Goal: Task Accomplishment & Management: Use online tool/utility

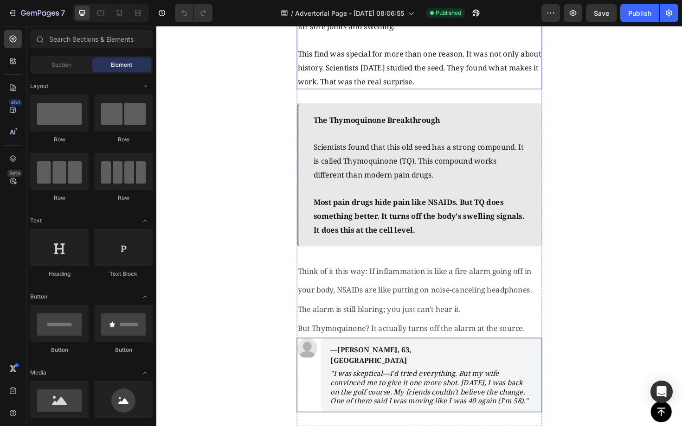
scroll to position [1254, 0]
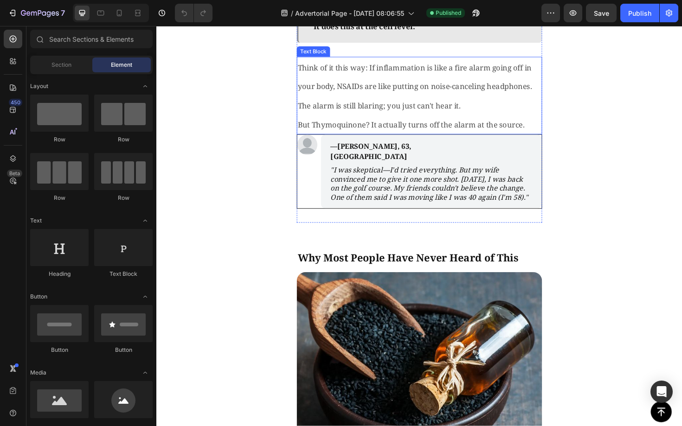
click at [378, 120] on p "Think of it this way: If inflammation is like a fire alarm going off in your bo…" at bounding box center [435, 90] width 258 height 60
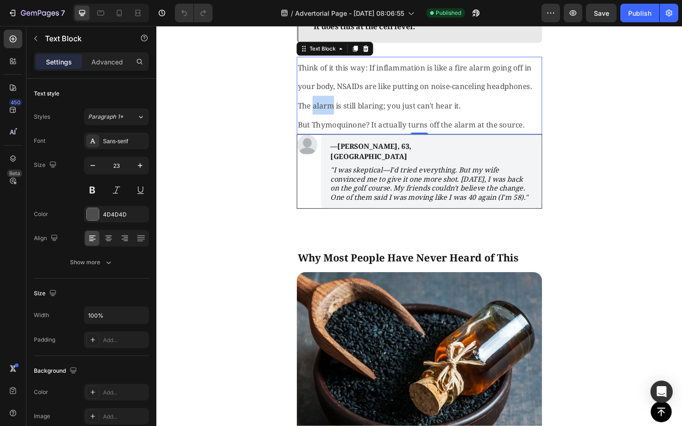
click at [378, 120] on p "Think of it this way: If inflammation is like a fire alarm going off in your bo…" at bounding box center [435, 90] width 258 height 60
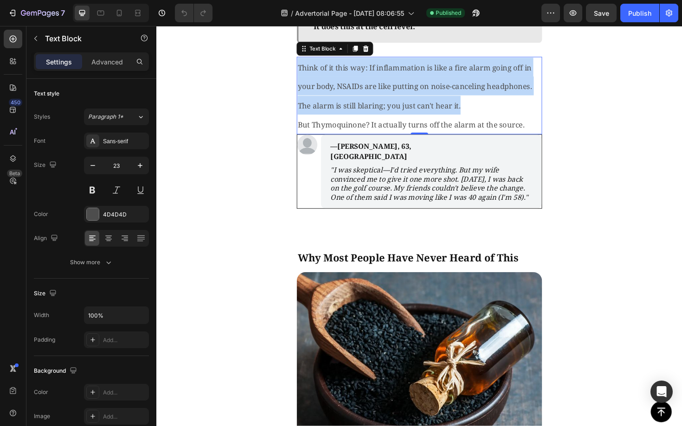
click at [378, 120] on p "Think of it this way: If inflammation is like a fire alarm going off in your bo…" at bounding box center [435, 90] width 258 height 60
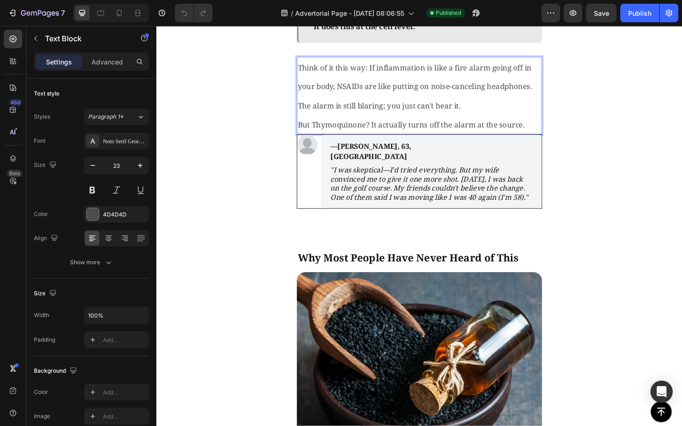
click at [446, 140] on p "But Thymoquinone? It actually turns off the alarm at the source." at bounding box center [435, 130] width 258 height 20
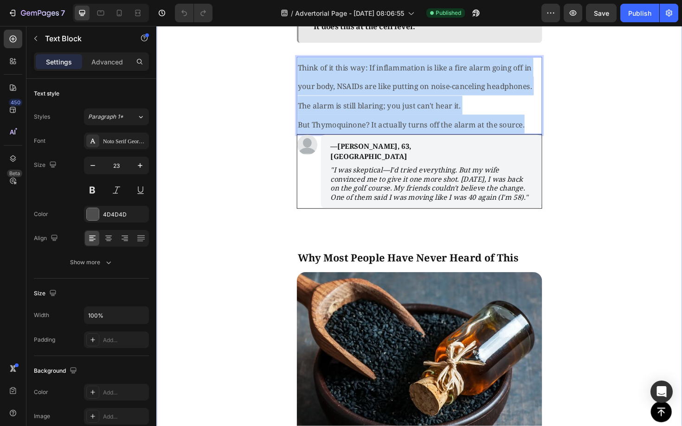
drag, startPoint x: 550, startPoint y: 307, endPoint x: 292, endPoint y: 240, distance: 266.9
click at [292, 240] on div "The Discovery That Changed Everything Text Block Image Three years ago, scienti…" at bounding box center [434, 281] width 556 height 1108
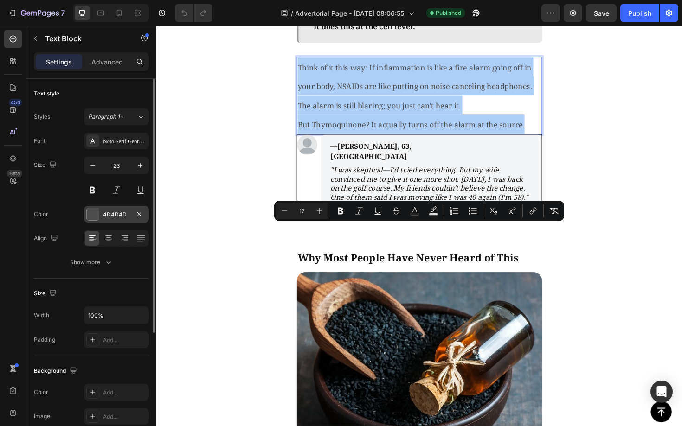
click at [112, 217] on div "4D4D4D" at bounding box center [116, 215] width 27 height 8
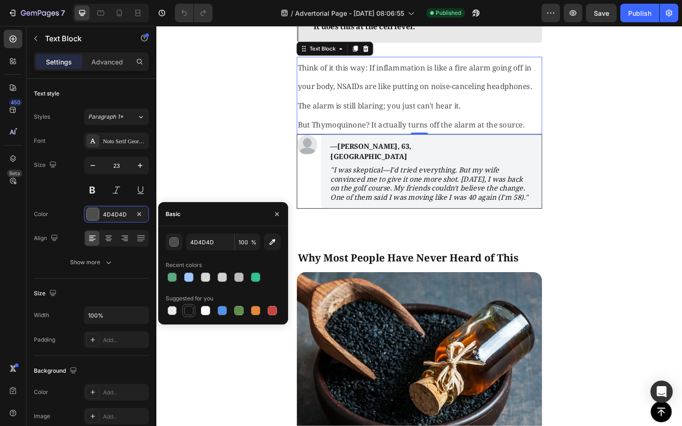
click at [190, 309] on div at bounding box center [188, 310] width 9 height 9
type input "151515"
click at [226, 173] on div "The Discovery That Changed Everything Text Block Image Three years ago, scienti…" at bounding box center [434, 281] width 556 height 1108
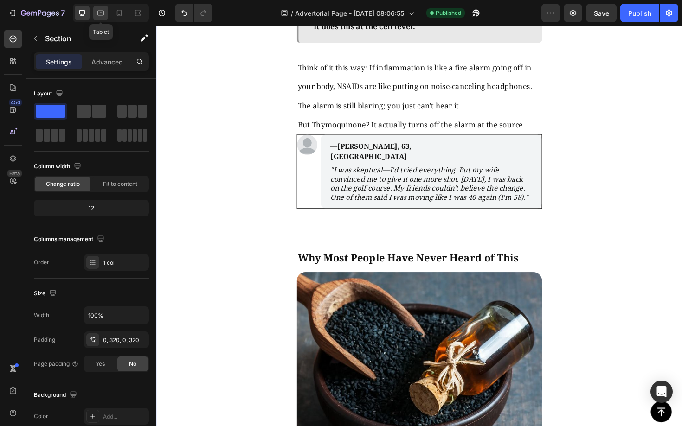
click at [97, 16] on icon at bounding box center [100, 12] width 9 height 9
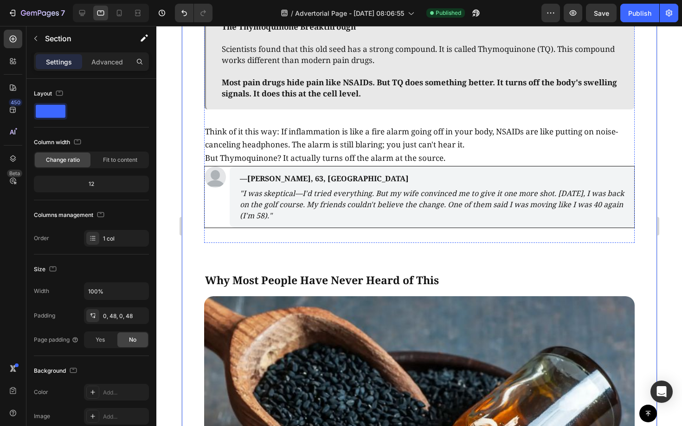
scroll to position [1053, 0]
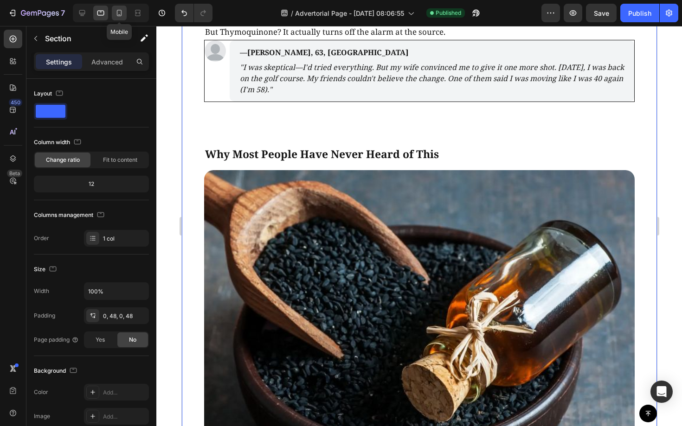
click at [115, 16] on icon at bounding box center [119, 12] width 9 height 9
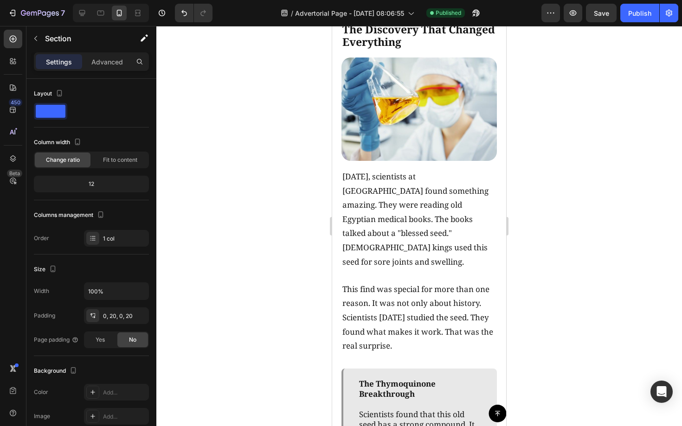
scroll to position [1320, 0]
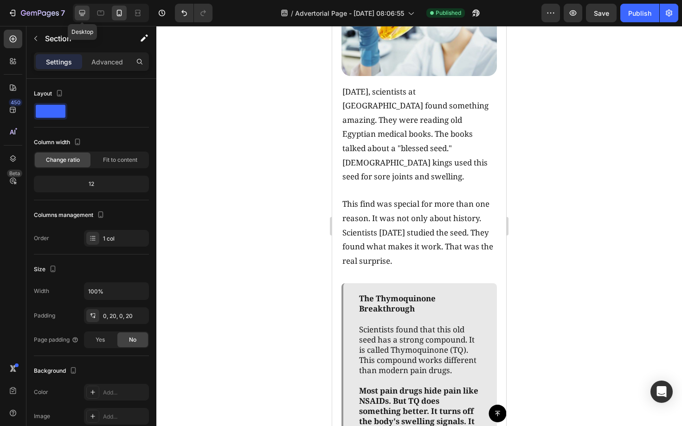
click at [86, 12] on icon at bounding box center [81, 12] width 9 height 9
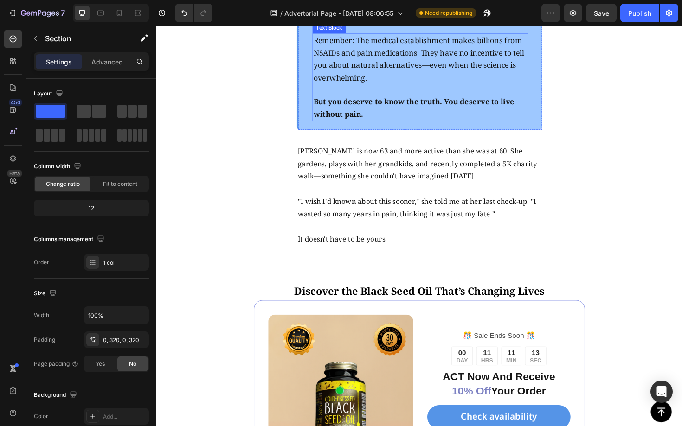
scroll to position [3327, 0]
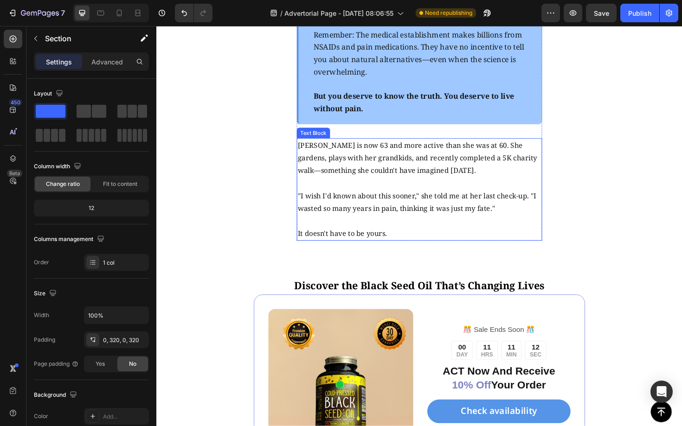
click at [398, 186] on p "[PERSON_NAME] is now 63 and more active than she was at 60. She gardens, plays …" at bounding box center [435, 166] width 258 height 40
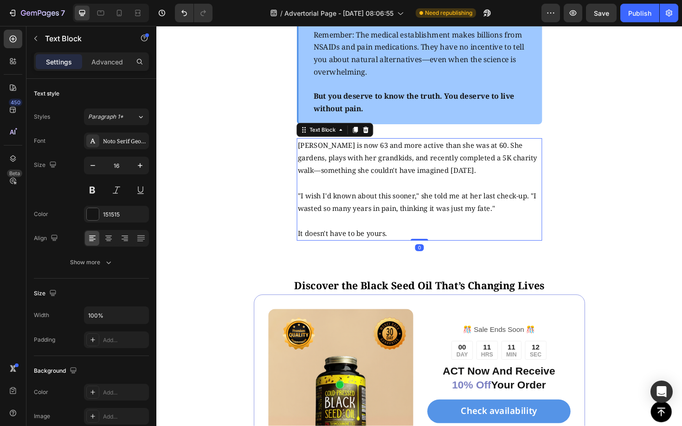
click at [398, 186] on p "[PERSON_NAME] is now 63 and more active than she was at 60. She gardens, plays …" at bounding box center [435, 166] width 258 height 40
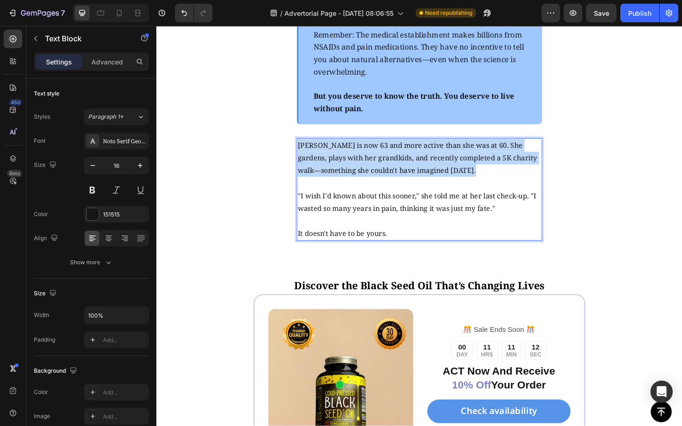
click at [398, 186] on p "[PERSON_NAME] is now 63 and more active than she was at 60. She gardens, plays …" at bounding box center [435, 166] width 258 height 40
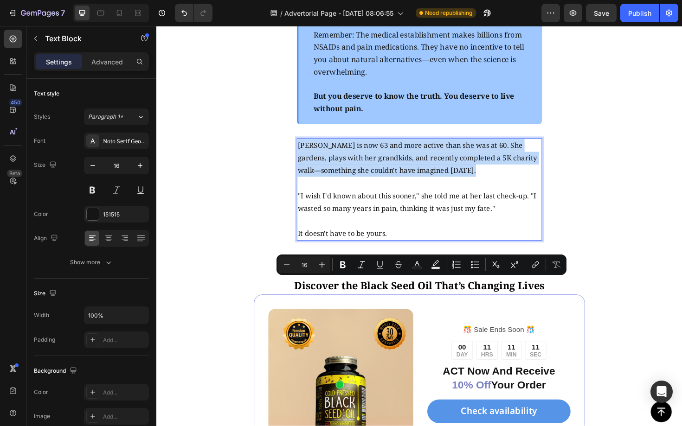
click at [393, 199] on p "Rich Text Editor. Editing area: main" at bounding box center [435, 192] width 258 height 13
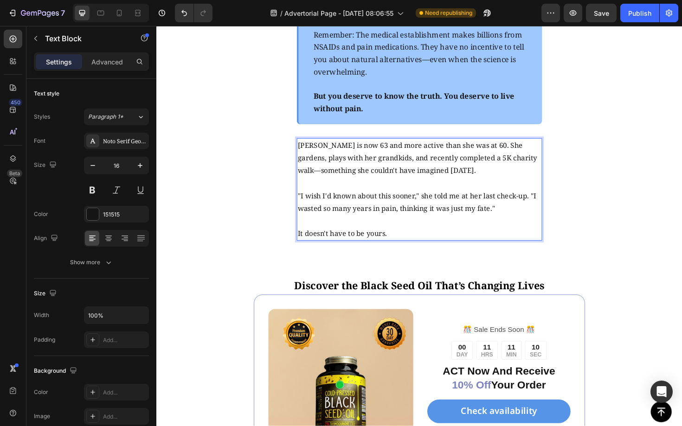
click at [422, 253] on p "It doesn't have to be yours." at bounding box center [435, 245] width 258 height 13
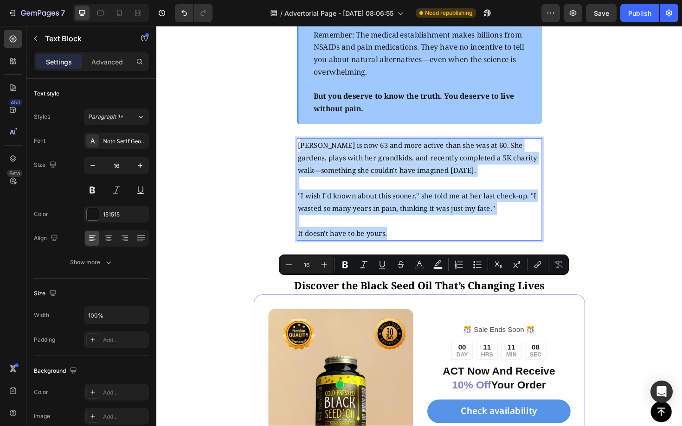
drag, startPoint x: 422, startPoint y: 390, endPoint x: 307, endPoint y: 297, distance: 147.7
click at [307, 254] on div "Susan is now 63 and more active than she was at 60. She gardens, plays with her…" at bounding box center [435, 199] width 260 height 109
click at [361, 80] on span "Remember: The medical establishment makes billions from NSAIDs and pain medicat…" at bounding box center [433, 55] width 223 height 50
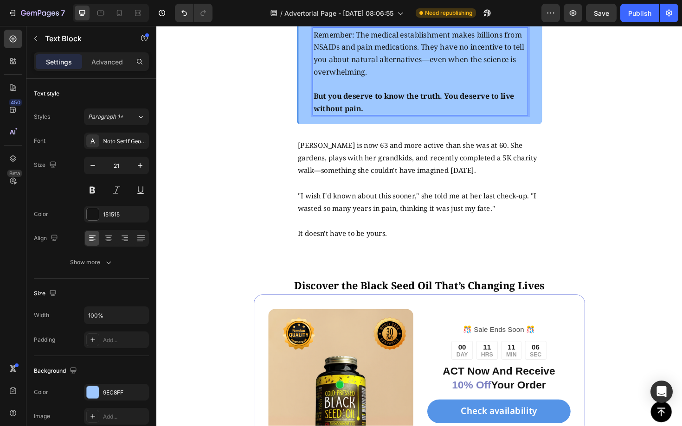
click at [378, 80] on span "Remember: The medical establishment makes billions from NSAIDs and pain medicat…" at bounding box center [433, 55] width 223 height 50
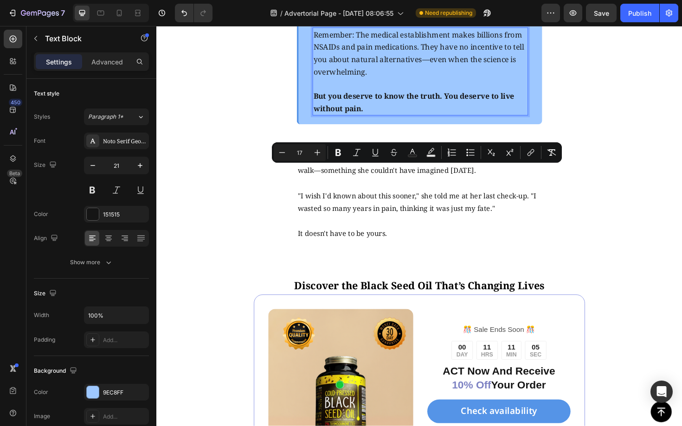
click at [394, 120] on p "But you deserve to know the truth. You deserve to live without pain." at bounding box center [435, 107] width 226 height 26
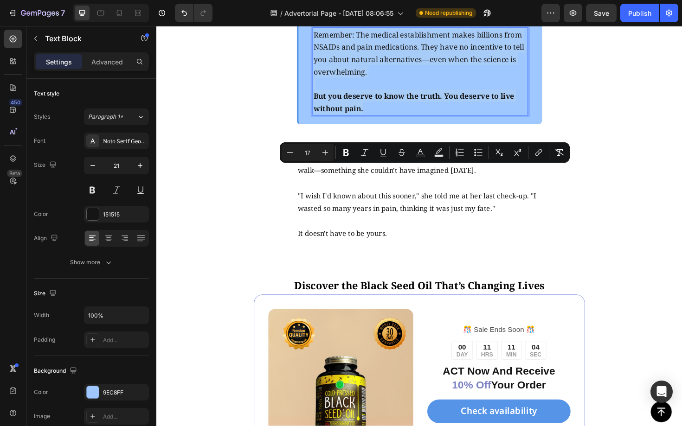
drag, startPoint x: 395, startPoint y: 262, endPoint x: 324, endPoint y: 177, distance: 110.6
click at [324, 121] on div "Remember: The medical establishment makes billions from NSAIDs and pain medicat…" at bounding box center [435, 74] width 228 height 93
click at [110, 215] on div "151515" at bounding box center [116, 215] width 27 height 8
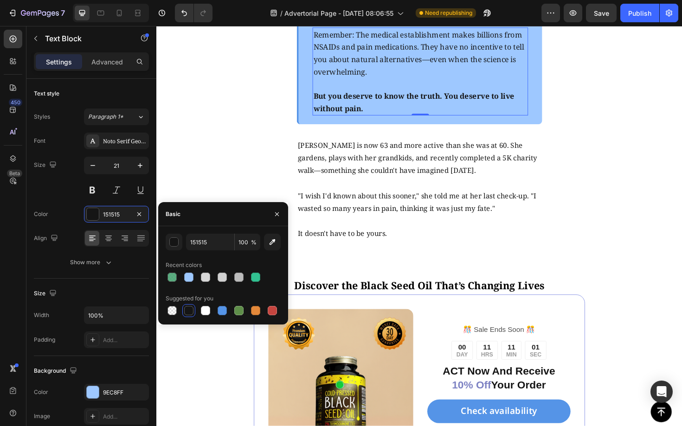
click at [190, 312] on div at bounding box center [188, 310] width 9 height 9
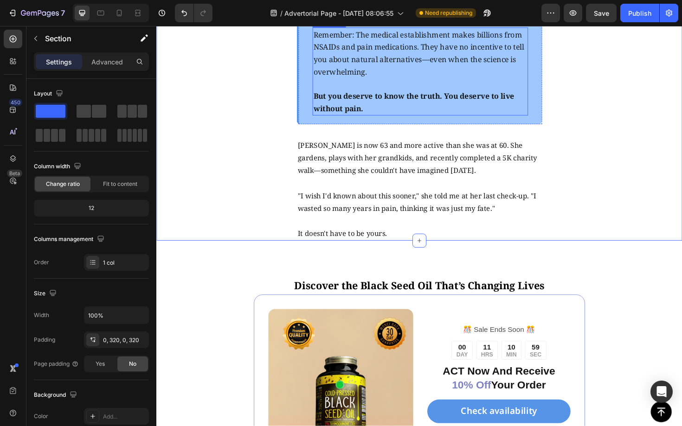
click at [393, 81] on p "Remember: The medical establishment makes billions from NSAIDs and pain medicat…" at bounding box center [435, 55] width 226 height 52
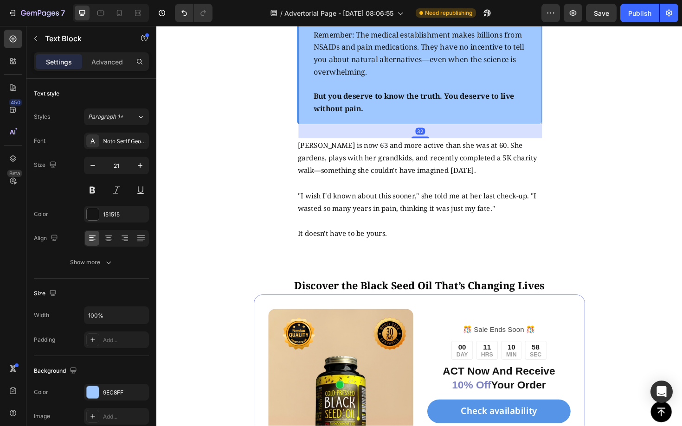
click at [312, 130] on div "Remember: The medical establishment makes billions from NSAIDs and pain medicat…" at bounding box center [435, 75] width 260 height 112
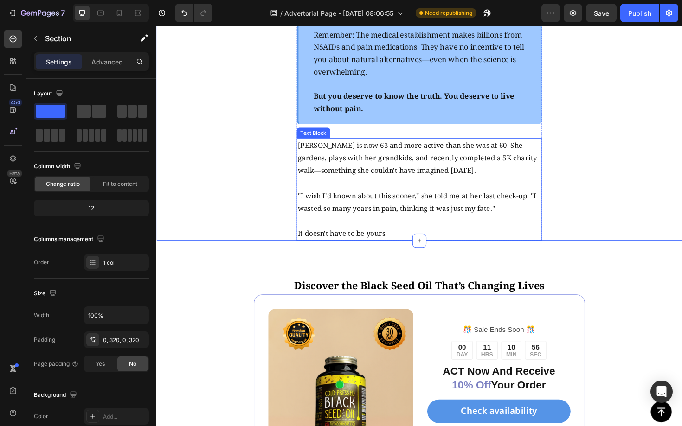
scroll to position [3396, 0]
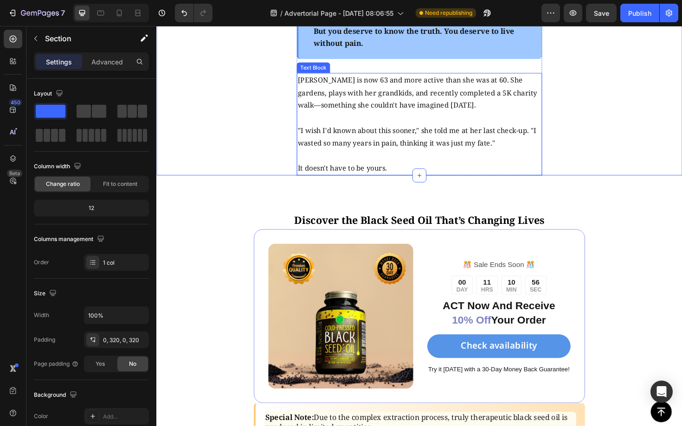
click at [499, 157] on p ""I wish I'd known about this sooner," she told me at her last check-up. "I wast…" at bounding box center [435, 143] width 258 height 27
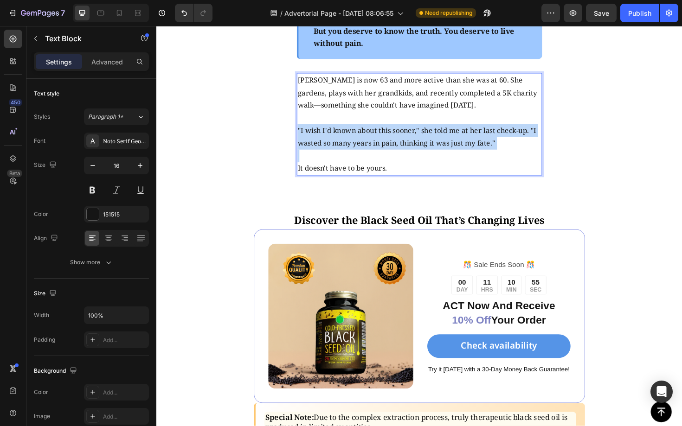
click at [499, 157] on p ""I wish I'd known about this sooner," she told me at her last check-up. "I wast…" at bounding box center [435, 143] width 258 height 27
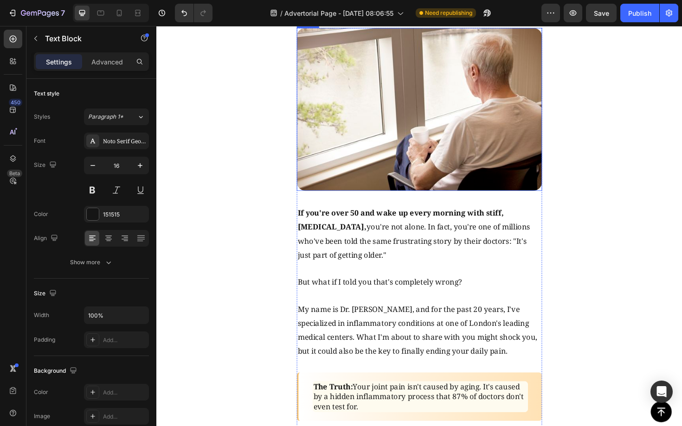
scroll to position [44, 0]
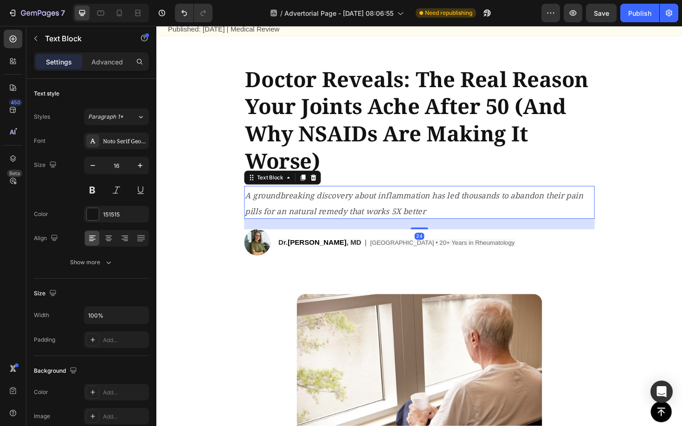
click at [405, 210] on icon "A groundbreaking discovery about inflammation has led thousands to abandon thei…" at bounding box center [429, 214] width 358 height 28
click at [405, 209] on icon "A groundbreaking discovery about inflammation has led thousands to abandon thei…" at bounding box center [429, 214] width 358 height 28
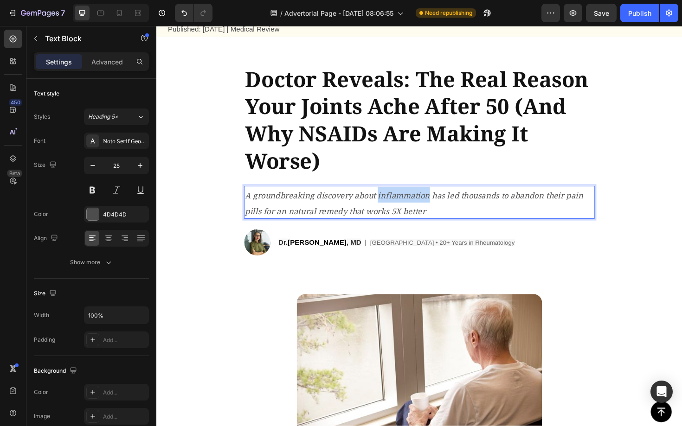
click at [407, 208] on icon "A groundbreaking discovery about inflammation has led thousands to abandon thei…" at bounding box center [429, 214] width 358 height 28
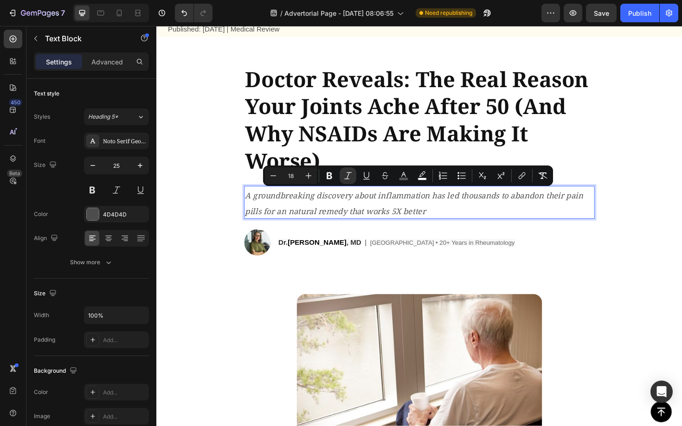
click at [431, 223] on icon "A groundbreaking discovery about inflammation has led thousands to abandon thei…" at bounding box center [429, 214] width 358 height 28
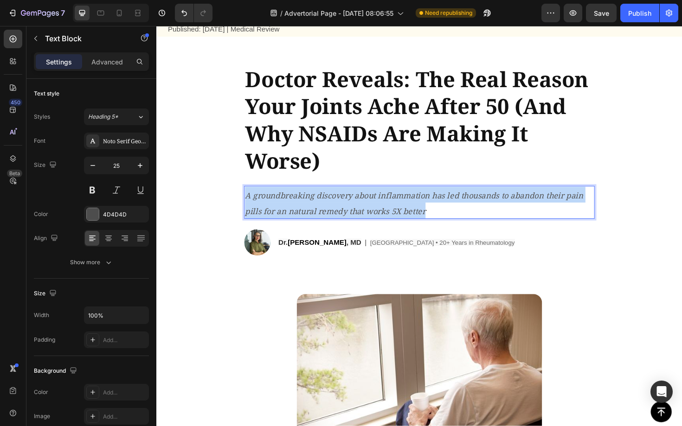
drag, startPoint x: 454, startPoint y: 223, endPoint x: 229, endPoint y: 205, distance: 226.6
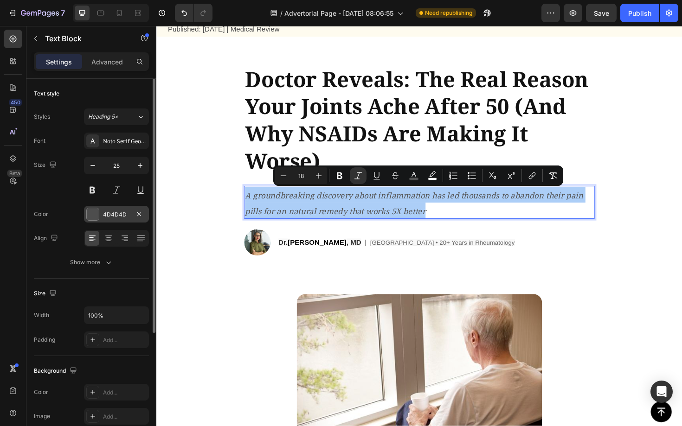
click at [111, 215] on div "4D4D4D" at bounding box center [116, 215] width 27 height 8
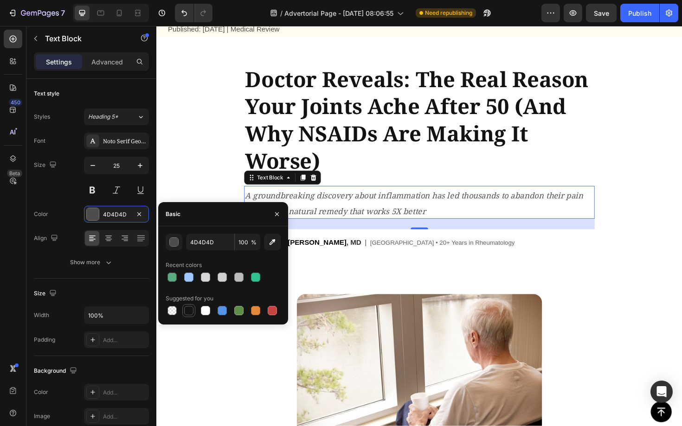
click at [190, 314] on div at bounding box center [188, 310] width 9 height 9
type input "151515"
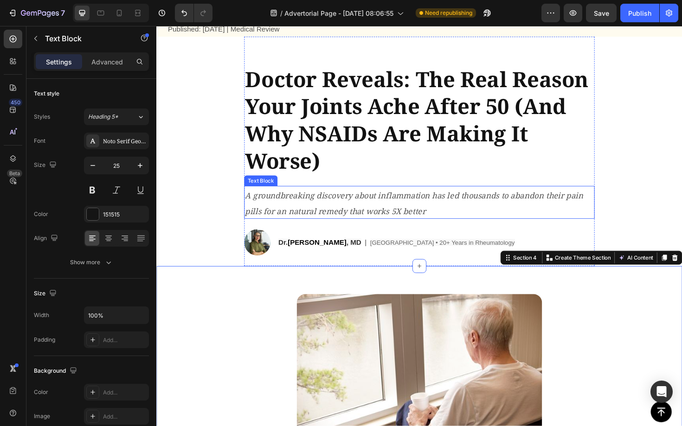
click at [390, 225] on icon "A groundbreaking discovery about inflammation has led thousands to abandon thei…" at bounding box center [429, 214] width 358 height 28
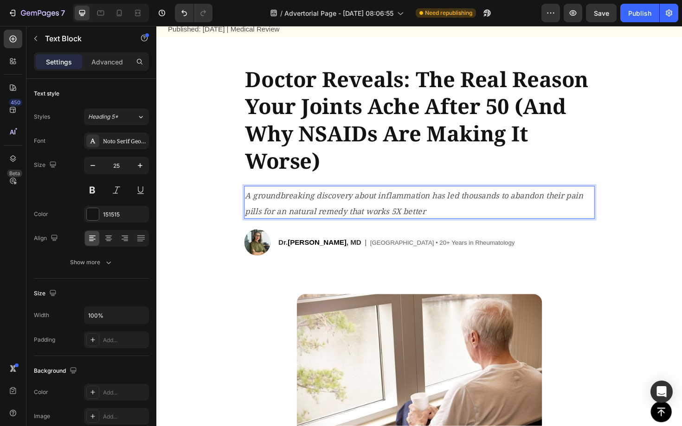
click at [390, 225] on icon "A groundbreaking discovery about inflammation has led thousands to abandon thei…" at bounding box center [429, 214] width 358 height 28
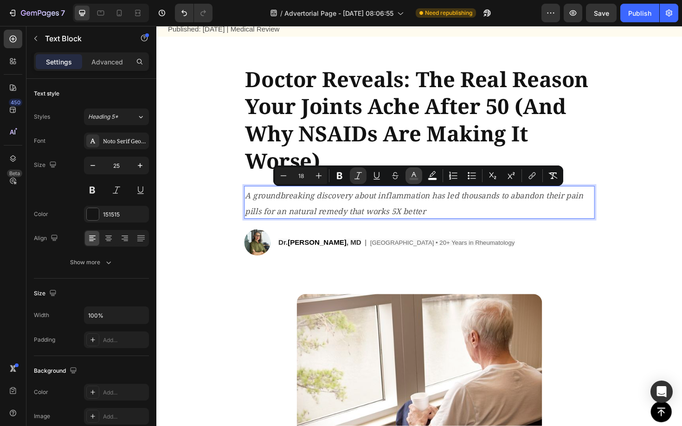
click at [415, 177] on icon "Editor contextual toolbar" at bounding box center [413, 175] width 9 height 9
type input "555555"
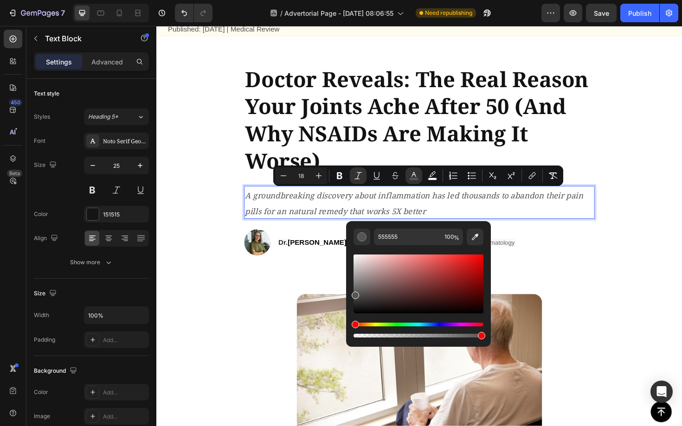
click at [352, 295] on div "555555 100 %" at bounding box center [418, 280] width 145 height 118
drag, startPoint x: 354, startPoint y: 294, endPoint x: 352, endPoint y: 325, distance: 30.3
click at [353, 325] on div "Editor contextual toolbar" at bounding box center [418, 296] width 130 height 87
type input "000000"
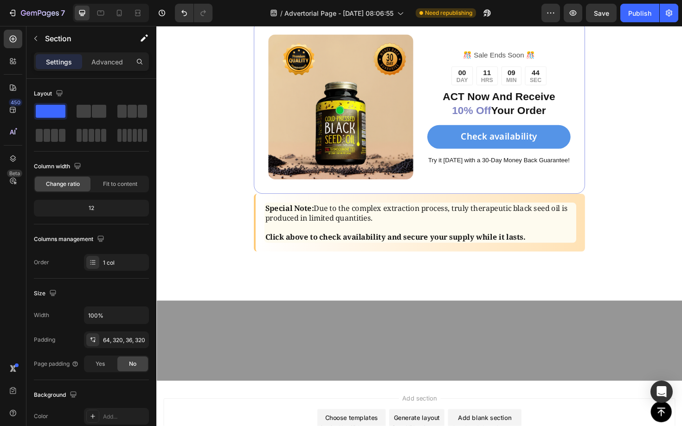
scroll to position [3622, 0]
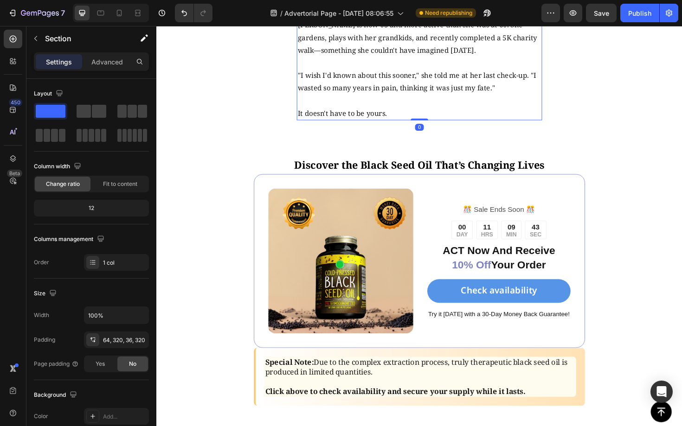
click at [365, 99] on p ""I wish I'd known about this sooner," she told me at her last check-up. "I wast…" at bounding box center [435, 85] width 258 height 27
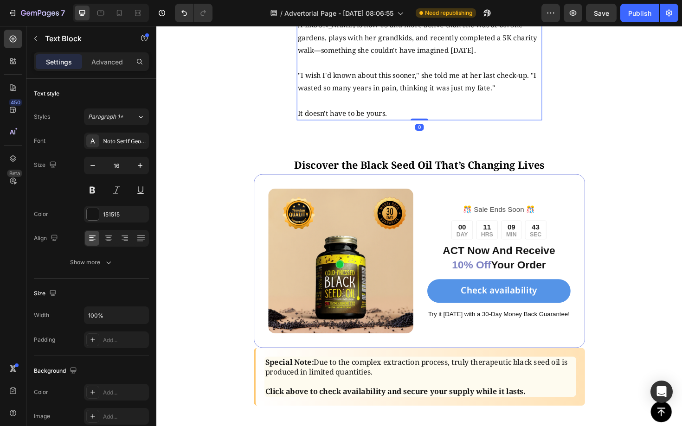
click at [365, 99] on p ""I wish I'd known about this sooner," she told me at her last check-up. "I wast…" at bounding box center [435, 85] width 258 height 27
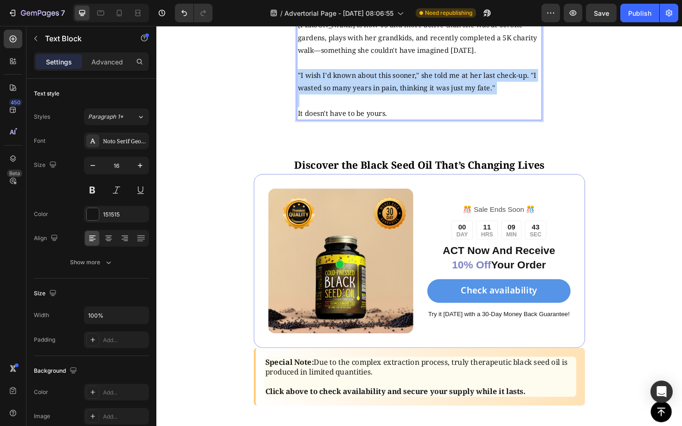
click at [365, 99] on p ""I wish I'd known about this sooner," she told me at her last check-up. "I wast…" at bounding box center [435, 85] width 258 height 27
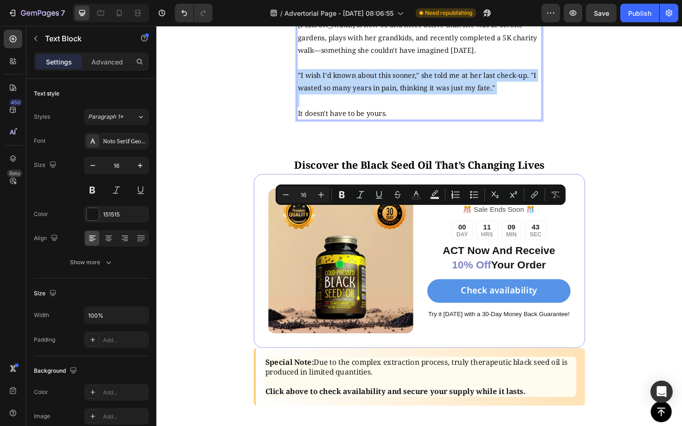
click at [405, 112] on p "Rich Text Editor. Editing area: main" at bounding box center [435, 105] width 258 height 13
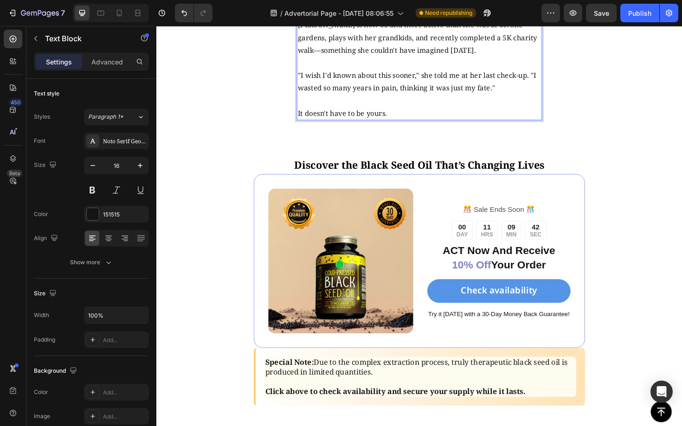
click at [417, 126] on p "It doesn't have to be yours." at bounding box center [435, 118] width 258 height 13
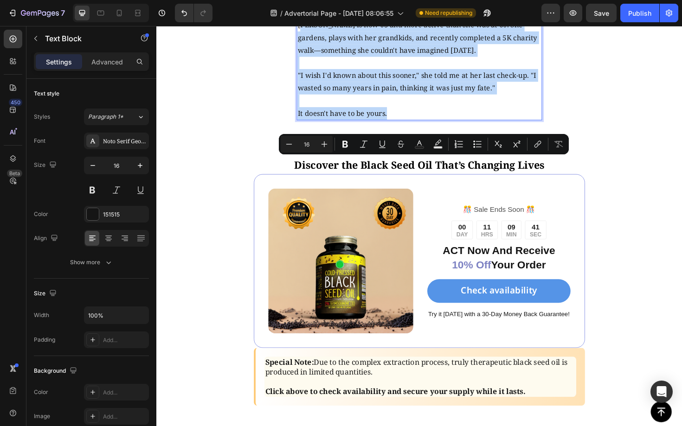
drag, startPoint x: 421, startPoint y: 268, endPoint x: 307, endPoint y: 175, distance: 146.0
click at [307, 126] on div "Susan is now 63 and more active than she was at 60. She gardens, plays with her…" at bounding box center [435, 72] width 260 height 109
click at [322, 58] on p "[PERSON_NAME] is now 63 and more active than she was at 60. She gardens, plays …" at bounding box center [435, 39] width 258 height 40
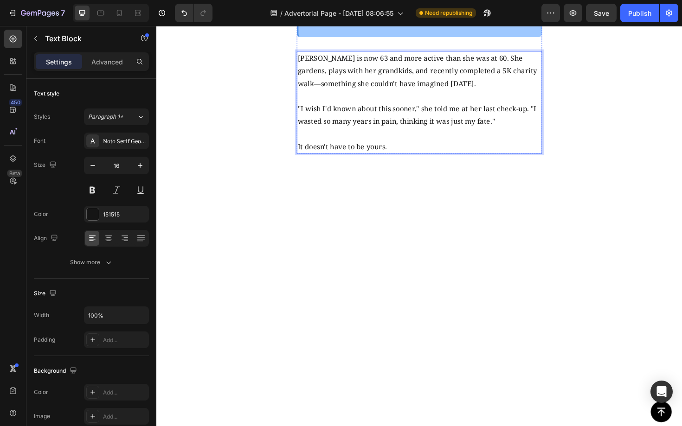
scroll to position [3287, 0]
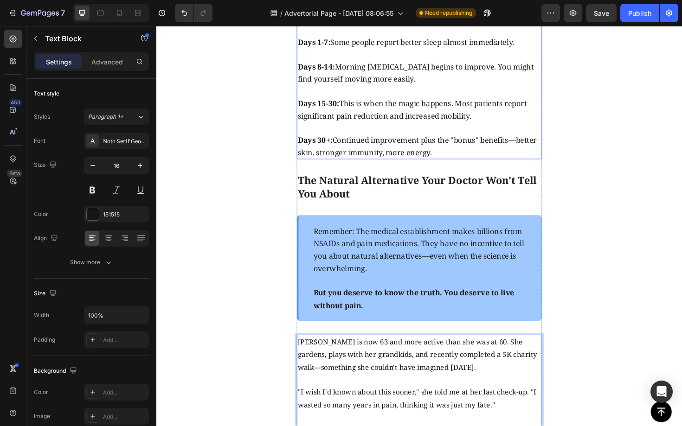
click at [395, 49] on span "Days 1-7: Some people report better sleep almost immediately." at bounding box center [420, 43] width 229 height 11
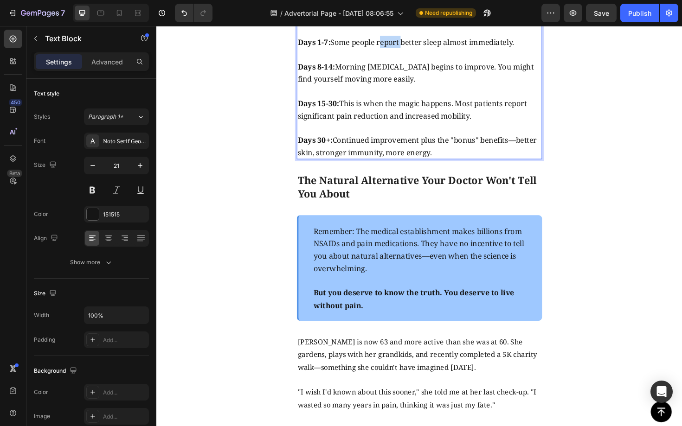
click at [395, 49] on span "Days 1-7: Some people report better sleep almost immediately." at bounding box center [420, 43] width 229 height 11
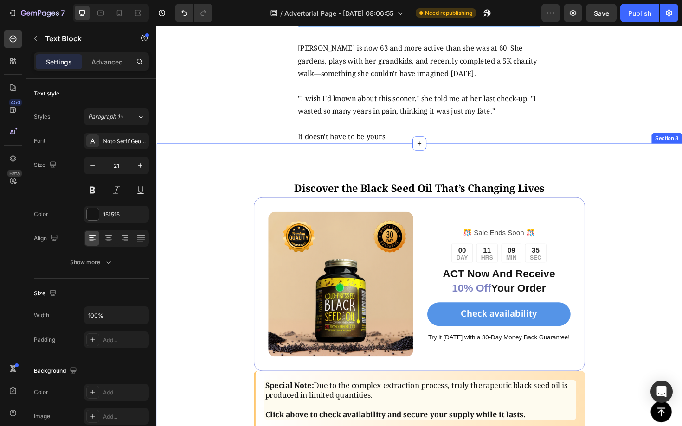
scroll to position [3661, 0]
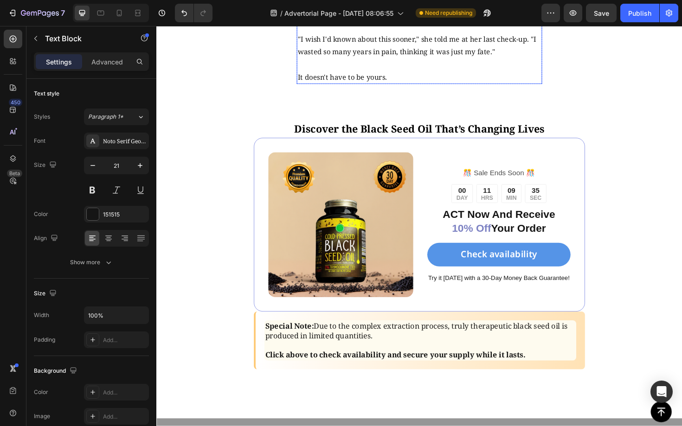
click at [373, 33] on p "Rich Text Editor. Editing area: main" at bounding box center [435, 26] width 258 height 13
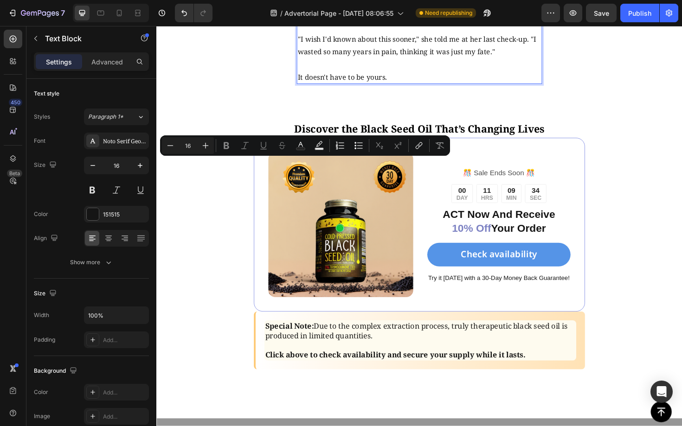
click at [411, 74] on p "Rich Text Editor. Editing area: main" at bounding box center [435, 66] width 258 height 13
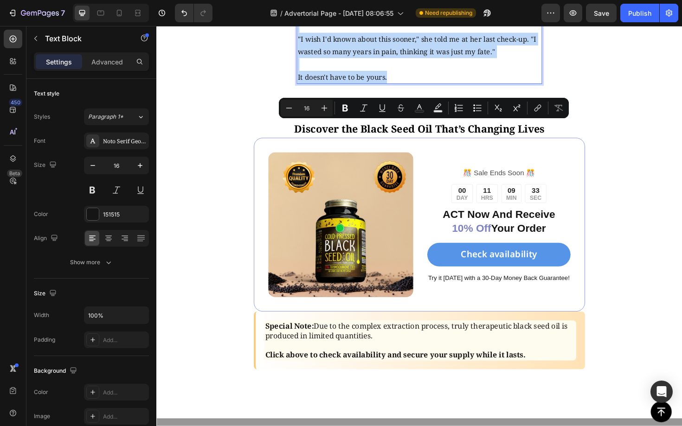
drag, startPoint x: 423, startPoint y: 227, endPoint x: 305, endPoint y: 134, distance: 151.2
click at [305, 88] on div "Susan is now 63 and more active than she was at 60. She gardens, plays with her…" at bounding box center [435, 33] width 260 height 109
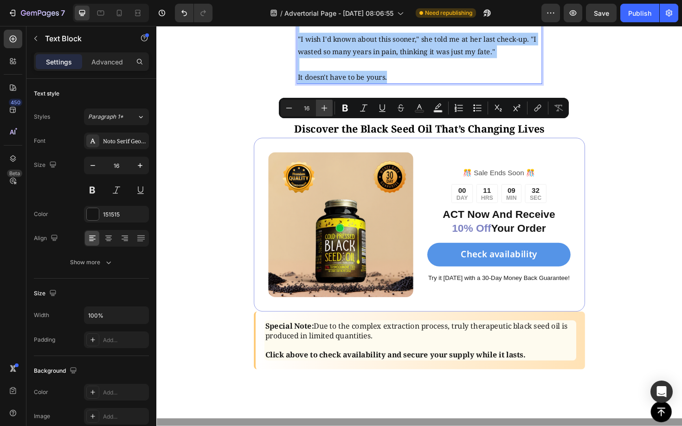
click at [318, 111] on button "Plus" at bounding box center [324, 108] width 17 height 17
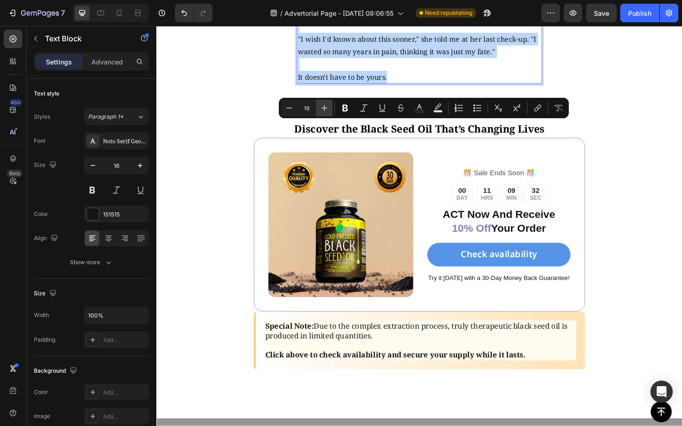
type input "17"
click at [387, 33] on p "Rich Text Editor. Editing area: main" at bounding box center [435, 26] width 258 height 13
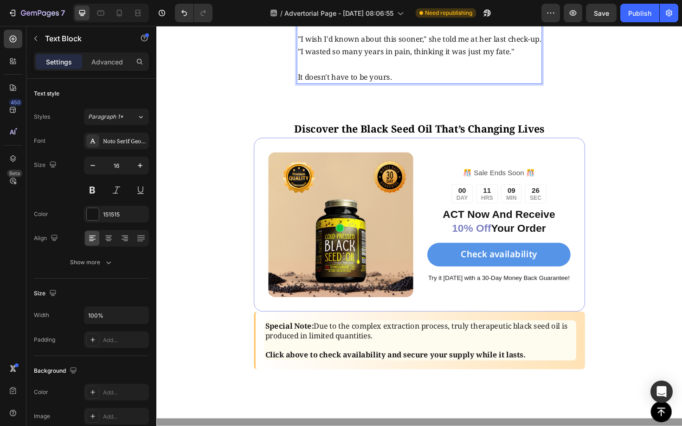
scroll to position [3842, 0]
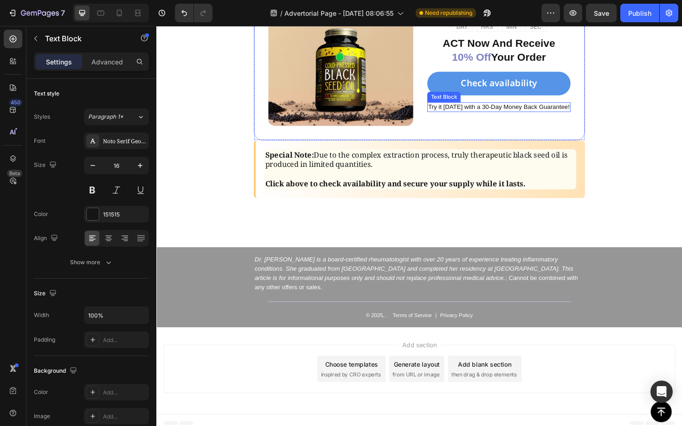
click at [486, 115] on span "Try it [DATE] with a 30-Day Money Back Guarantee!" at bounding box center [519, 111] width 150 height 7
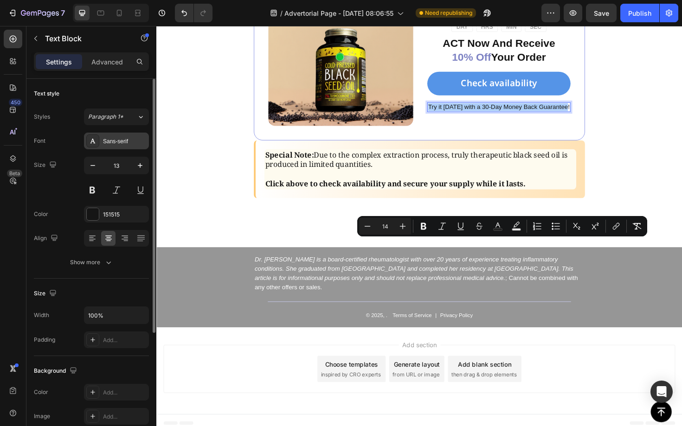
click at [126, 144] on div "Sans-serif" at bounding box center [125, 141] width 44 height 8
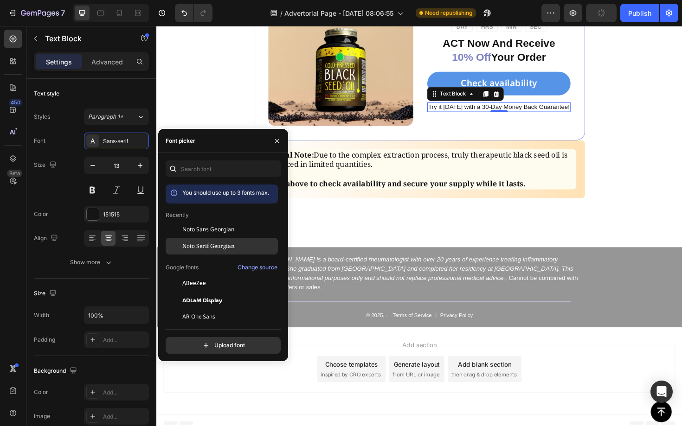
click at [212, 247] on span "Noto Serif Georgian" at bounding box center [208, 246] width 52 height 8
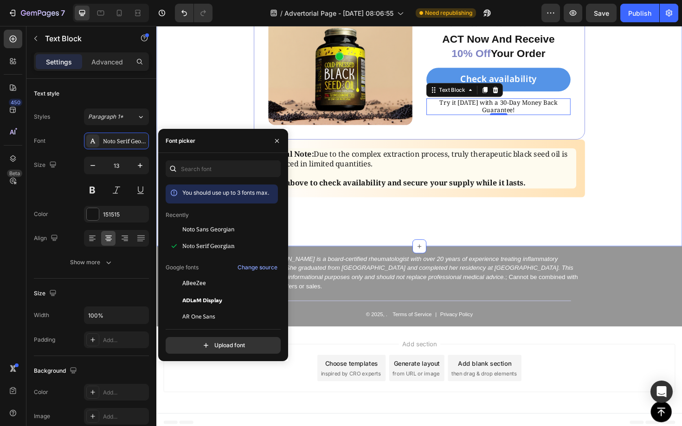
click at [652, 222] on div "Discover the Black Seed Oil That’s Changing Lives Heading Image ️🎊 Sale Ends So…" at bounding box center [434, 82] width 556 height 353
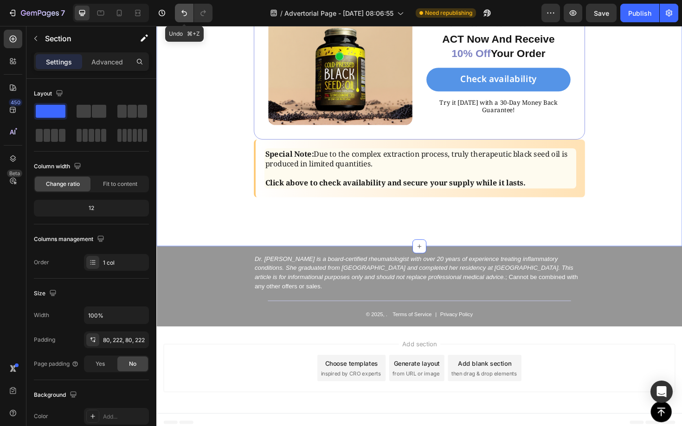
click at [190, 13] on button "Undo/Redo" at bounding box center [184, 13] width 19 height 19
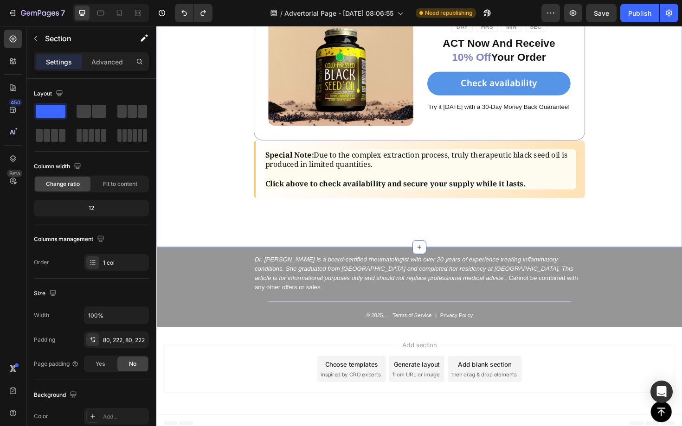
click at [634, 235] on div "Discover the Black Seed Oil That’s Changing Lives Heading Image ️🎊 Sale Ends So…" at bounding box center [434, 83] width 556 height 354
click at [636, 11] on div "Publish" at bounding box center [639, 13] width 23 height 10
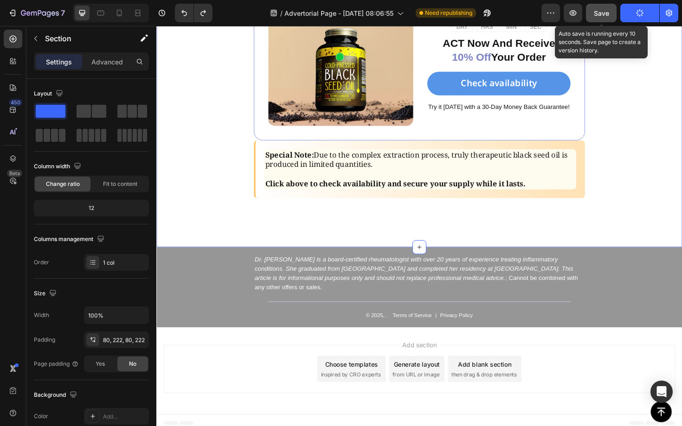
click at [608, 17] on div "Save" at bounding box center [601, 13] width 15 height 10
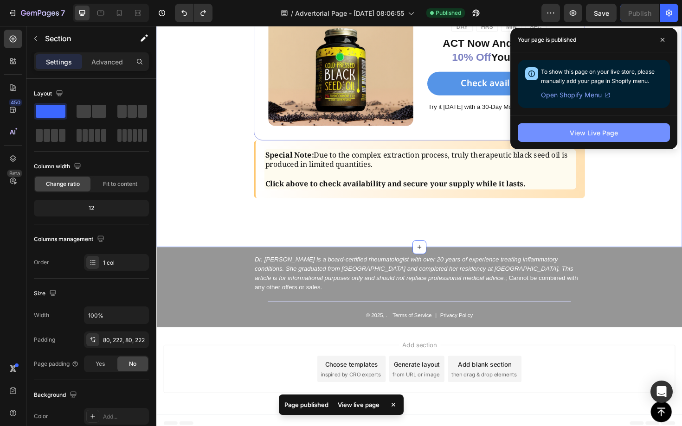
click at [620, 134] on button "View Live Page" at bounding box center [594, 132] width 152 height 19
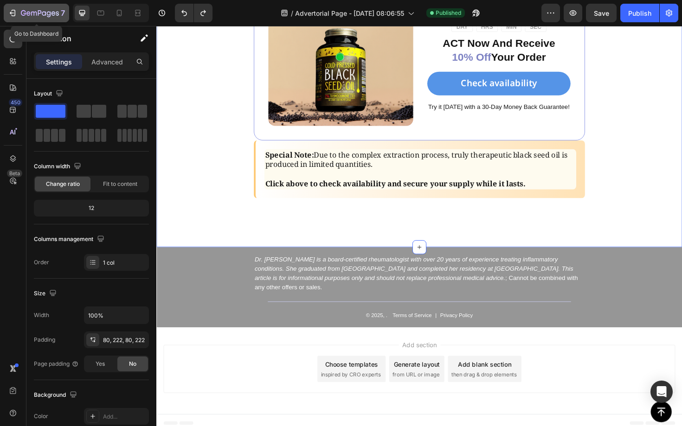
click at [12, 17] on icon "button" at bounding box center [12, 12] width 9 height 9
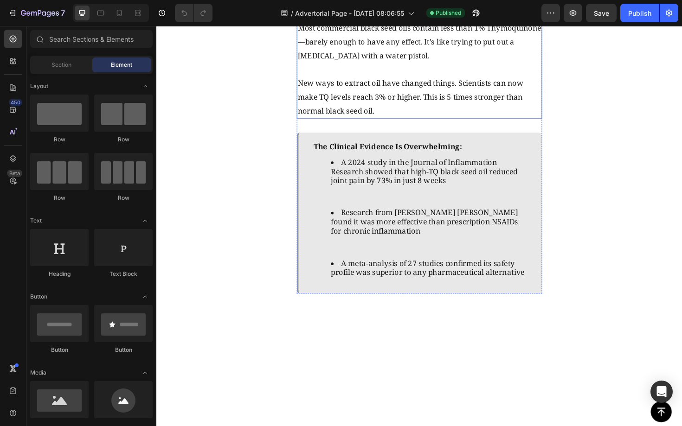
scroll to position [1697, 0]
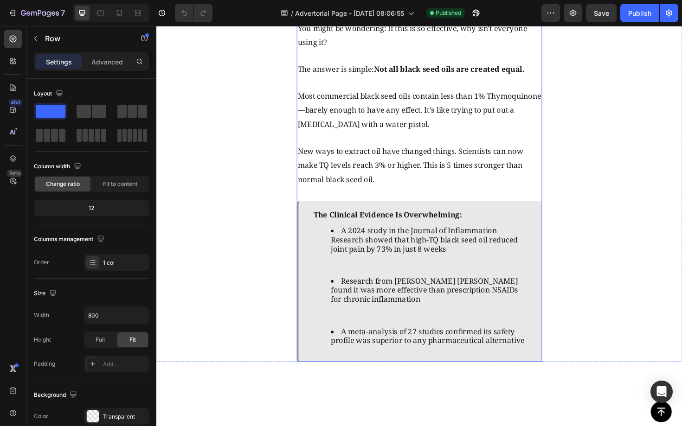
click at [554, 180] on div "Why Most People Have Never Heard of This Text Block 16 Image You might be wonde…" at bounding box center [435, 185] width 260 height 393
click at [111, 60] on p "Advanced" at bounding box center [107, 62] width 32 height 10
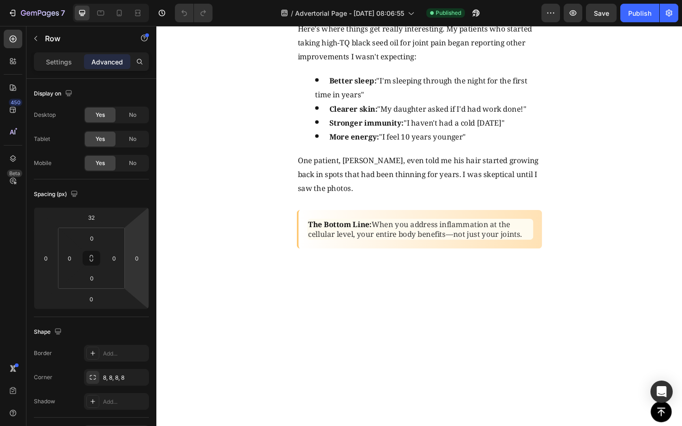
scroll to position [2196, 0]
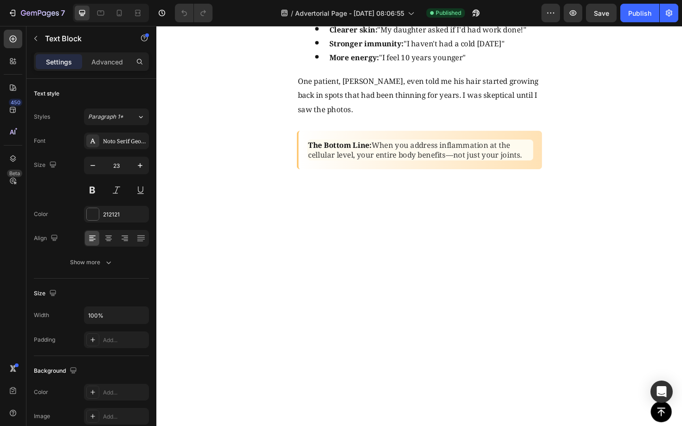
click at [577, 193] on div "The Unexpected Benefits That Shocked Even Me Text Block 16 Image Here's where t…" at bounding box center [434, 45] width 556 height 294
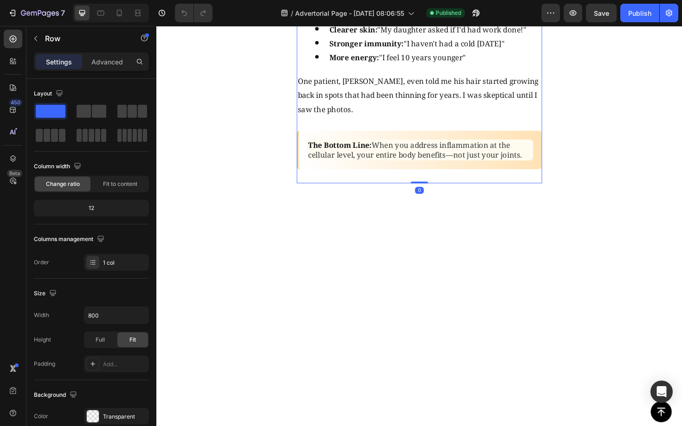
click at [552, 193] on div "The Unexpected Benefits That Shocked Even Me Text Block Image Here's where thin…" at bounding box center [435, 45] width 260 height 294
click at [96, 60] on p "Advanced" at bounding box center [107, 62] width 32 height 10
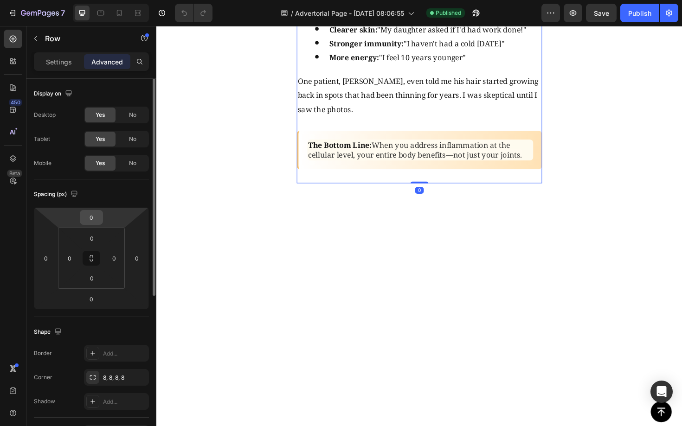
click at [100, 220] on input "0" at bounding box center [91, 218] width 19 height 14
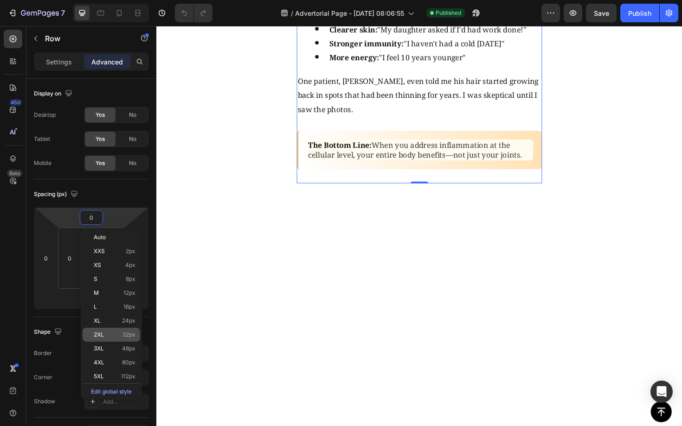
click at [121, 336] on p "2XL 32px" at bounding box center [115, 335] width 42 height 6
type input "32"
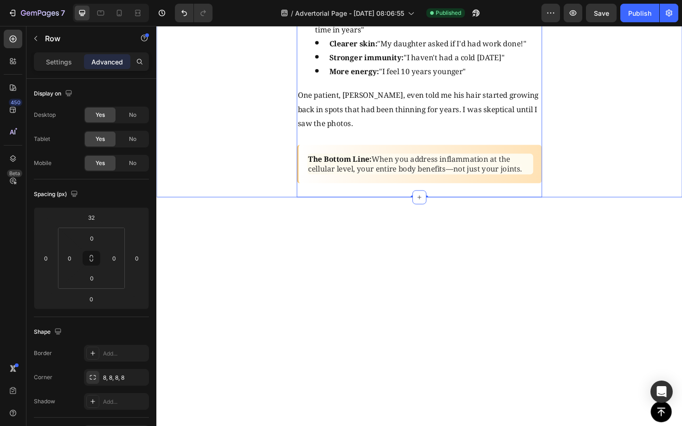
click at [626, 208] on div "The Unexpected Benefits That Shocked Even Me Text Block Image Here's where thin…" at bounding box center [434, 52] width 556 height 309
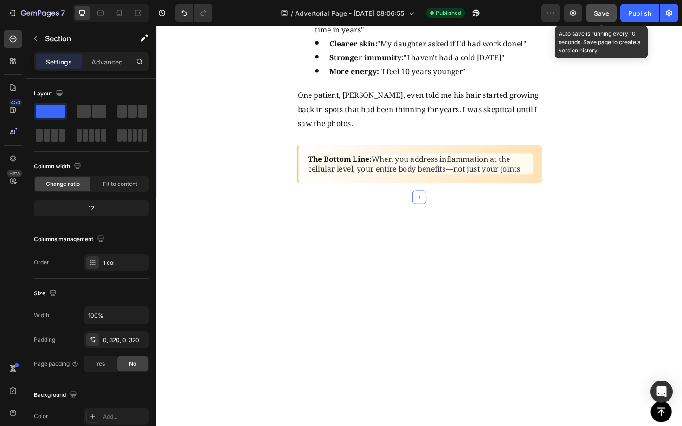
click at [607, 16] on span "Save" at bounding box center [601, 13] width 15 height 8
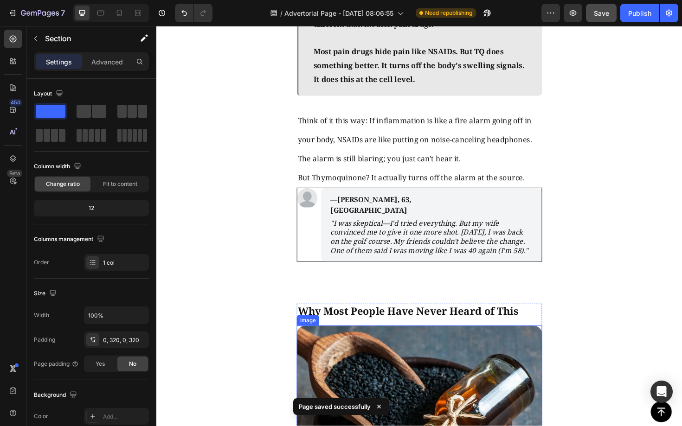
scroll to position [1439, 0]
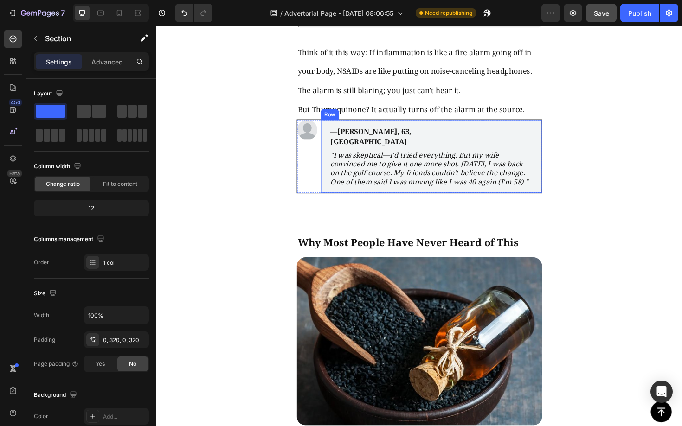
click at [542, 203] on div "—[PERSON_NAME], 63, Manchester Text Block "I was skeptical—I'd tried everything…" at bounding box center [447, 164] width 234 height 77
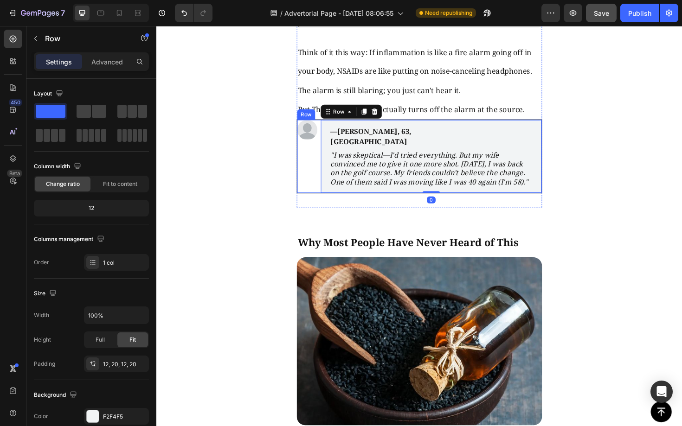
click at [314, 203] on div "Image" at bounding box center [315, 164] width 21 height 77
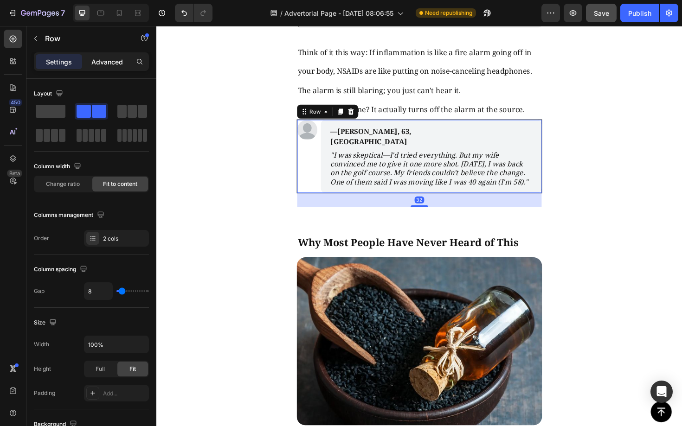
click at [98, 58] on p "Advanced" at bounding box center [107, 62] width 32 height 10
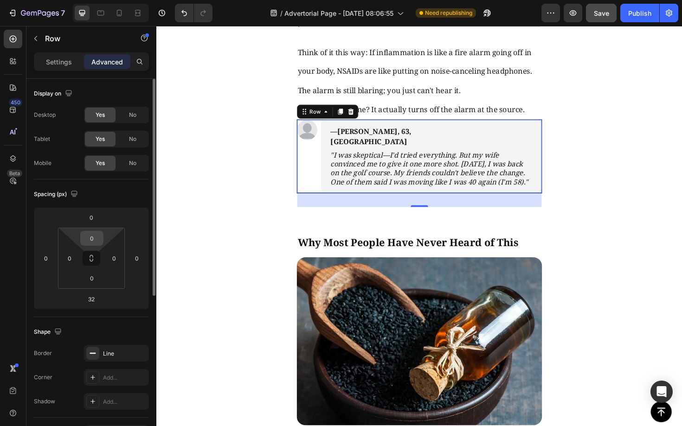
click at [92, 233] on input "0" at bounding box center [92, 238] width 19 height 14
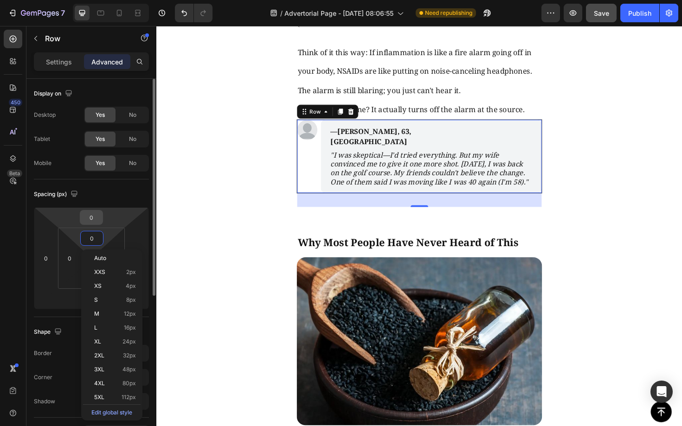
click at [92, 218] on input "0" at bounding box center [91, 218] width 19 height 14
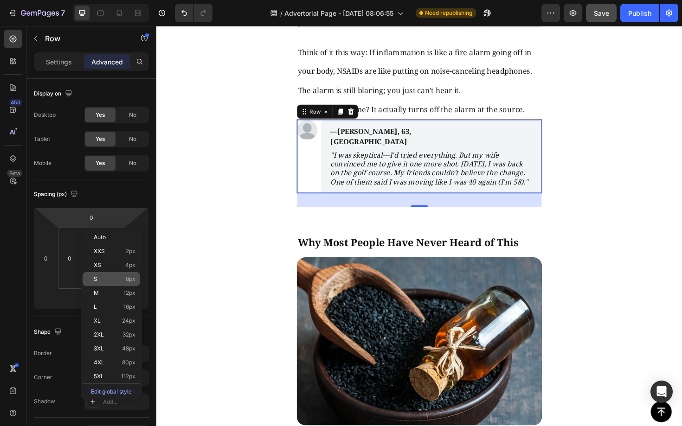
click at [110, 282] on p "S 8px" at bounding box center [115, 279] width 42 height 6
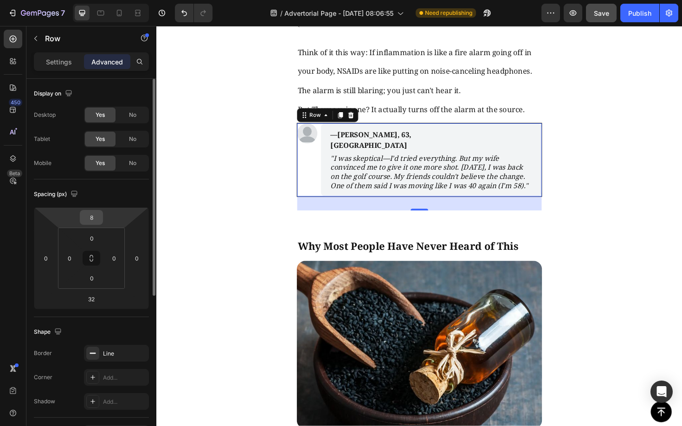
click at [90, 219] on input "8" at bounding box center [91, 218] width 19 height 14
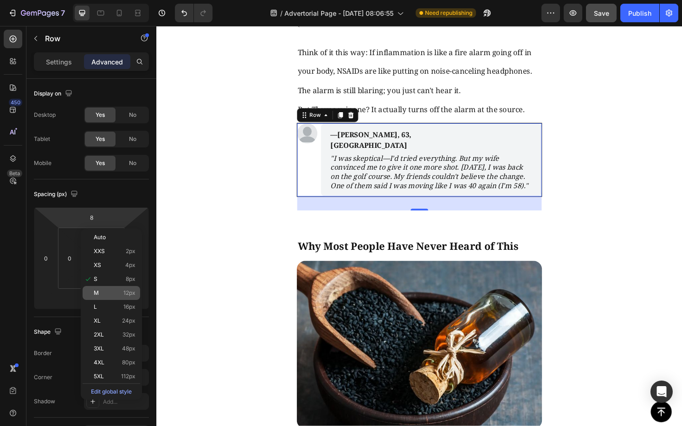
click at [95, 289] on div "M 12px" at bounding box center [112, 293] width 58 height 14
type input "12"
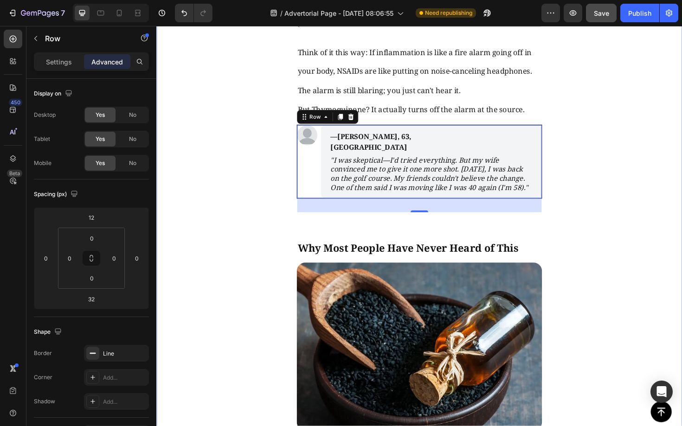
click at [681, 256] on div "The Discovery That Changed Everything Text Block Image [DATE], scientists at [G…" at bounding box center [434, 268] width 556 height 1113
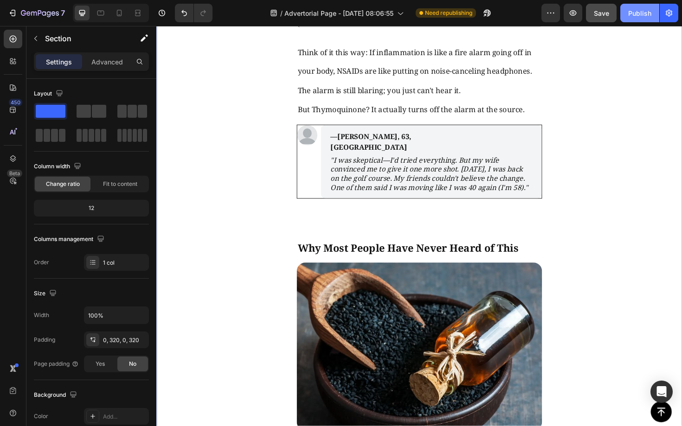
click at [642, 14] on div "Publish" at bounding box center [639, 13] width 23 height 10
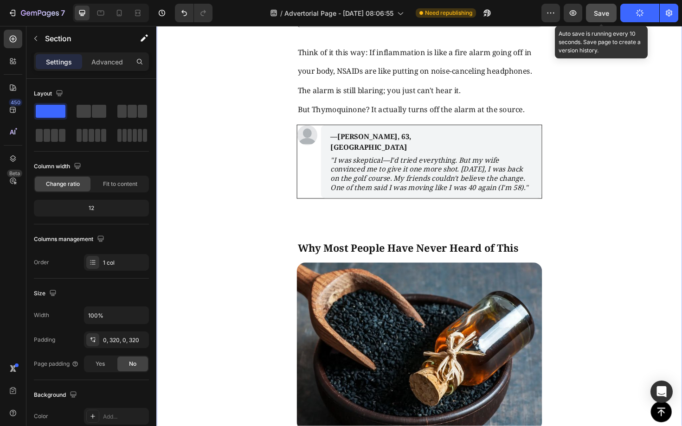
click at [603, 10] on span "Save" at bounding box center [601, 13] width 15 height 8
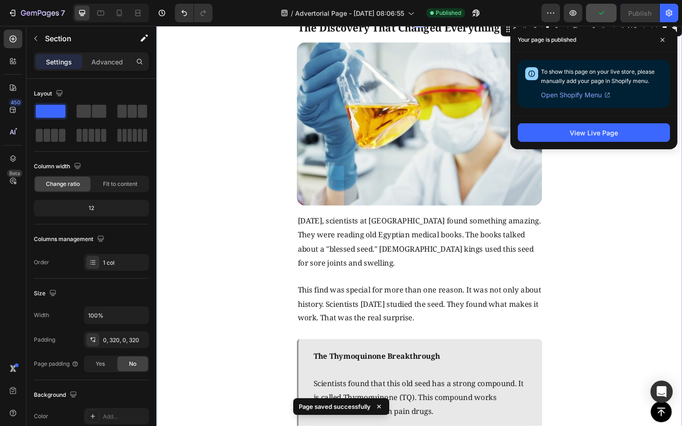
scroll to position [764, 0]
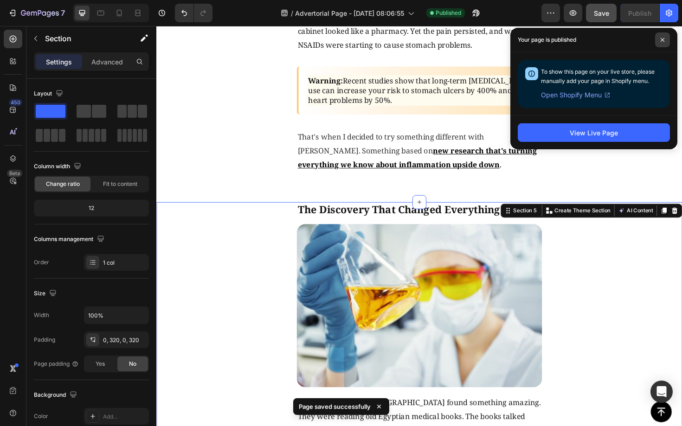
click at [663, 37] on span at bounding box center [662, 39] width 15 height 15
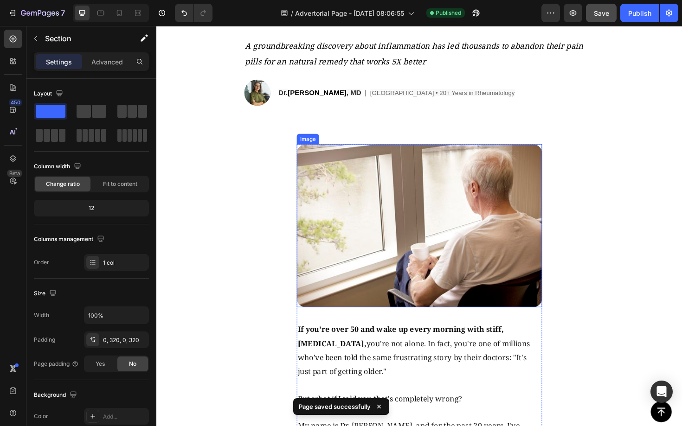
scroll to position [0, 0]
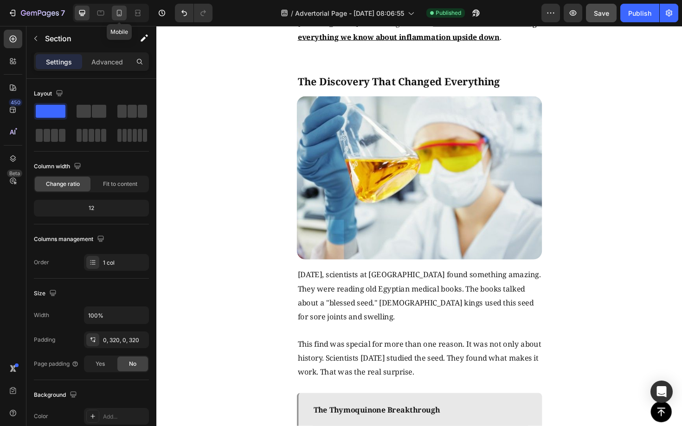
click at [121, 13] on icon at bounding box center [119, 13] width 5 height 6
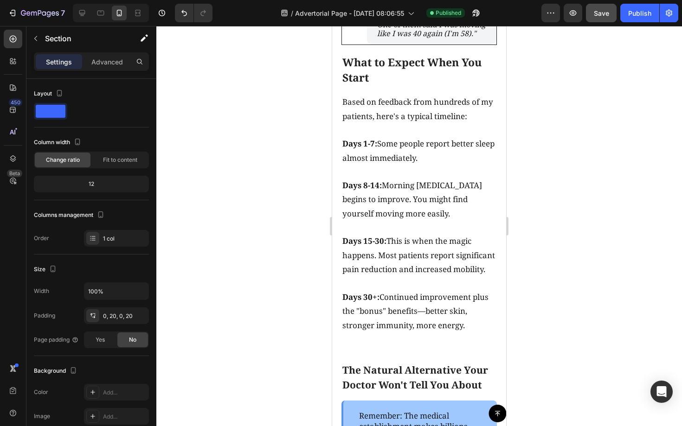
scroll to position [3550, 0]
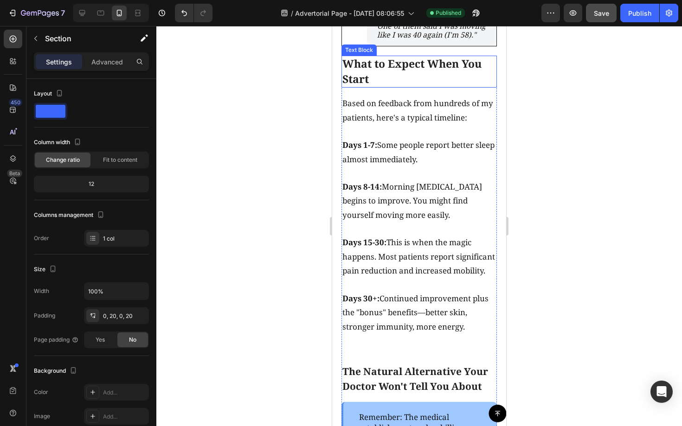
click at [484, 87] on p "What to Expect When You Start" at bounding box center [418, 72] width 153 height 30
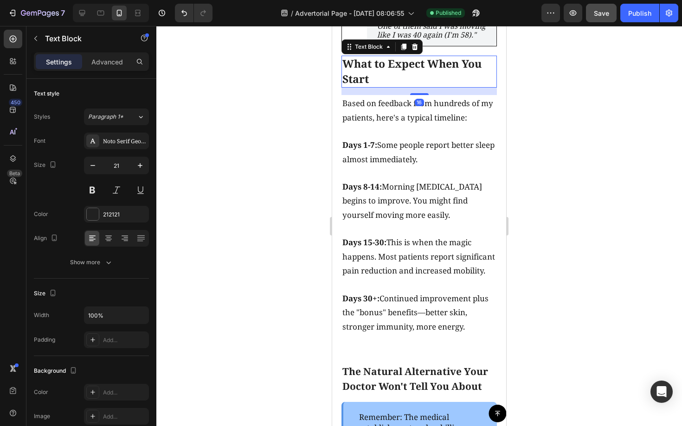
click at [486, 95] on div "16" at bounding box center [418, 91] width 155 height 7
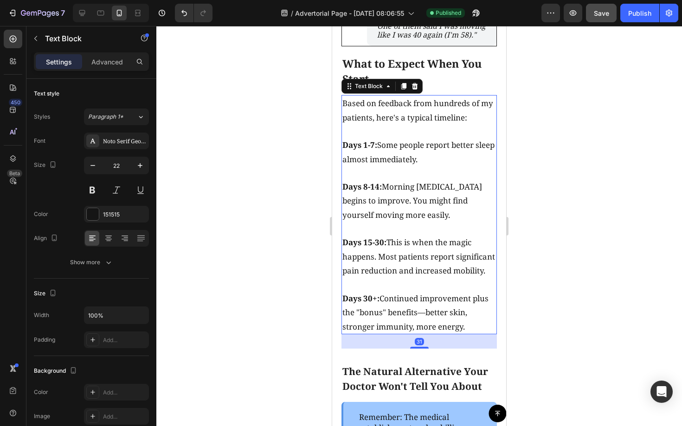
click at [486, 124] on p "Based on feedback from hundreds of my patients, here's a typical timeline:" at bounding box center [418, 110] width 153 height 28
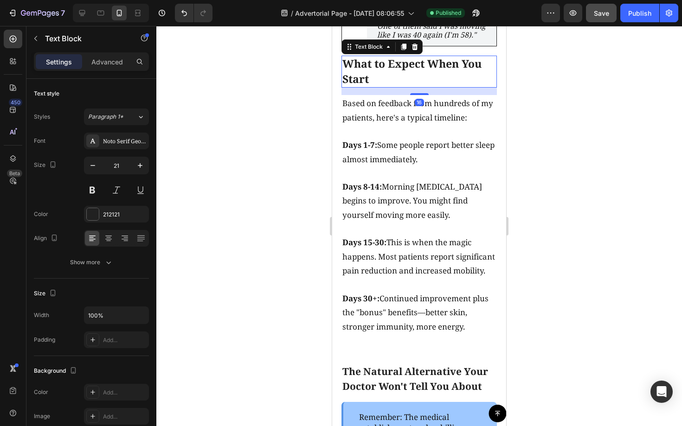
click at [485, 87] on p "What to Expect When You Start" at bounding box center [418, 72] width 153 height 30
click at [484, 87] on p "What to Expect When You Start" at bounding box center [418, 72] width 153 height 30
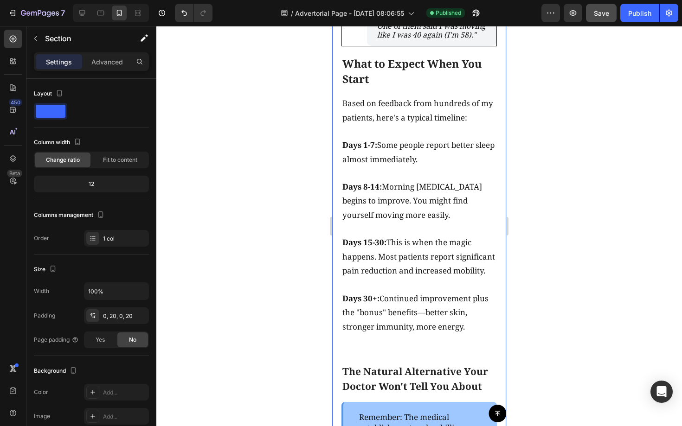
click at [492, 152] on div "How to Know If This Could Work for You Text Block Image Based on my clinical ex…" at bounding box center [419, 174] width 174 height 1065
click at [484, 87] on p "What to Expect When You Start" at bounding box center [418, 72] width 153 height 30
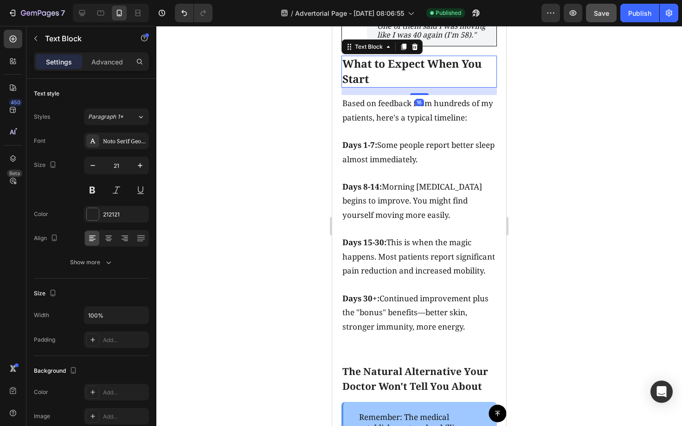
click at [486, 95] on div "16" at bounding box center [418, 91] width 155 height 7
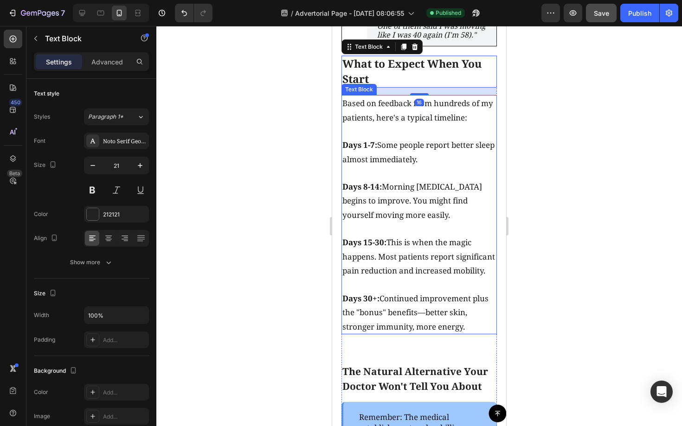
click at [347, 123] on span "Based on feedback from hundreds of my patients, here's a typical timeline:" at bounding box center [417, 110] width 151 height 25
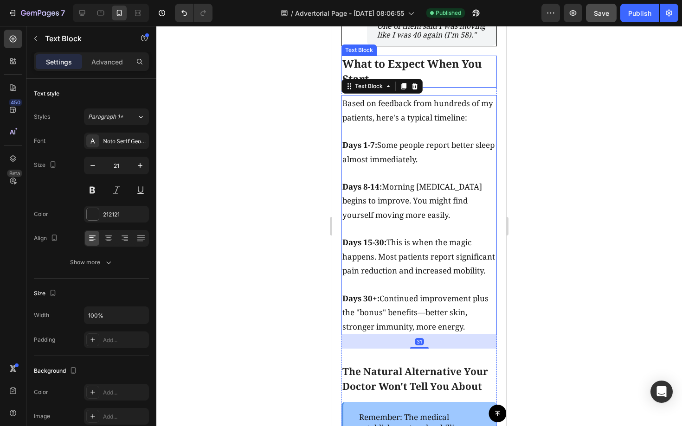
click at [345, 86] on span "What to Expect When You Start" at bounding box center [411, 71] width 139 height 30
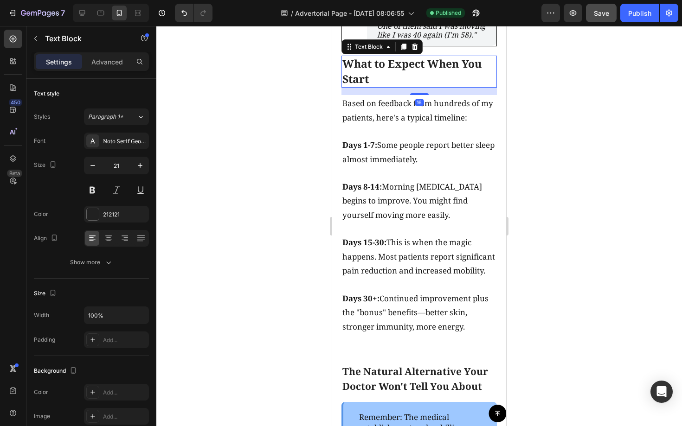
click at [342, 95] on div "16" at bounding box center [418, 91] width 155 height 7
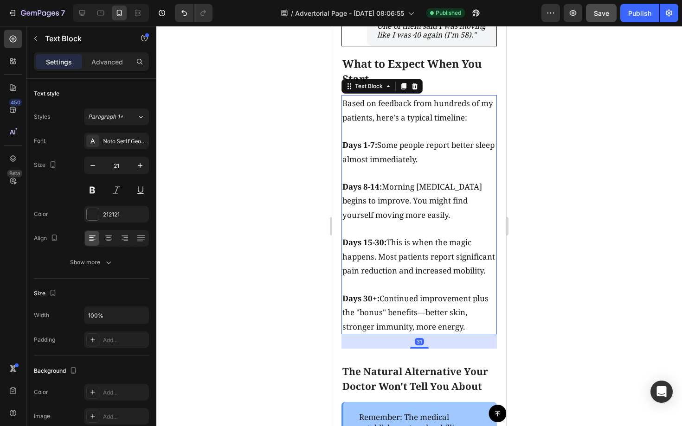
click at [485, 124] on p "Based on feedback from hundreds of my patients, here's a typical timeline:" at bounding box center [418, 110] width 153 height 28
click at [486, 158] on div "What to Expect When You Start Text Block Based on feedback from hundreds of my …" at bounding box center [418, 381] width 155 height 651
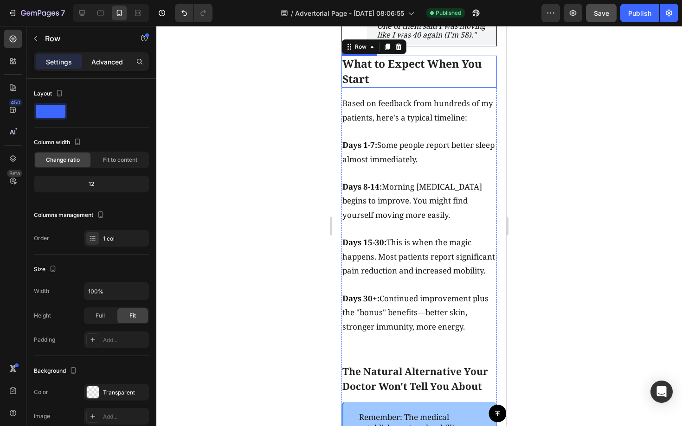
click at [123, 58] on div "Advanced" at bounding box center [107, 61] width 46 height 15
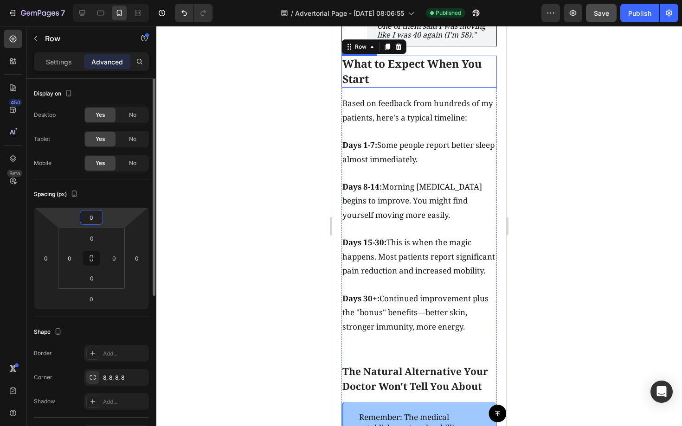
click at [94, 217] on input "0" at bounding box center [91, 218] width 19 height 14
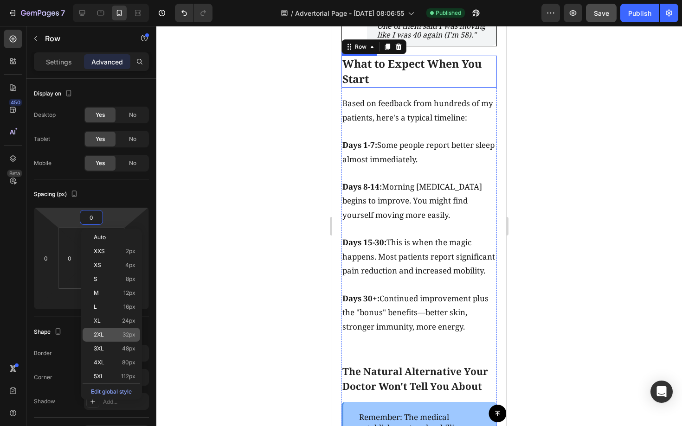
click at [115, 332] on p "2XL 32px" at bounding box center [115, 335] width 42 height 6
type input "32"
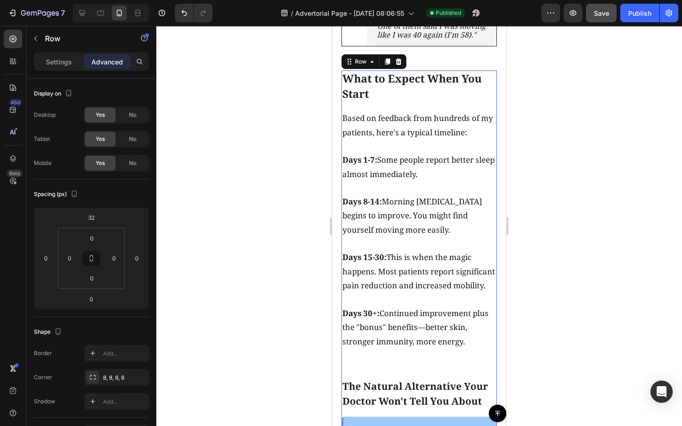
click at [558, 219] on div at bounding box center [418, 226] width 525 height 400
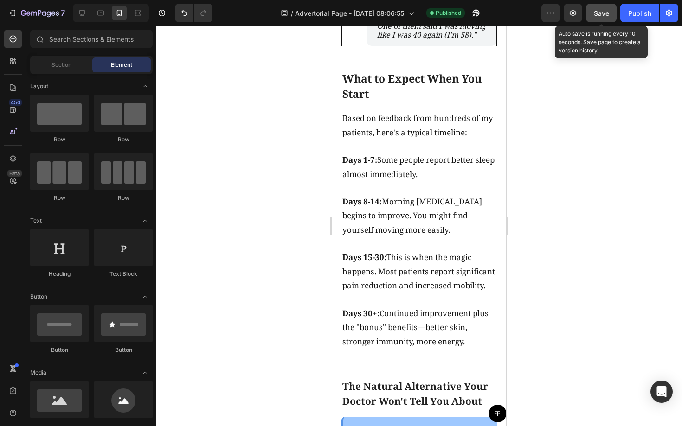
click at [607, 19] on button "Save" at bounding box center [601, 13] width 31 height 19
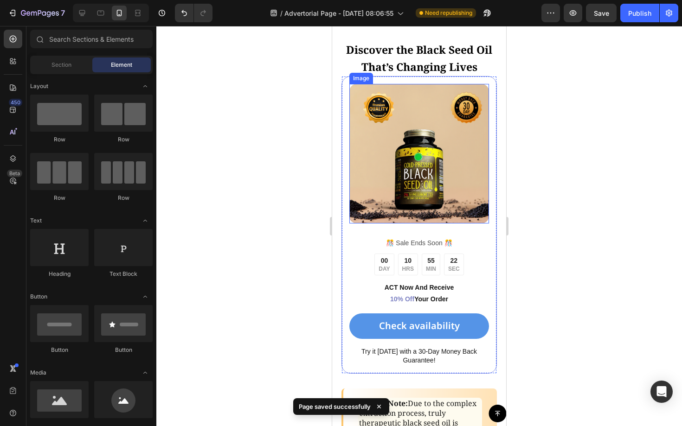
scroll to position [4710, 0]
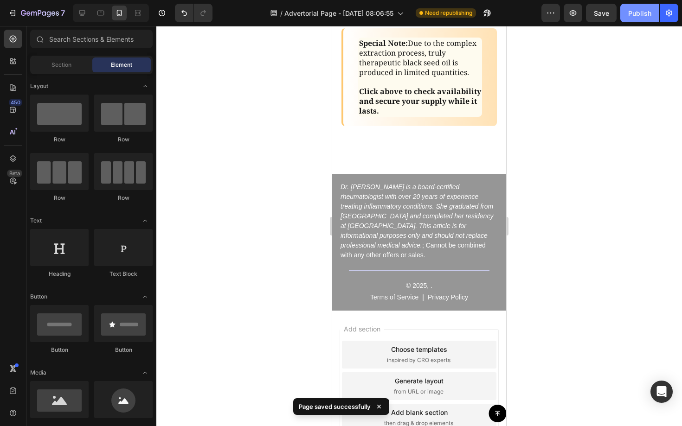
click at [634, 15] on div "Publish" at bounding box center [639, 13] width 23 height 10
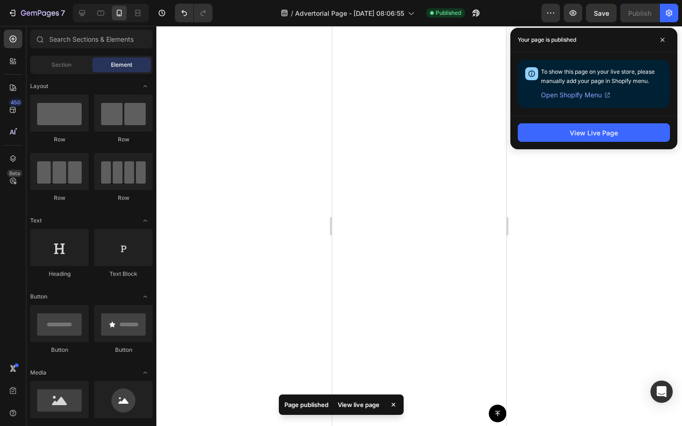
scroll to position [2516, 0]
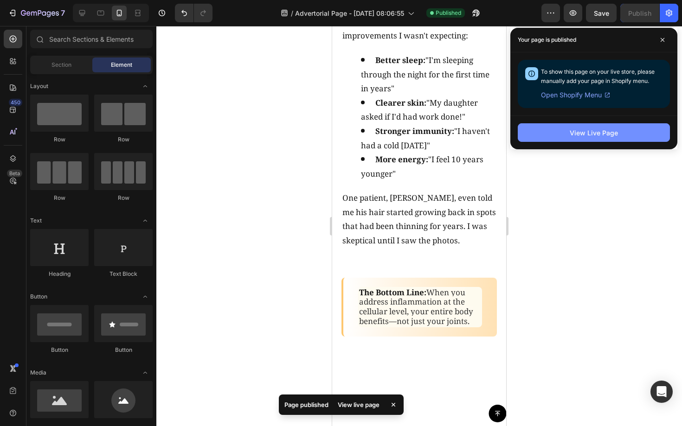
click at [578, 134] on div "View Live Page" at bounding box center [593, 133] width 48 height 10
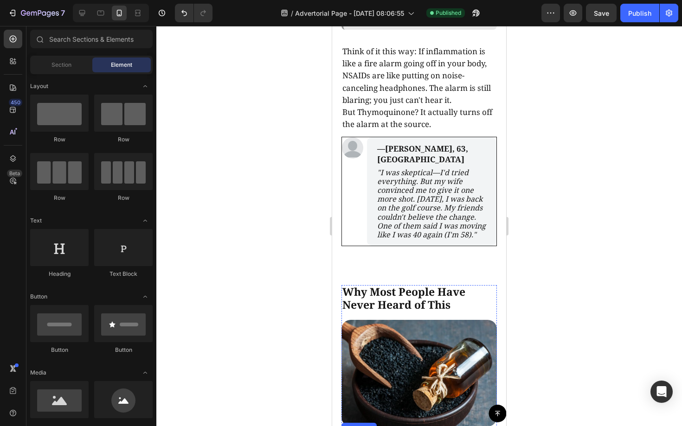
scroll to position [1376, 0]
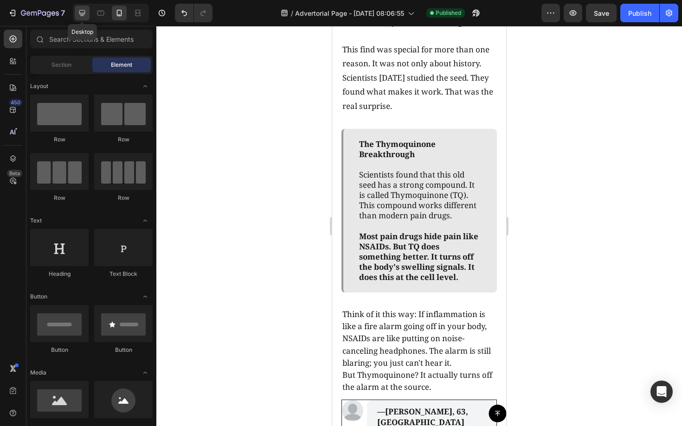
click at [80, 9] on icon at bounding box center [81, 12] width 9 height 9
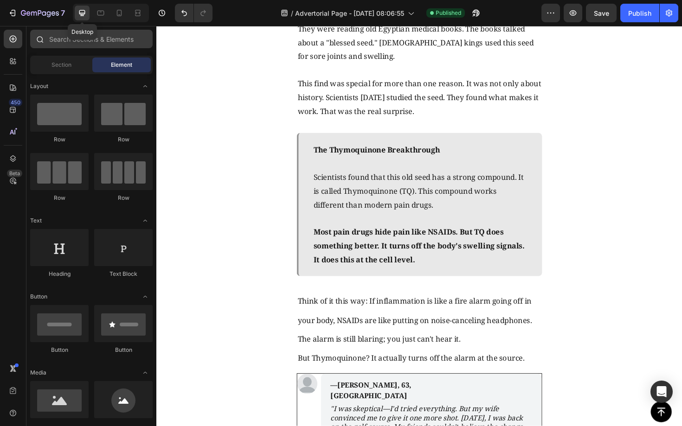
scroll to position [1479, 0]
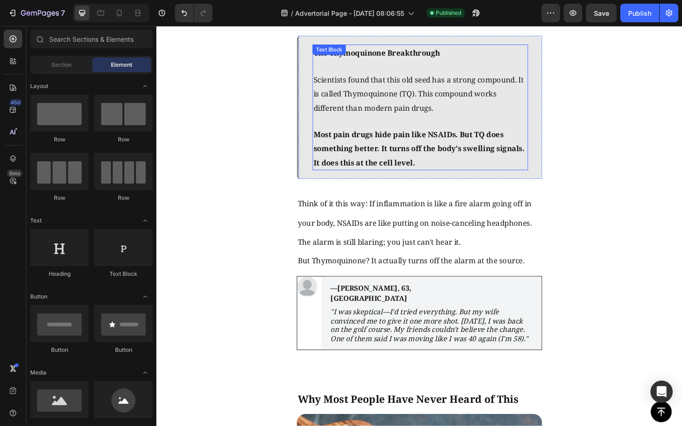
click at [396, 152] on strong "Most pain drugs hide pain like NSAIDs. But TQ does something better. It turns o…" at bounding box center [434, 156] width 224 height 40
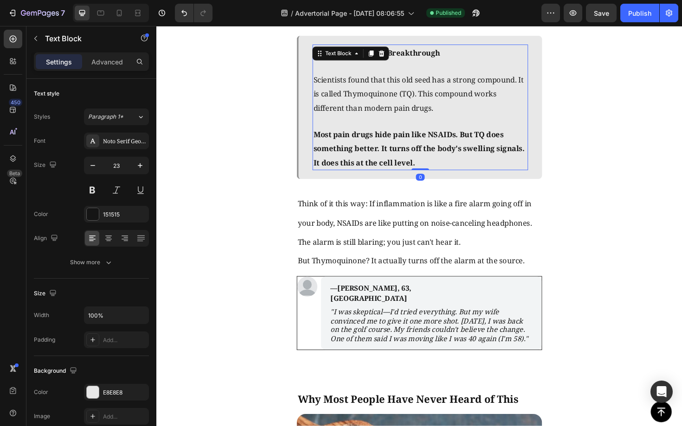
click at [396, 152] on strong "Most pain drugs hide pain like NSAIDs. But TQ does something better. It turns o…" at bounding box center [434, 156] width 224 height 40
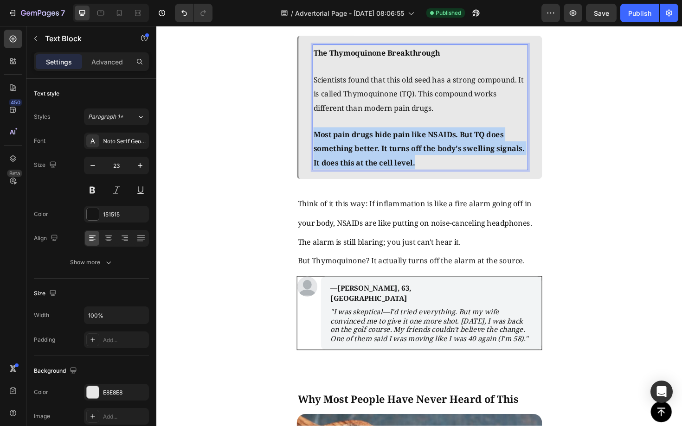
click at [396, 152] on strong "Most pain drugs hide pain like NSAIDs. But TQ does something better. It turns o…" at bounding box center [434, 156] width 224 height 40
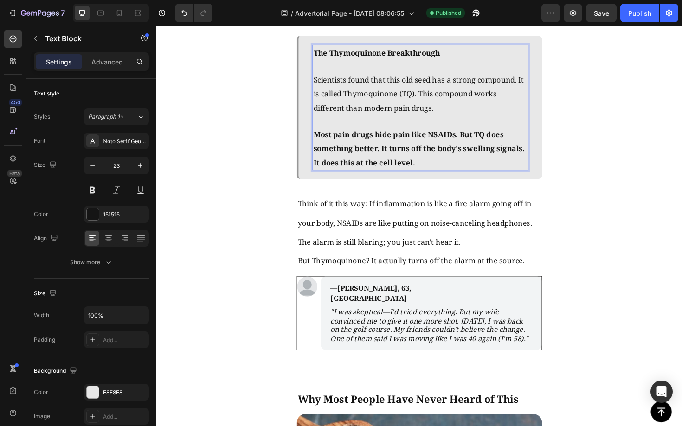
click at [407, 53] on strong "The Thymoquinone Breakthrough" at bounding box center [389, 54] width 134 height 11
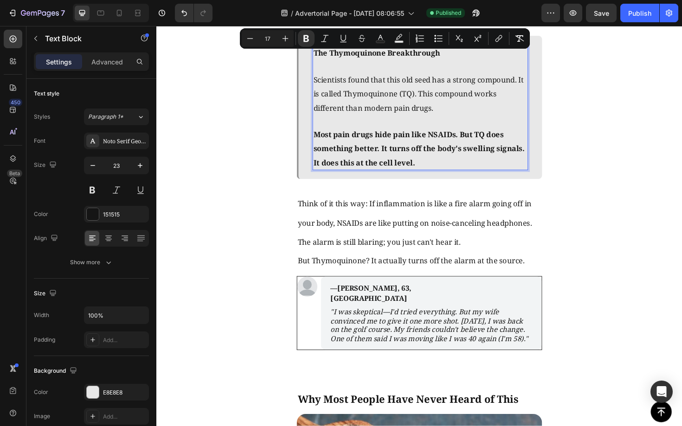
click at [371, 151] on strong "Most pain drugs hide pain like NSAIDs. But TQ does something better. It turns o…" at bounding box center [434, 156] width 224 height 40
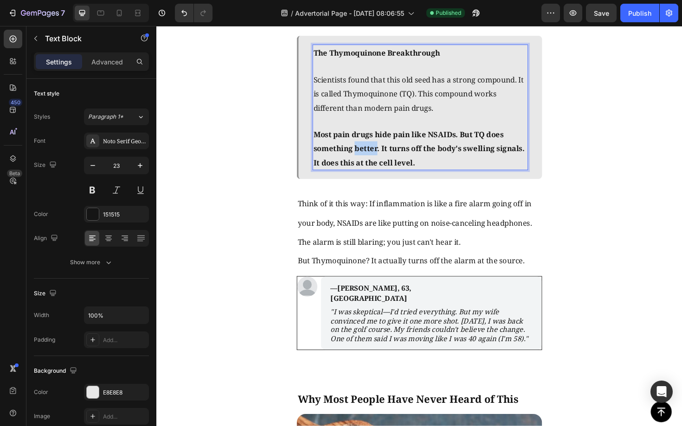
click at [372, 151] on strong "Most pain drugs hide pain like NSAIDs. But TQ does something better. It turns o…" at bounding box center [434, 156] width 224 height 40
click at [372, 150] on strong "Most pain drugs hide pain like NSAIDs. But TQ does something better. It turns o…" at bounding box center [434, 156] width 224 height 40
click at [418, 152] on strong "Most pain drugs hide pain like NSAIDs. But TQ does something better. It turns o…" at bounding box center [434, 156] width 224 height 40
click at [421, 152] on strong "Most pain drugs hide pain like NSAIDs. But TQ does something better. It turns o…" at bounding box center [434, 156] width 224 height 40
click at [421, 153] on strong "Most pain drugs hide pain like NSAIDs. But TQ does something better. It turns o…" at bounding box center [434, 156] width 224 height 40
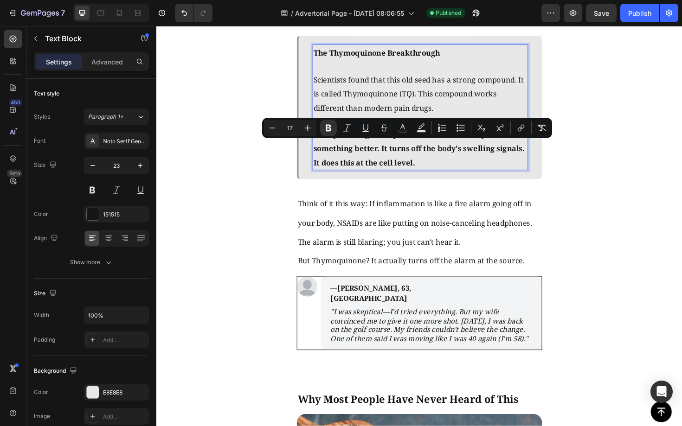
click at [461, 56] on p "The Thymoquinone Breakthrough" at bounding box center [435, 54] width 226 height 15
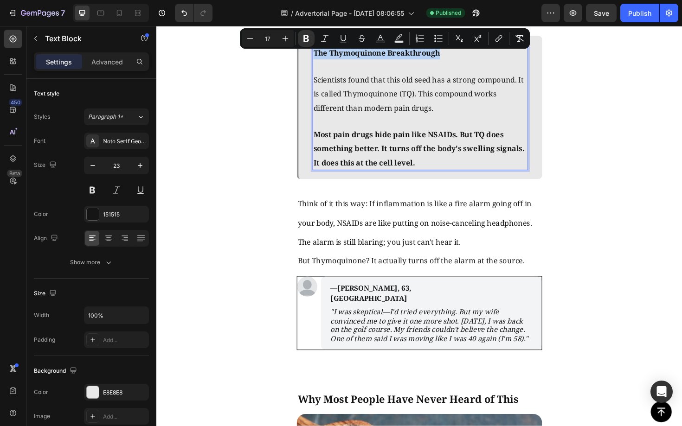
drag, startPoint x: 463, startPoint y: 56, endPoint x: 323, endPoint y: 57, distance: 140.5
click at [323, 57] on p "The Thymoquinone Breakthrough" at bounding box center [435, 54] width 226 height 15
click at [281, 43] on button "Plus" at bounding box center [285, 38] width 17 height 17
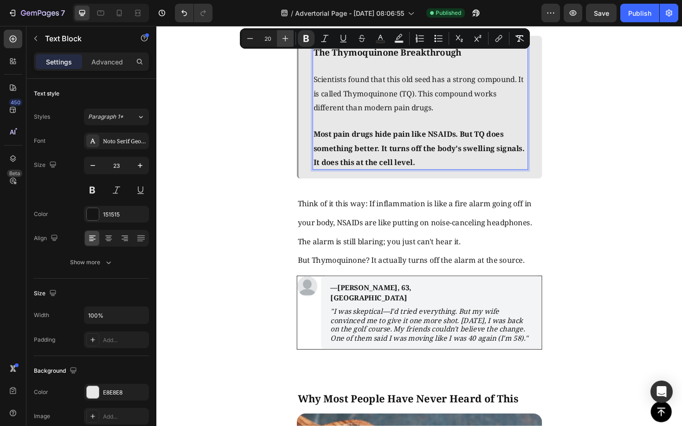
click at [288, 38] on icon "Editor contextual toolbar" at bounding box center [285, 38] width 9 height 9
type input "21"
click at [598, 103] on div "The Discovery That Changed Everything Text Block Image [DATE], scientists at [G…" at bounding box center [434, 342] width 556 height 1286
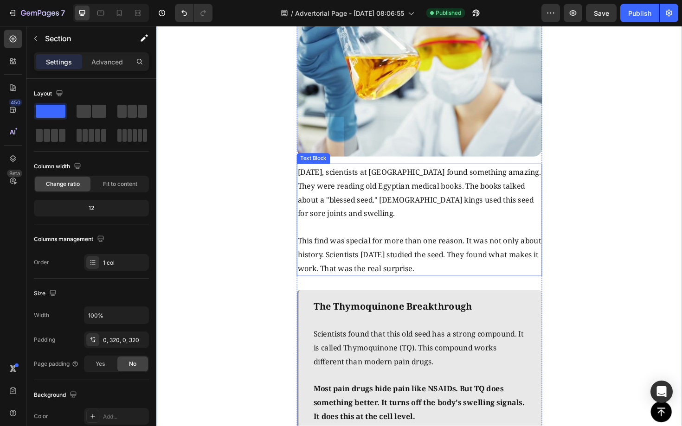
scroll to position [1216, 0]
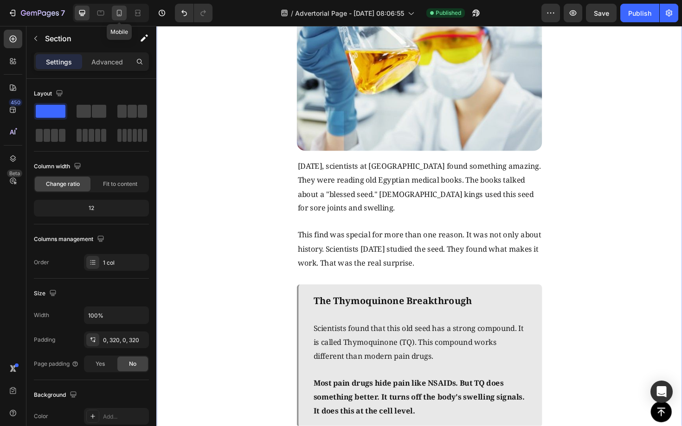
click at [122, 17] on icon at bounding box center [119, 12] width 9 height 9
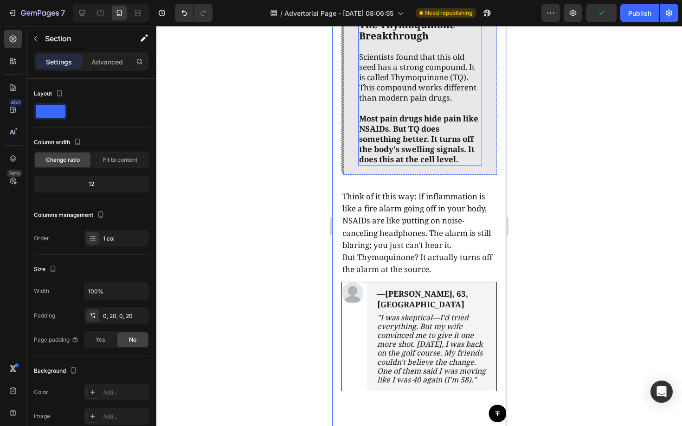
scroll to position [1297, 0]
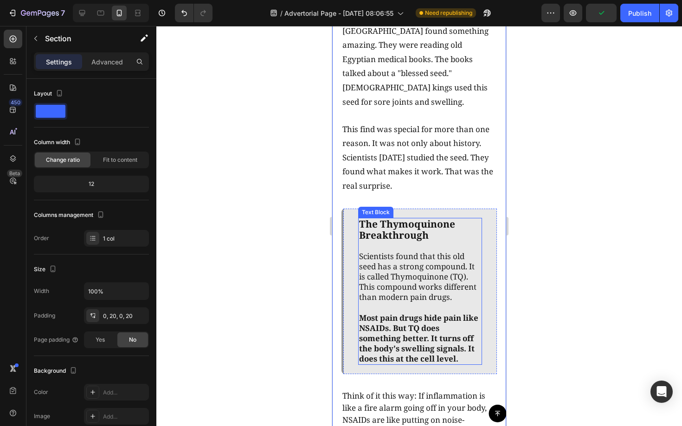
click at [410, 217] on strong "The Thymoquinone Breakthrough" at bounding box center [407, 229] width 96 height 24
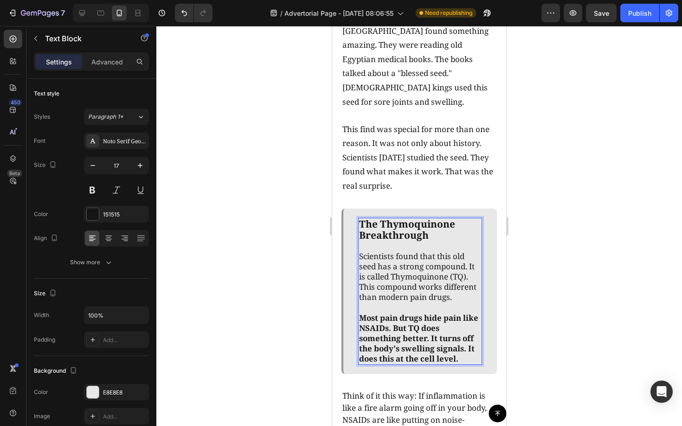
click at [435, 221] on p "The Thymoquinone Breakthrough" at bounding box center [420, 230] width 122 height 22
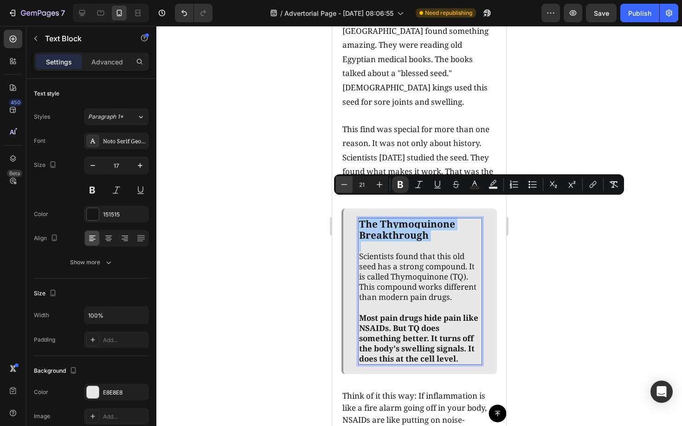
click at [348, 182] on icon "Editor contextual toolbar" at bounding box center [343, 184] width 9 height 9
click at [380, 183] on icon "Editor contextual toolbar" at bounding box center [379, 184] width 9 height 9
type input "21"
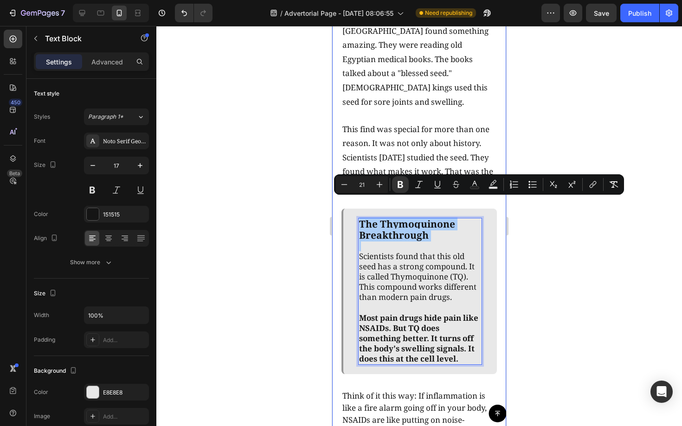
click at [546, 227] on div at bounding box center [418, 226] width 525 height 400
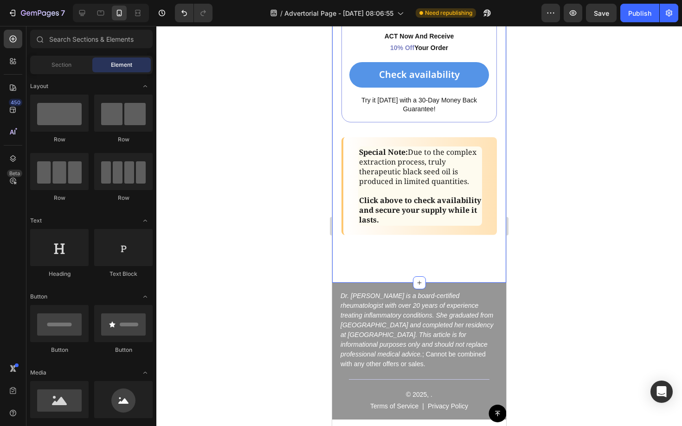
scroll to position [4737, 0]
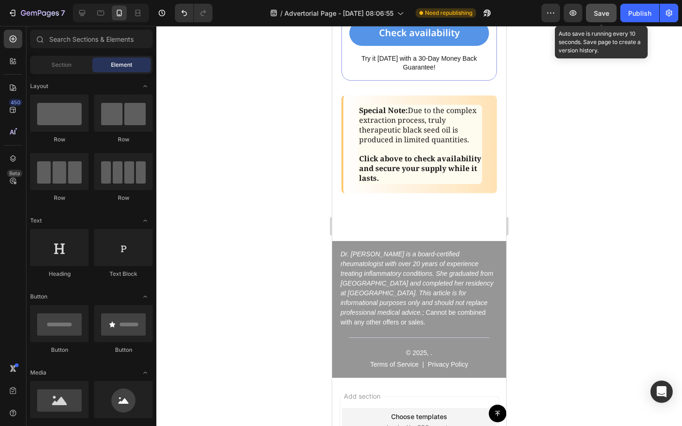
click at [609, 19] on button "Save" at bounding box center [601, 13] width 31 height 19
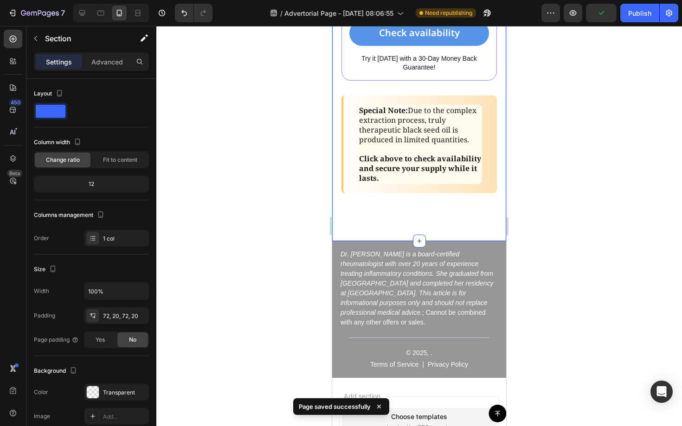
click at [115, 64] on p "Advanced" at bounding box center [107, 62] width 32 height 10
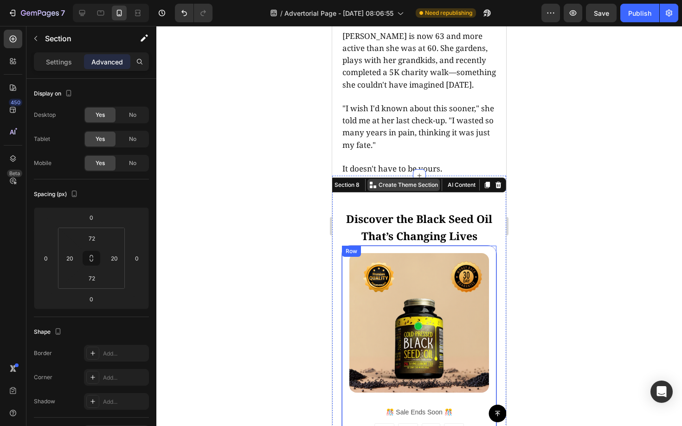
scroll to position [4272, 0]
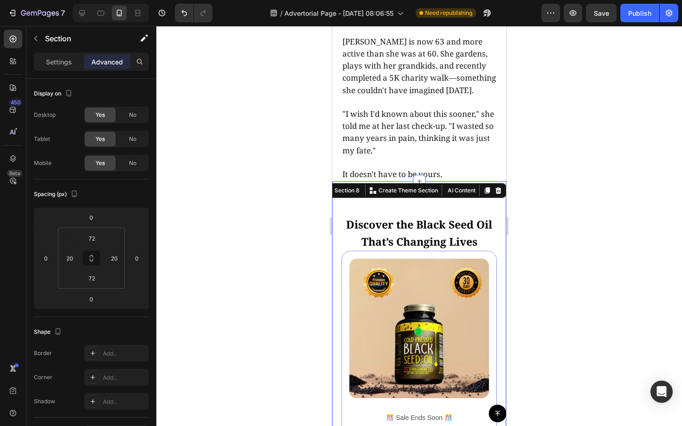
click at [603, 165] on div at bounding box center [418, 226] width 525 height 400
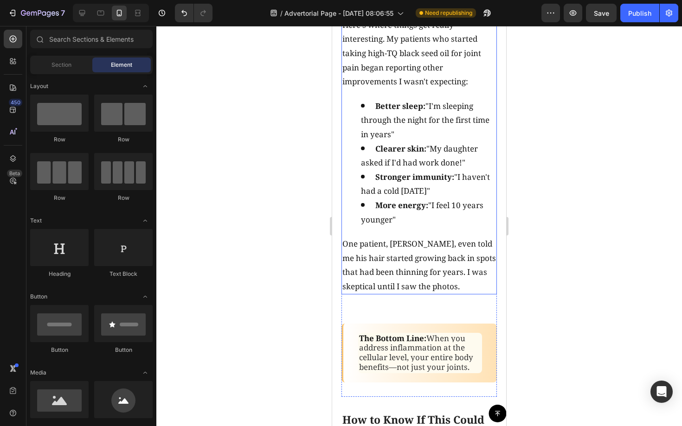
scroll to position [3109, 0]
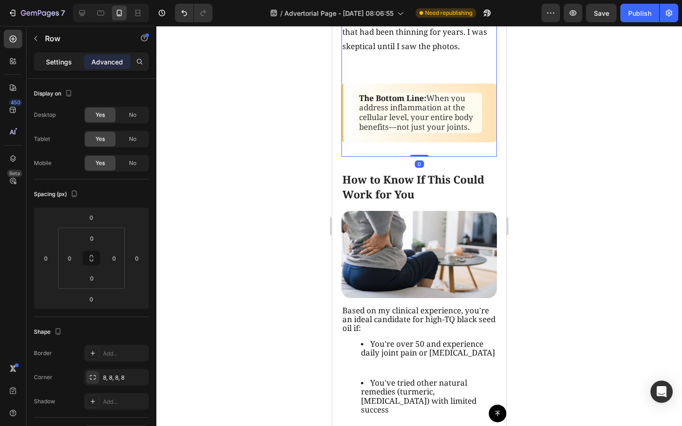
click at [51, 60] on p "Settings" at bounding box center [59, 62] width 26 height 10
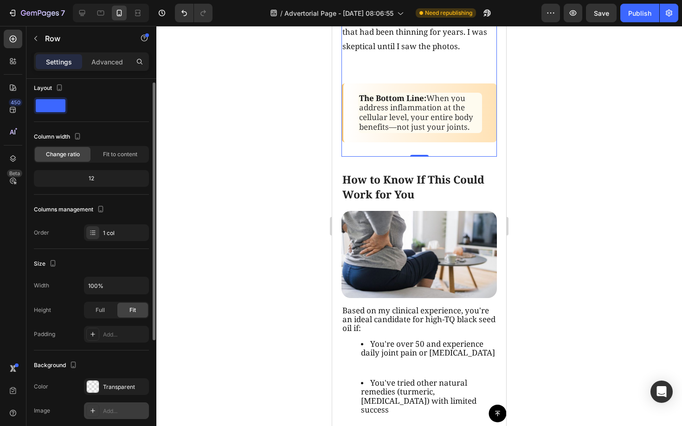
scroll to position [168, 0]
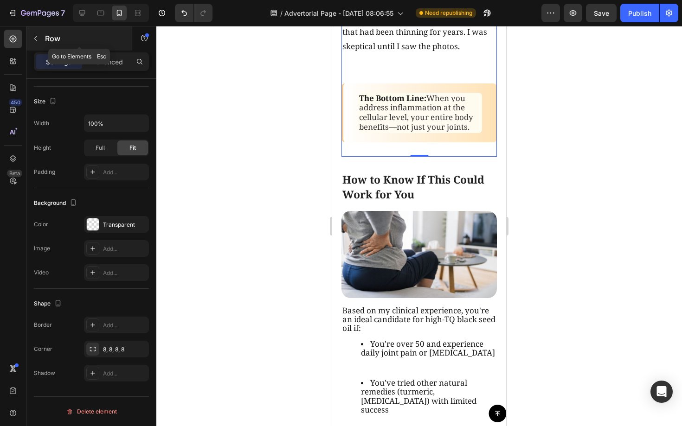
click at [33, 39] on icon "button" at bounding box center [35, 38] width 7 height 7
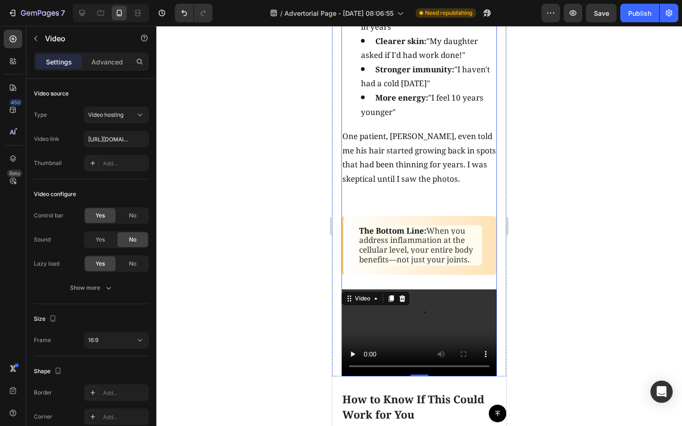
scroll to position [2989, 0]
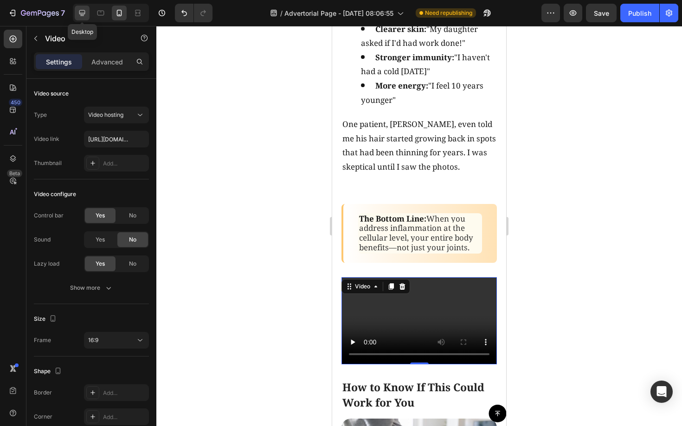
click at [82, 11] on icon at bounding box center [81, 12] width 9 height 9
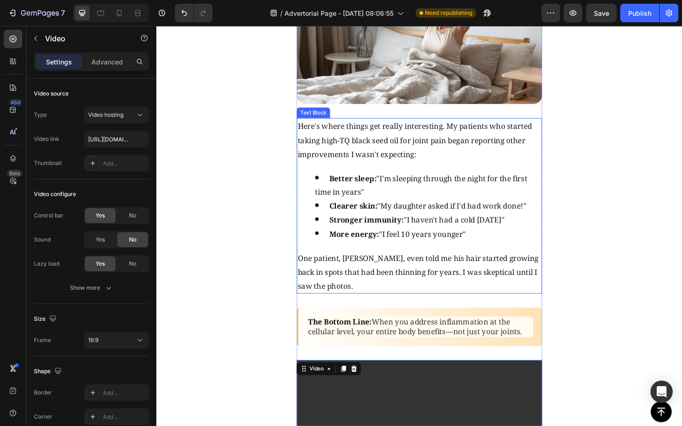
scroll to position [3043, 0]
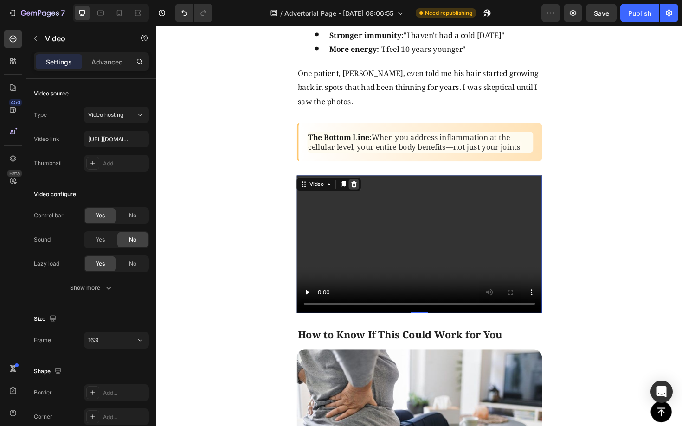
click at [365, 197] on icon at bounding box center [366, 194] width 6 height 6
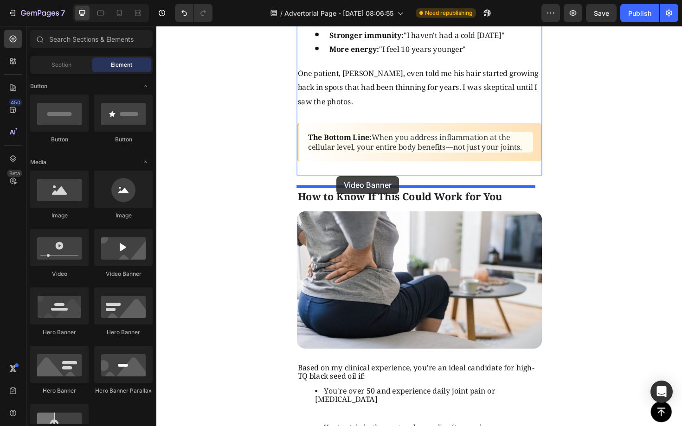
drag, startPoint x: 280, startPoint y: 281, endPoint x: 347, endPoint y: 185, distance: 117.6
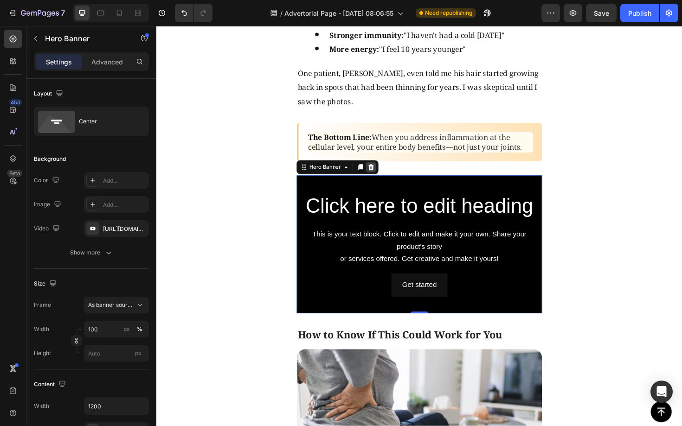
click at [387, 181] on div at bounding box center [383, 175] width 11 height 11
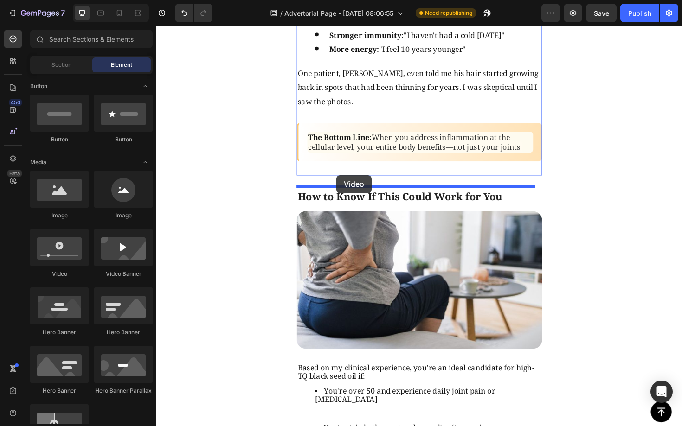
drag, startPoint x: 181, startPoint y: 255, endPoint x: 347, endPoint y: 185, distance: 180.8
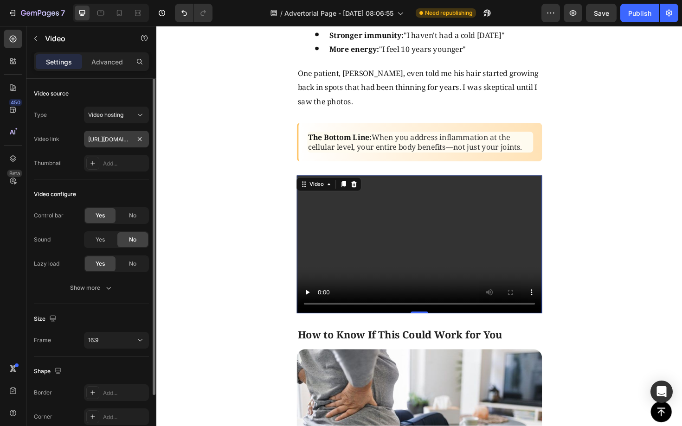
click at [145, 135] on div at bounding box center [139, 139] width 11 height 11
click at [142, 113] on icon at bounding box center [139, 114] width 9 height 9
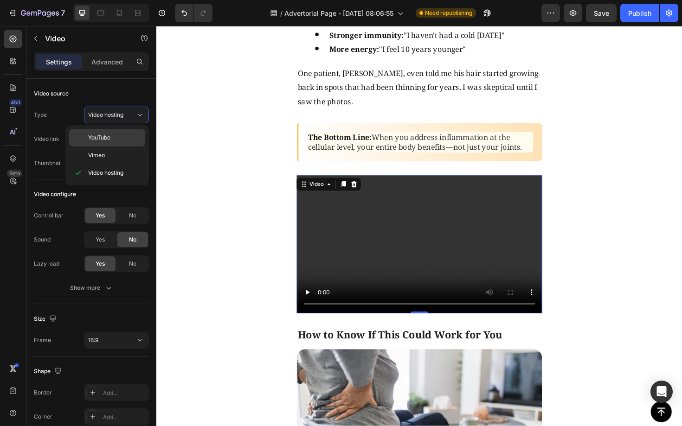
click at [120, 134] on p "YouTube" at bounding box center [114, 138] width 53 height 8
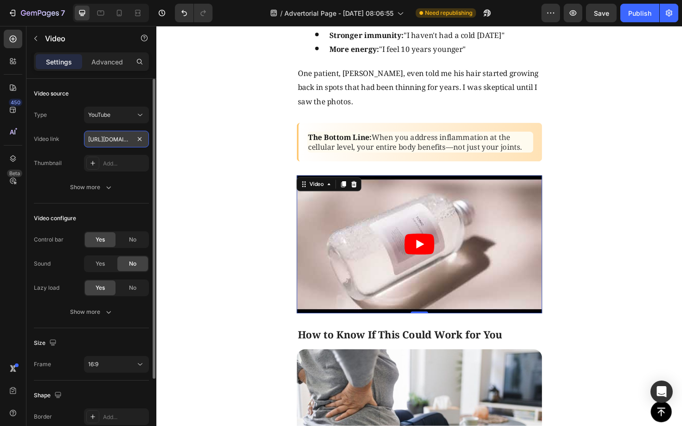
click at [127, 140] on input "[URL][DOMAIN_NAME]" at bounding box center [116, 139] width 65 height 17
paste input "[DOMAIN_NAME][URL]"
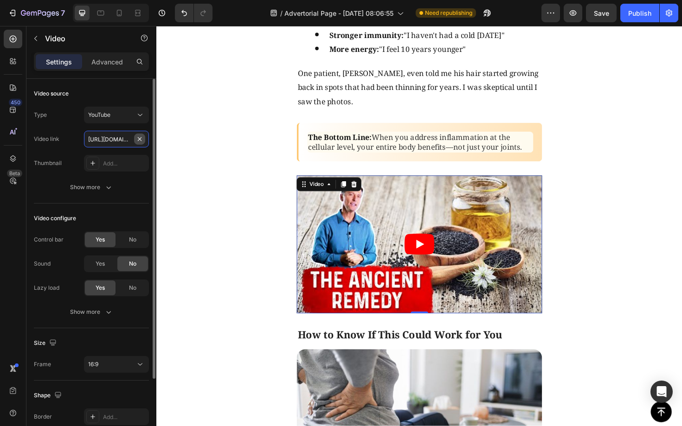
scroll to position [0, 81]
type input "[URL][DOMAIN_NAME]"
click at [487, 234] on article at bounding box center [435, 258] width 260 height 146
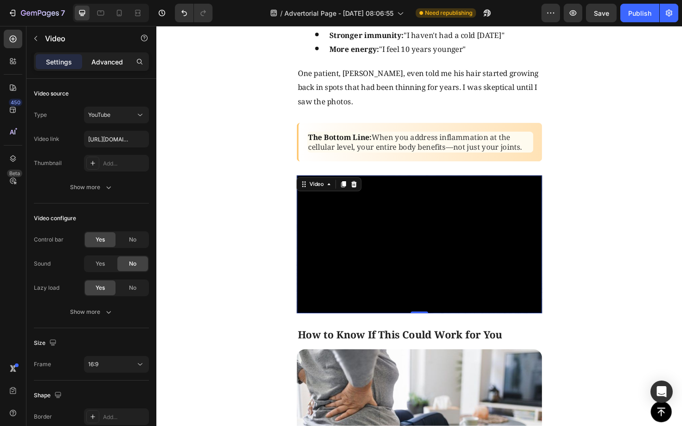
click at [117, 61] on p "Advanced" at bounding box center [107, 62] width 32 height 10
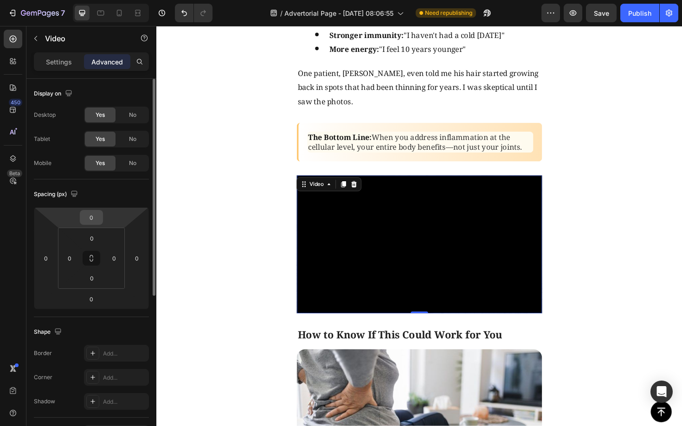
click at [90, 223] on input "0" at bounding box center [91, 218] width 19 height 14
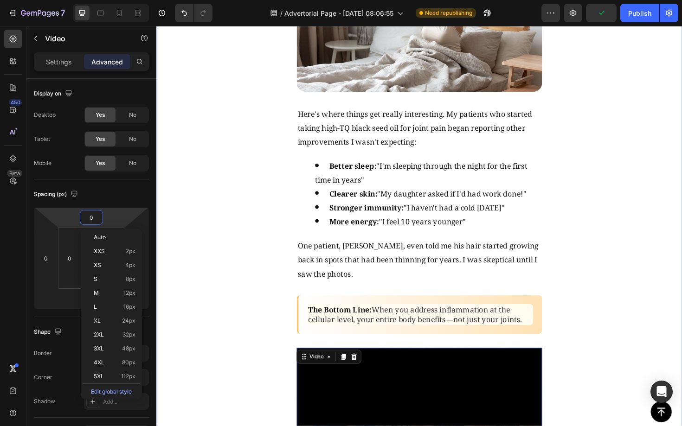
scroll to position [2871, 0]
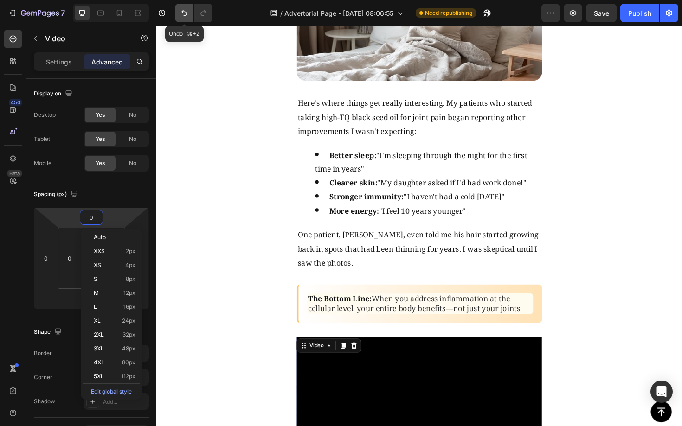
click at [181, 11] on icon "Undo/Redo" at bounding box center [183, 12] width 9 height 9
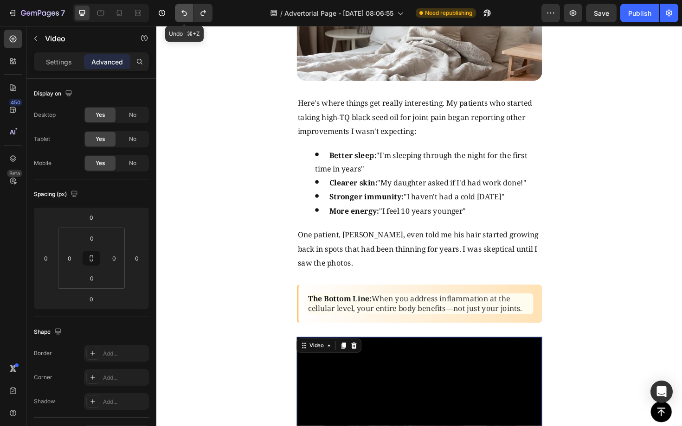
click at [182, 11] on icon "Undo/Redo" at bounding box center [184, 13] width 6 height 6
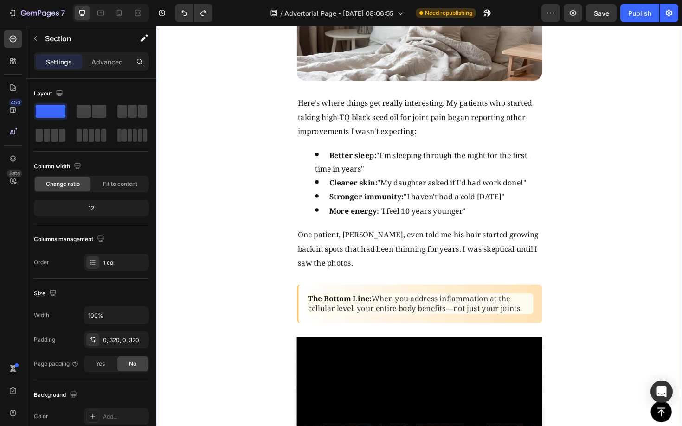
click at [220, 231] on div "The Unexpected Benefits That Shocked Even Me Text Block Image Here's where thin…" at bounding box center [434, 187] width 556 height 628
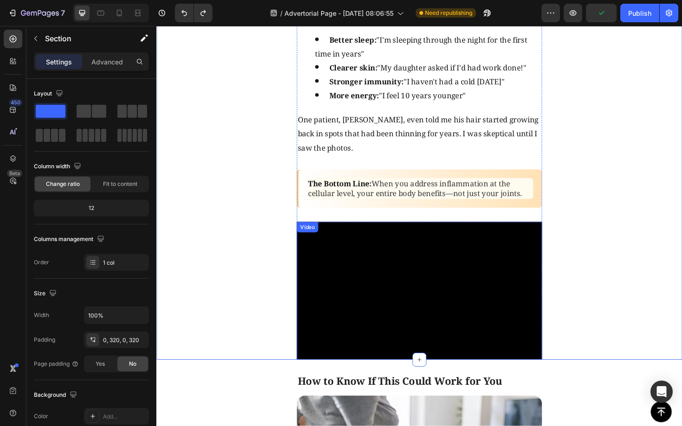
scroll to position [3066, 0]
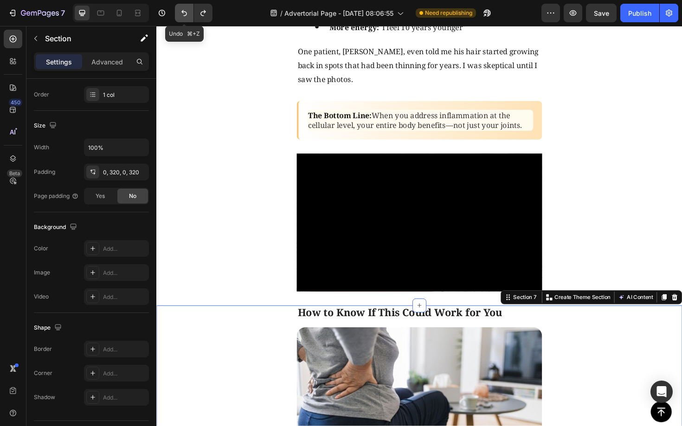
click at [179, 12] on button "Undo/Redo" at bounding box center [184, 13] width 19 height 19
click at [179, 12] on icon "Undo/Redo" at bounding box center [183, 12] width 9 height 9
click at [184, 15] on icon "Undo/Redo" at bounding box center [183, 12] width 9 height 9
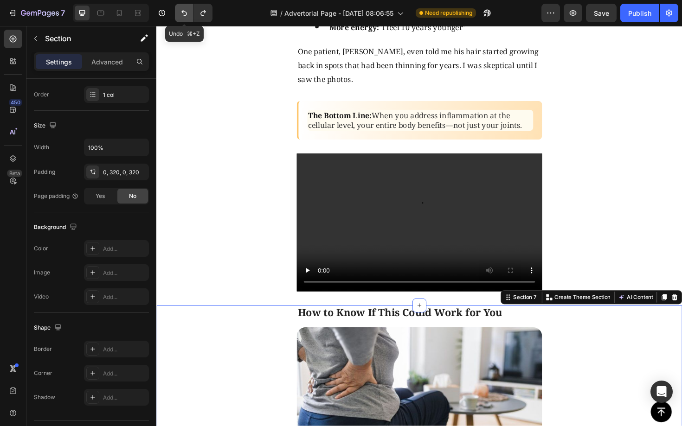
click at [184, 14] on icon "Undo/Redo" at bounding box center [183, 12] width 9 height 9
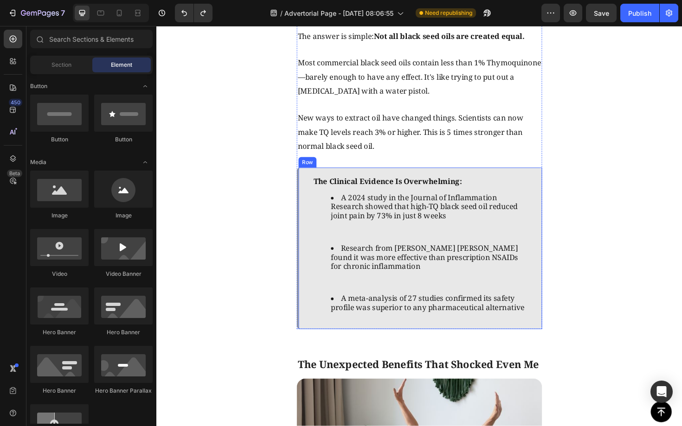
scroll to position [2280, 0]
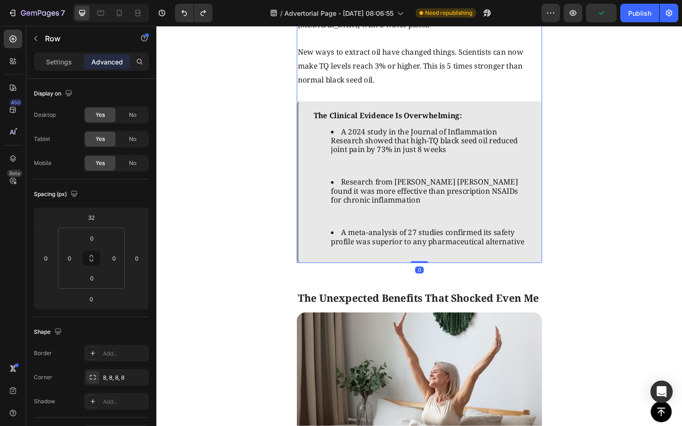
click at [58, 60] on p "Settings" at bounding box center [59, 62] width 26 height 10
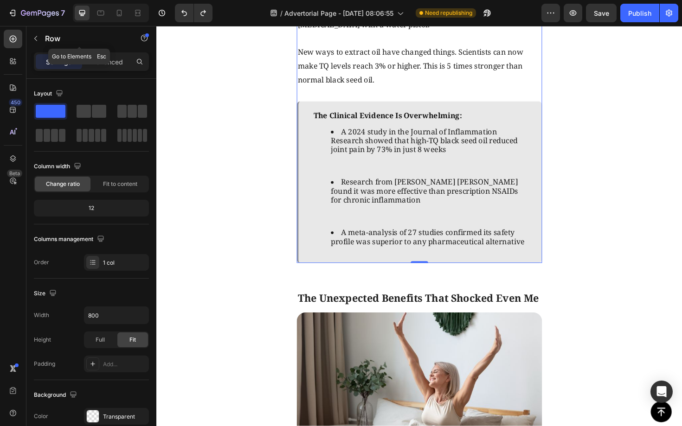
click at [30, 38] on button "button" at bounding box center [35, 38] width 15 height 15
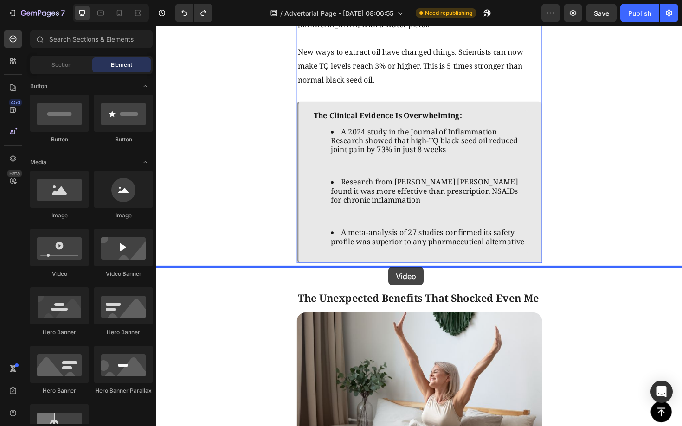
drag, startPoint x: 218, startPoint y: 282, endPoint x: 402, endPoint y: 281, distance: 183.6
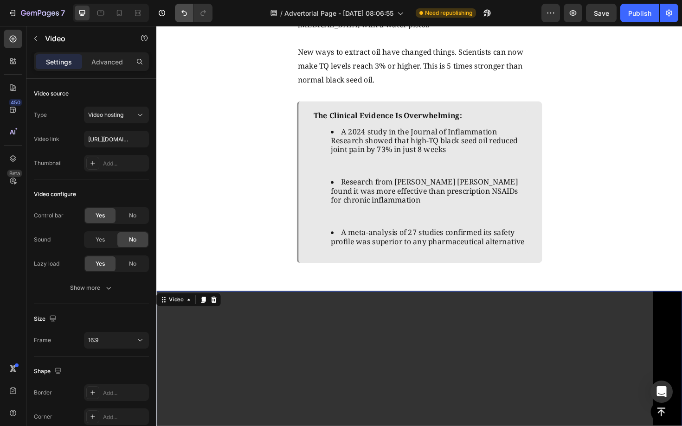
click at [184, 18] on button "Undo/Redo" at bounding box center [184, 13] width 19 height 19
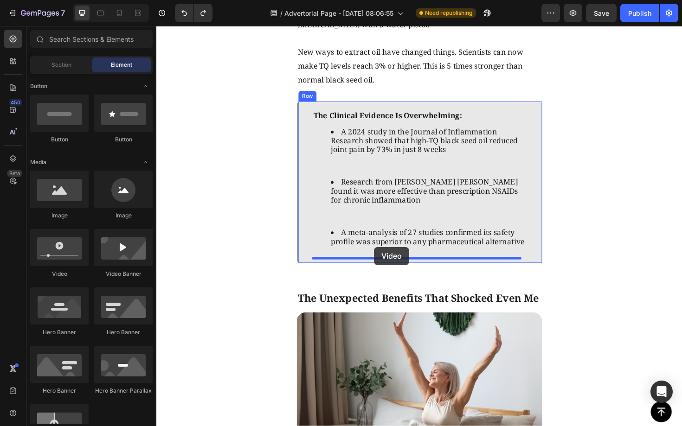
drag, startPoint x: 251, startPoint y: 275, endPoint x: 387, endPoint y: 261, distance: 136.6
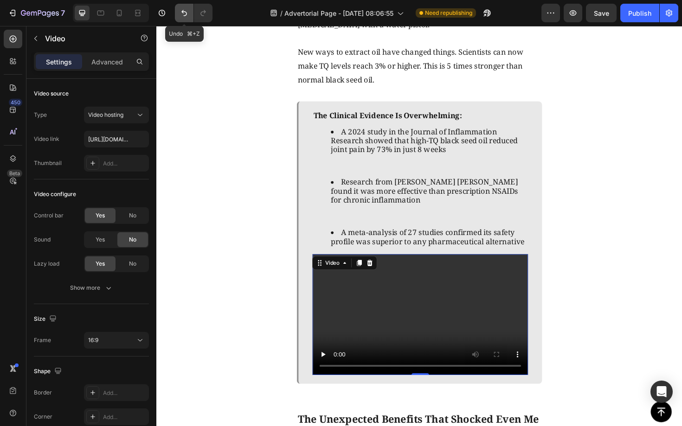
click at [181, 14] on icon "Undo/Redo" at bounding box center [183, 12] width 9 height 9
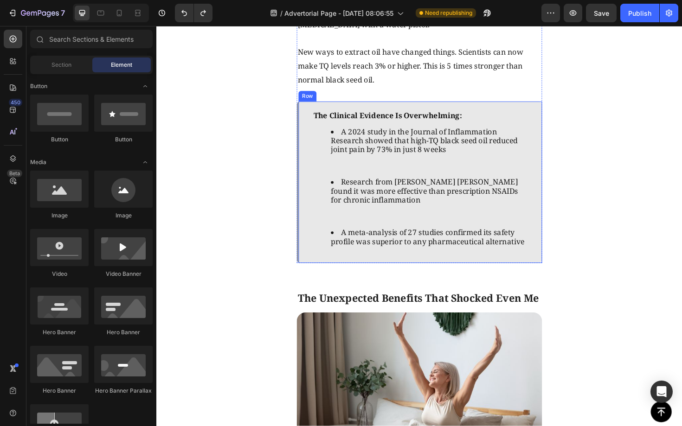
click at [551, 145] on div "The Clinical Evidence Is Overwhelming: A 2024 study in the Journal of Inflammat…" at bounding box center [435, 191] width 260 height 171
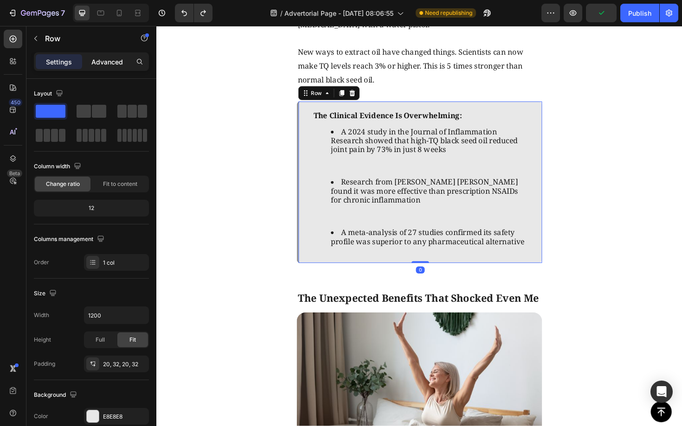
click at [115, 67] on div "Advanced" at bounding box center [107, 61] width 46 height 15
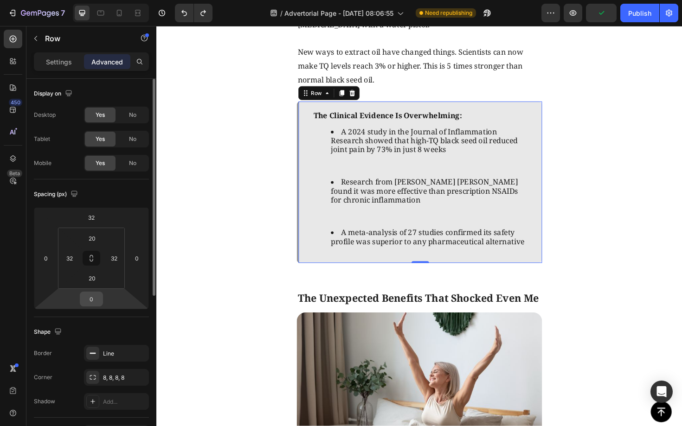
click at [97, 300] on input "0" at bounding box center [91, 299] width 19 height 14
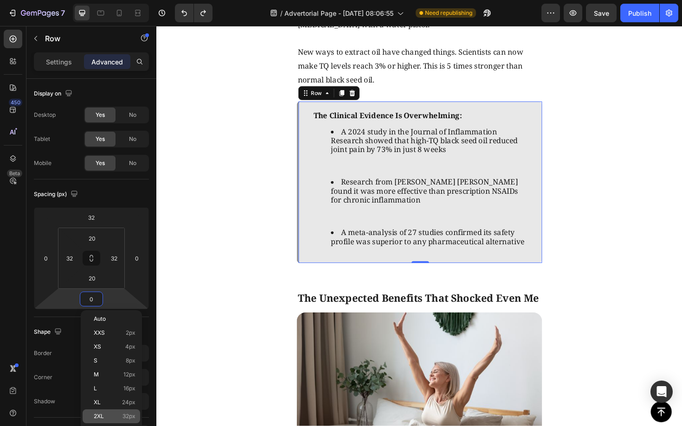
click at [119, 415] on p "2XL 32px" at bounding box center [115, 416] width 42 height 6
type input "32"
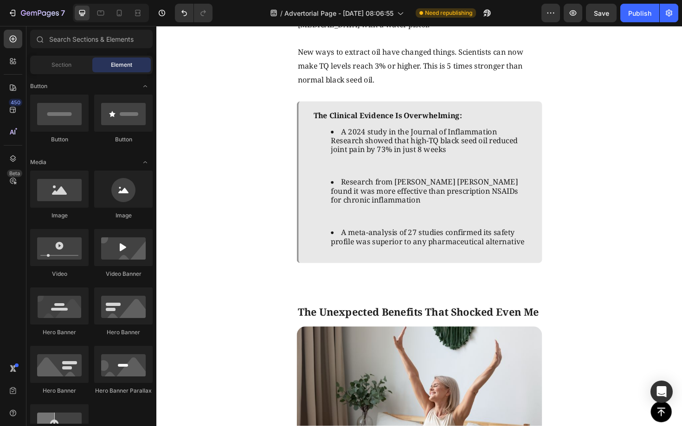
click at [614, 296] on div "Button Sticky The Discovery That Changed Everything Text Block Image [DATE], sc…" at bounding box center [434, 96] width 556 height 4663
drag, startPoint x: 223, startPoint y: 275, endPoint x: 373, endPoint y: 288, distance: 151.3
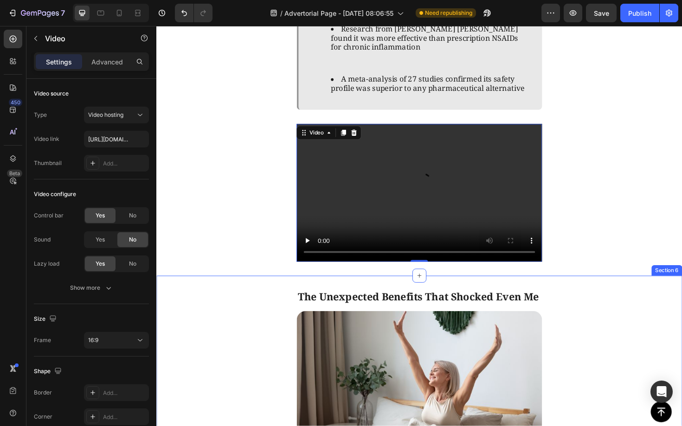
scroll to position [2449, 0]
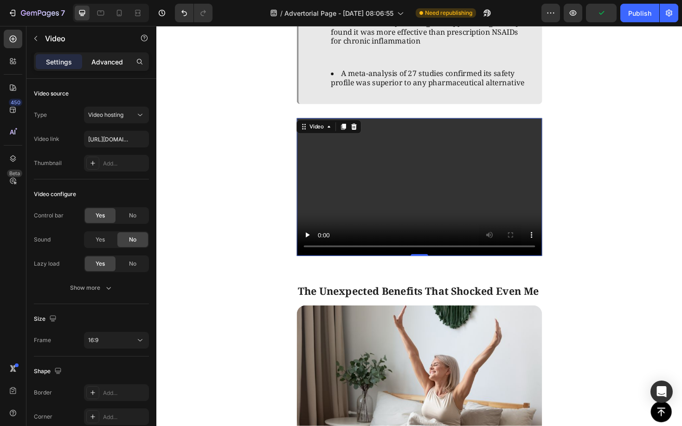
click at [105, 61] on p "Advanced" at bounding box center [107, 62] width 32 height 10
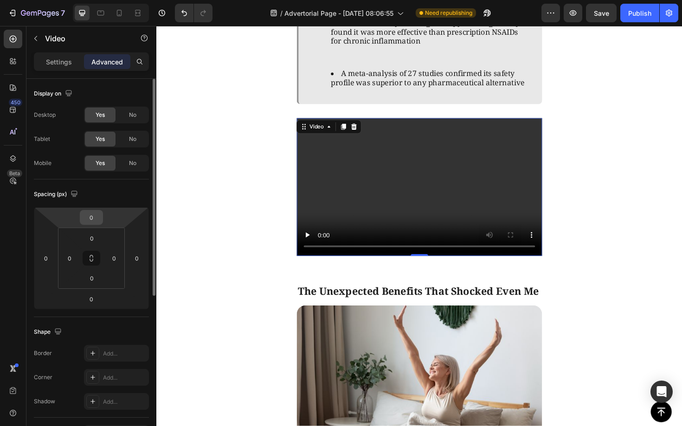
click at [96, 221] on input "0" at bounding box center [91, 218] width 19 height 14
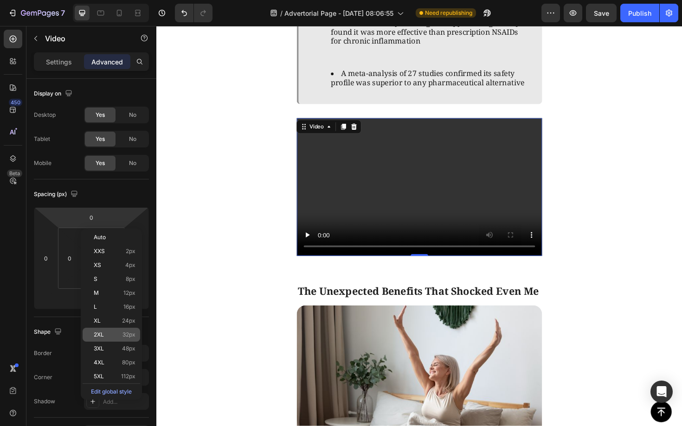
click at [130, 339] on div "2XL 32px" at bounding box center [112, 335] width 58 height 14
type input "32"
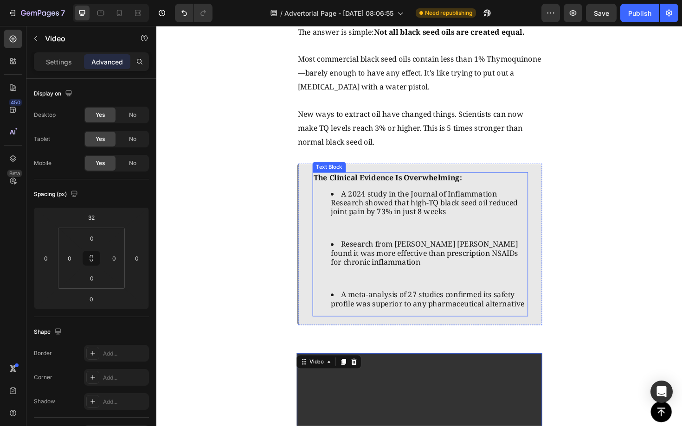
scroll to position [2396, 0]
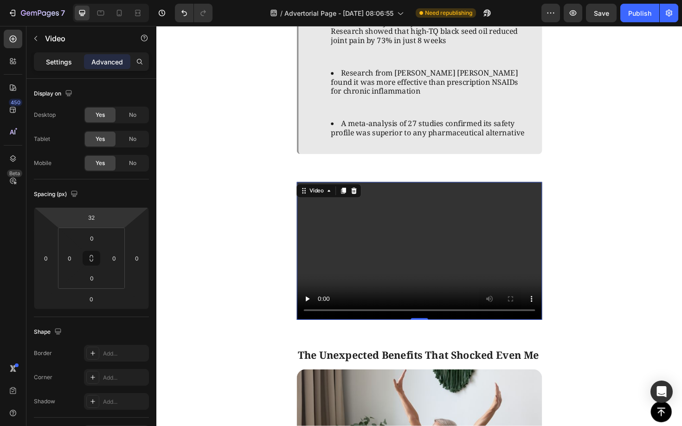
click at [49, 58] on p "Settings" at bounding box center [59, 62] width 26 height 10
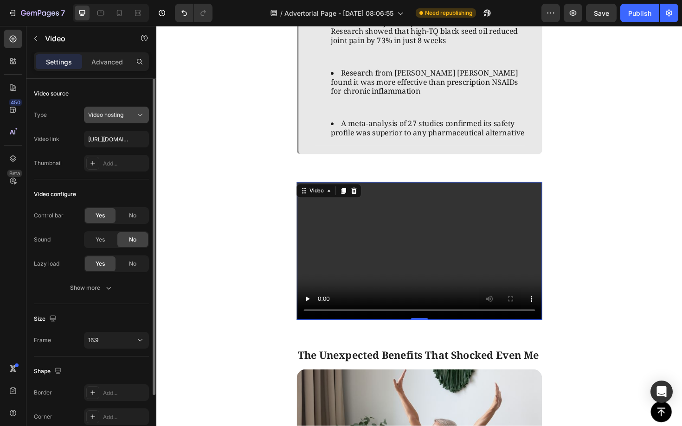
click at [134, 119] on div "Video hosting" at bounding box center [116, 114] width 57 height 9
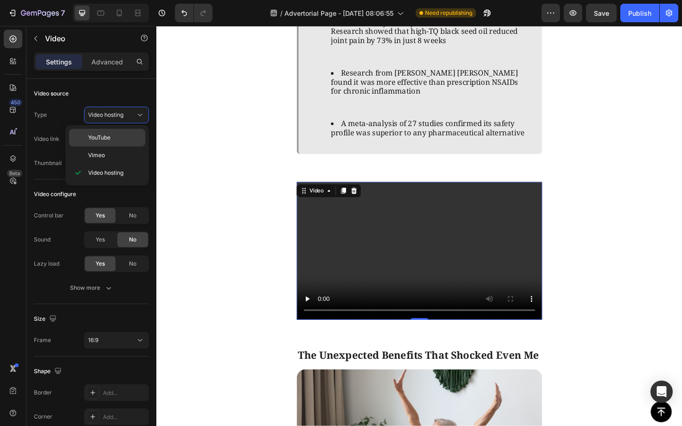
click at [109, 137] on span "YouTube" at bounding box center [99, 138] width 22 height 8
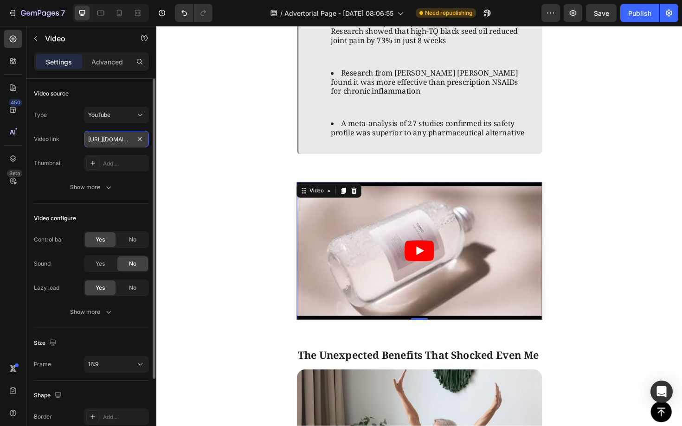
click at [122, 139] on input "[URL][DOMAIN_NAME]" at bounding box center [116, 139] width 65 height 17
paste input "[DOMAIN_NAME][URL]"
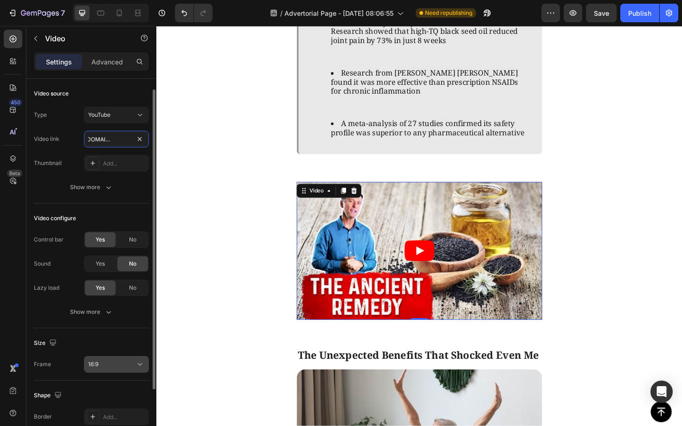
scroll to position [92, 0]
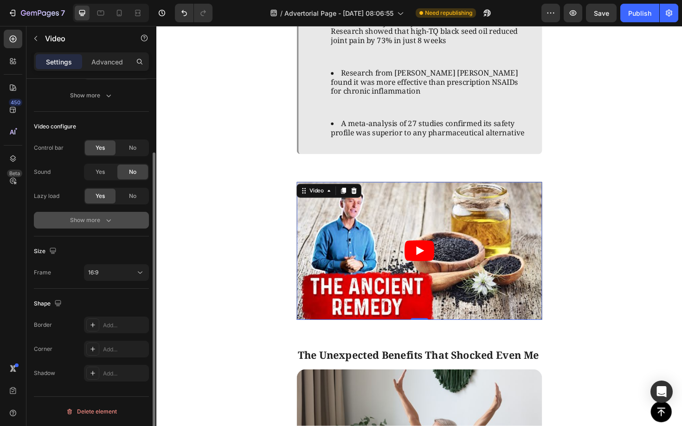
type input "[URL][DOMAIN_NAME]"
click at [101, 225] on button "Show more" at bounding box center [91, 220] width 115 height 17
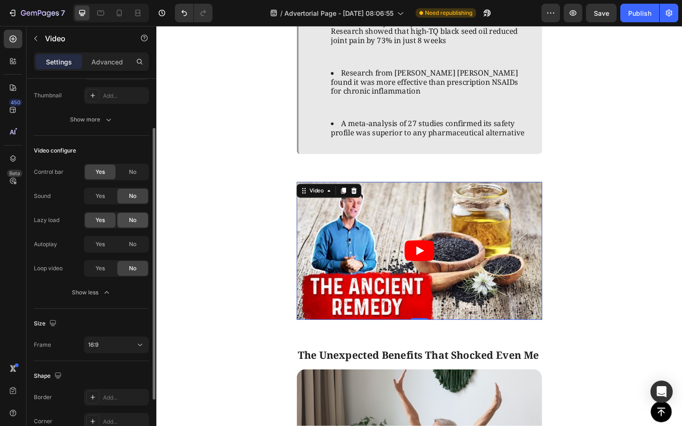
scroll to position [0, 0]
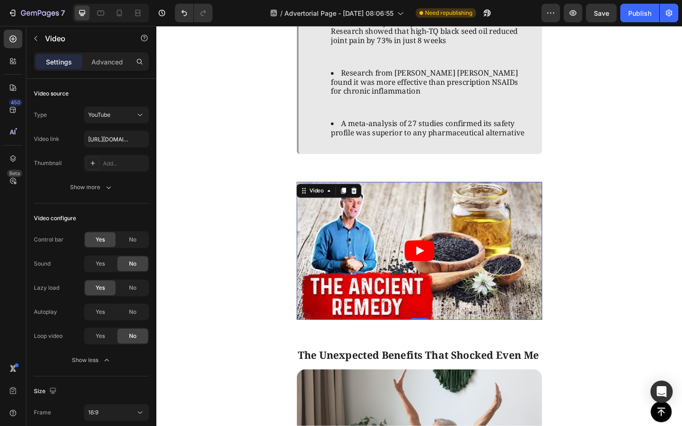
click at [436, 267] on icon "Play" at bounding box center [435, 264] width 32 height 22
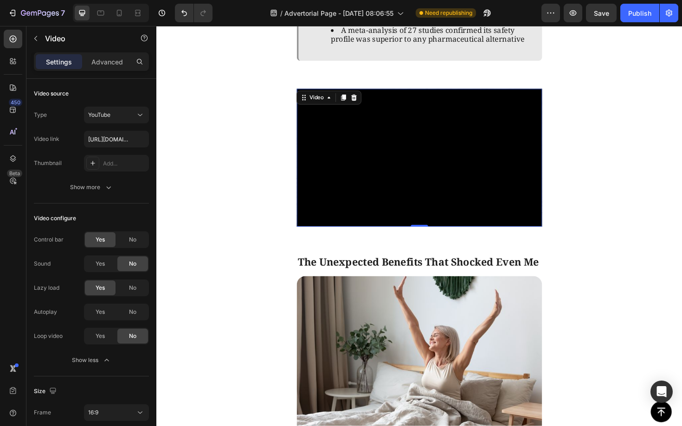
scroll to position [2423, 0]
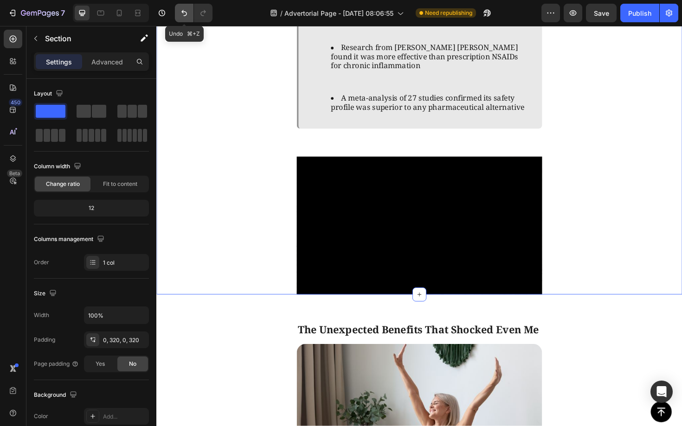
click at [183, 11] on icon "Undo/Redo" at bounding box center [184, 13] width 6 height 6
click at [183, 11] on icon "Undo/Redo" at bounding box center [183, 12] width 9 height 9
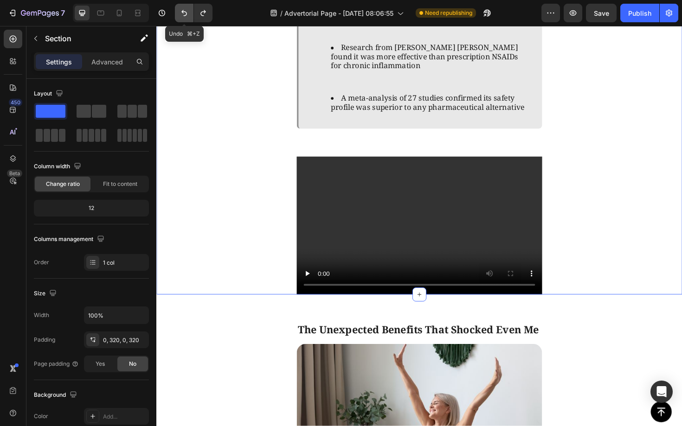
click at [183, 11] on icon "Undo/Redo" at bounding box center [183, 12] width 9 height 9
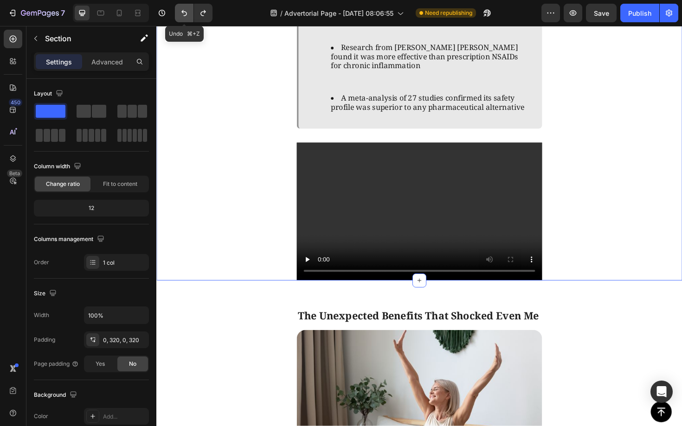
click at [183, 11] on icon "Undo/Redo" at bounding box center [184, 13] width 6 height 6
click at [183, 11] on icon "Undo/Redo" at bounding box center [183, 12] width 9 height 9
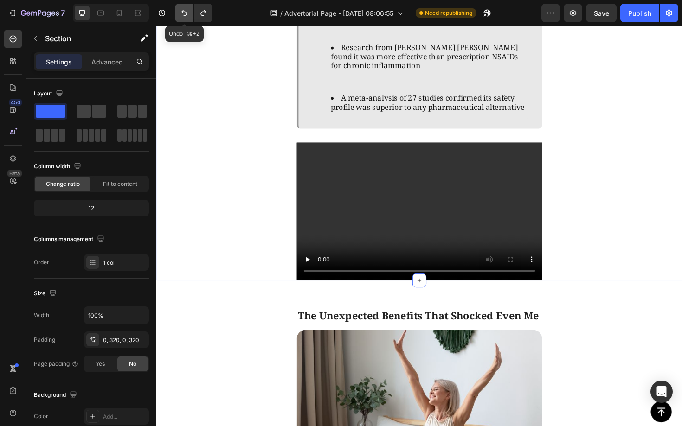
drag, startPoint x: 183, startPoint y: 11, endPoint x: 35, endPoint y: 5, distance: 148.5
click at [183, 11] on icon "Undo/Redo" at bounding box center [183, 12] width 9 height 9
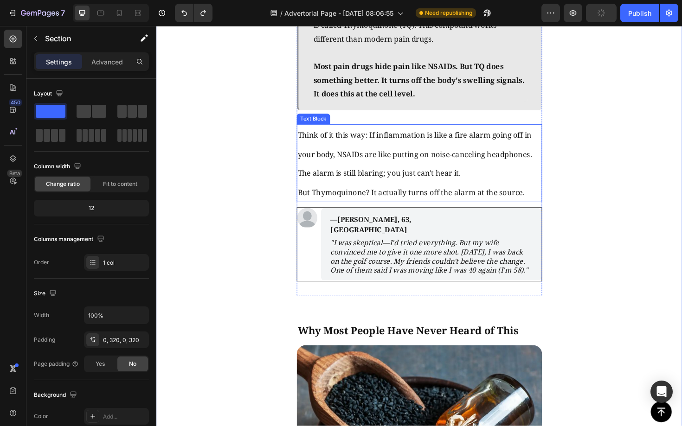
scroll to position [1530, 0]
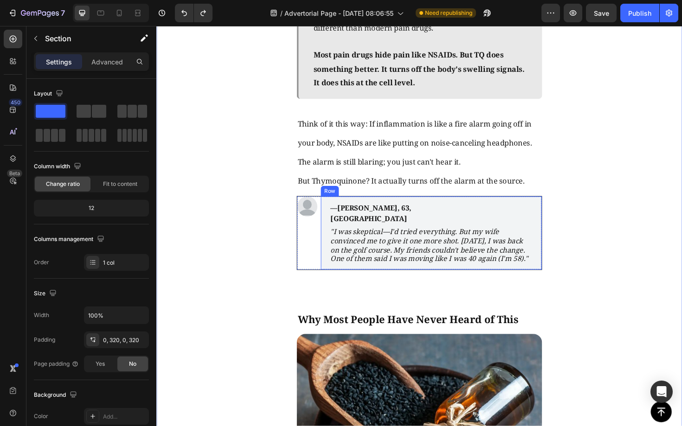
click at [547, 207] on div "—[PERSON_NAME], 63, Manchester Text Block "I was skeptical—I'd tried everything…" at bounding box center [447, 245] width 234 height 77
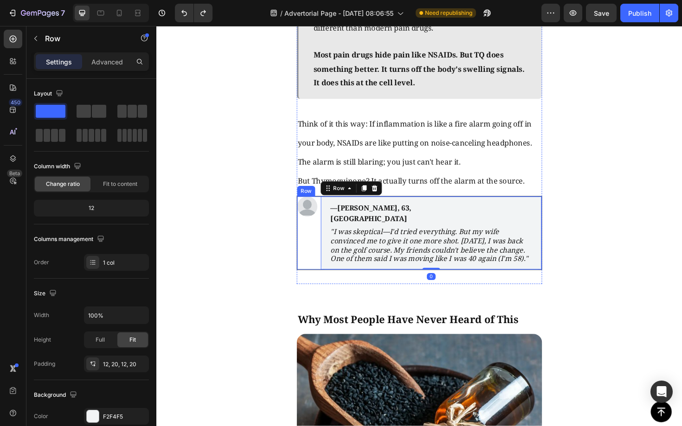
click at [319, 233] on div "Image" at bounding box center [315, 245] width 21 height 77
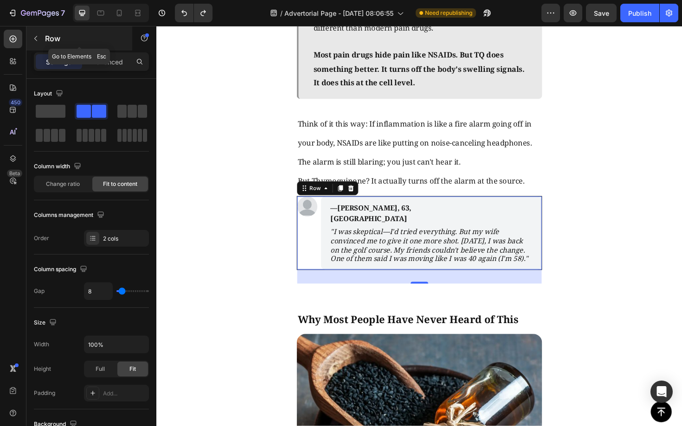
click at [39, 44] on button "button" at bounding box center [35, 38] width 15 height 15
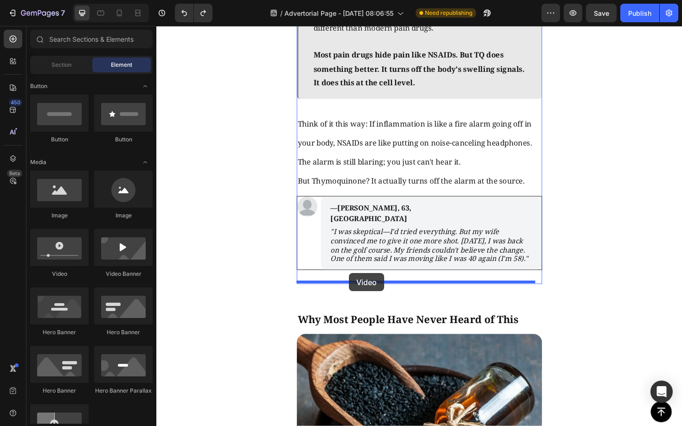
drag, startPoint x: 230, startPoint y: 281, endPoint x: 360, endPoint y: 288, distance: 130.0
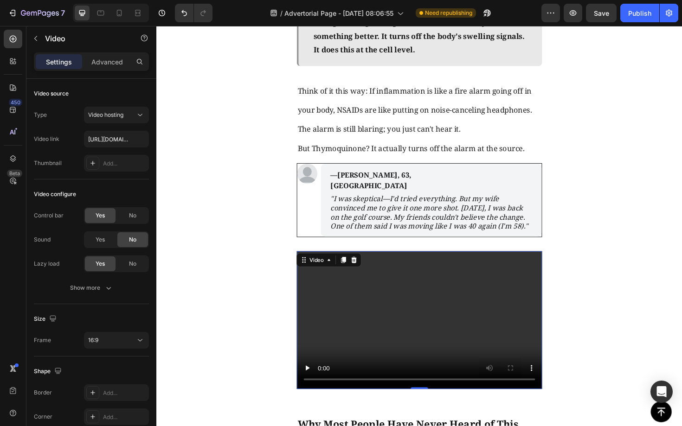
scroll to position [1577, 0]
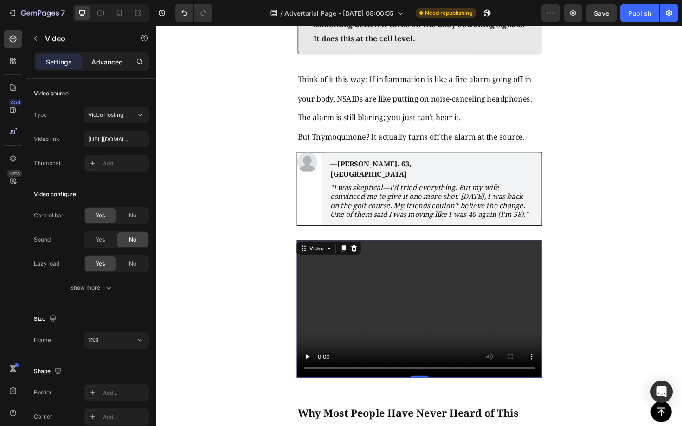
click at [107, 59] on p "Advanced" at bounding box center [107, 62] width 32 height 10
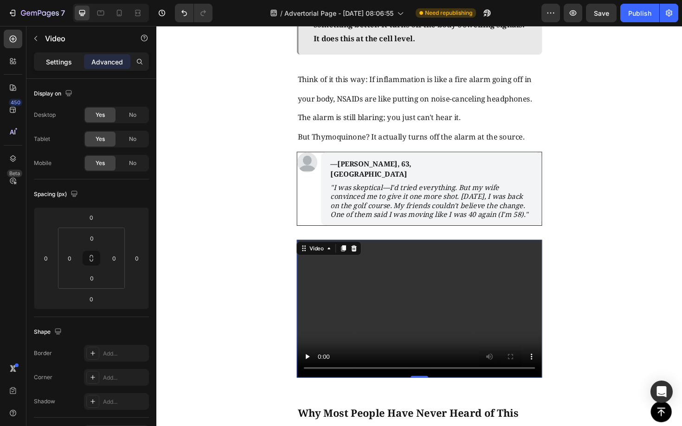
click at [53, 62] on p "Settings" at bounding box center [59, 62] width 26 height 10
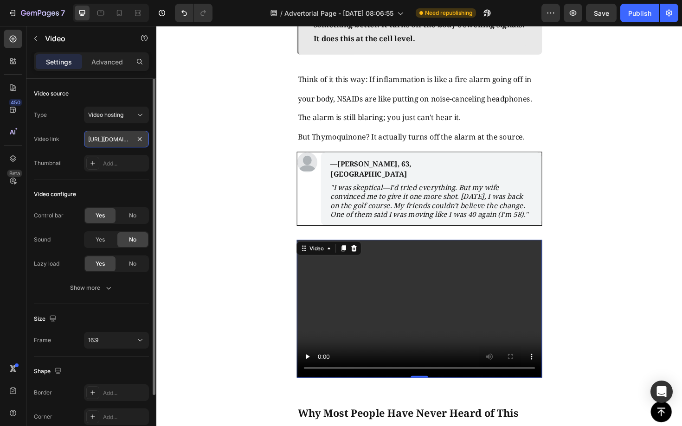
click at [122, 135] on input "[URL][DOMAIN_NAME]" at bounding box center [116, 139] width 65 height 17
paste input "[DOMAIN_NAME][URL]"
click at [137, 119] on icon at bounding box center [139, 114] width 9 height 9
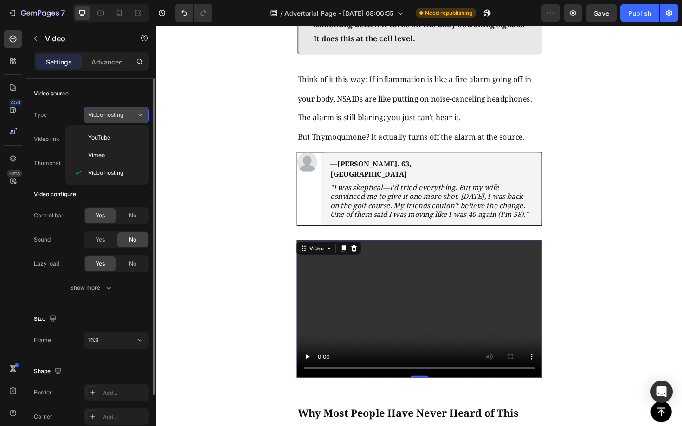
scroll to position [0, 0]
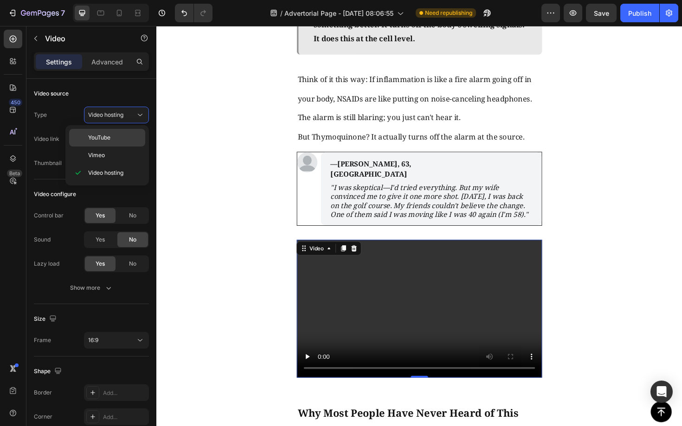
click at [112, 137] on p "YouTube" at bounding box center [114, 138] width 53 height 8
type input "[URL][DOMAIN_NAME]"
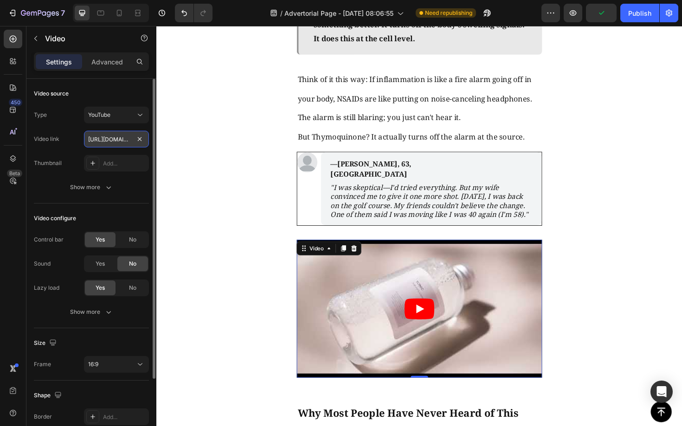
click at [122, 139] on input "[URL][DOMAIN_NAME]" at bounding box center [116, 139] width 65 height 17
click at [430, 315] on icon "Play" at bounding box center [435, 326] width 32 height 22
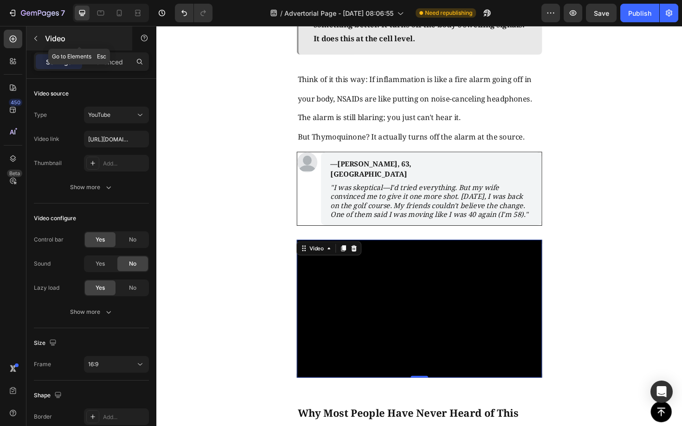
click at [38, 43] on button "button" at bounding box center [35, 38] width 15 height 15
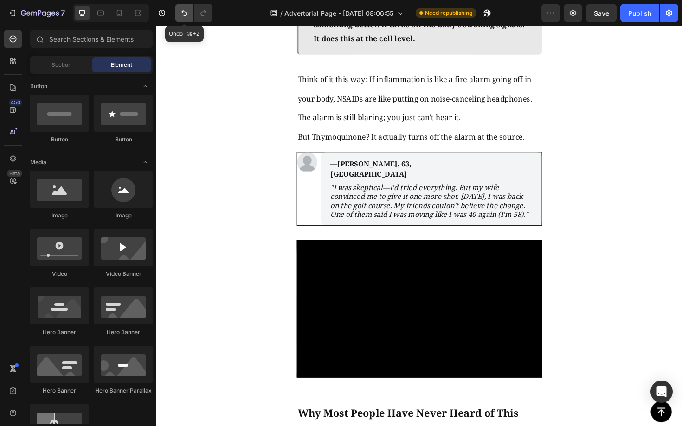
click at [185, 20] on button "Undo/Redo" at bounding box center [184, 13] width 19 height 19
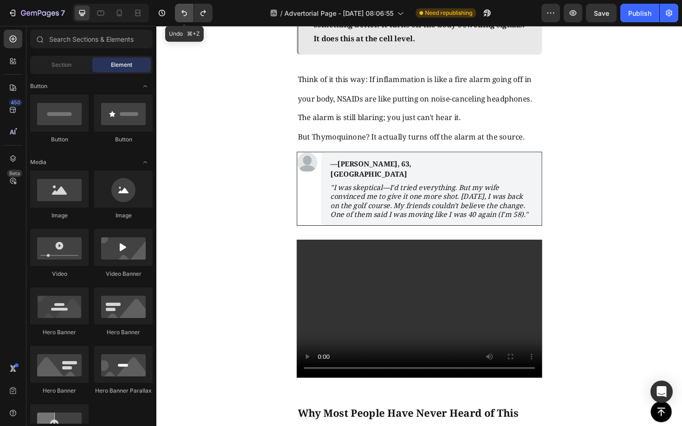
click at [185, 19] on button "Undo/Redo" at bounding box center [184, 13] width 19 height 19
click at [186, 17] on icon "Undo/Redo" at bounding box center [183, 12] width 9 height 9
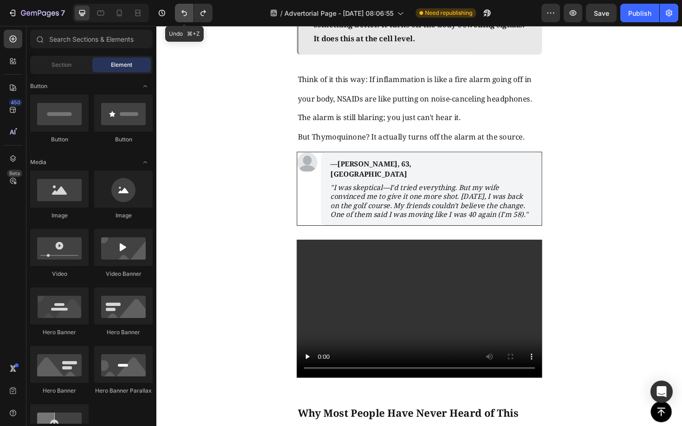
click at [185, 16] on icon "Undo/Redo" at bounding box center [183, 12] width 9 height 9
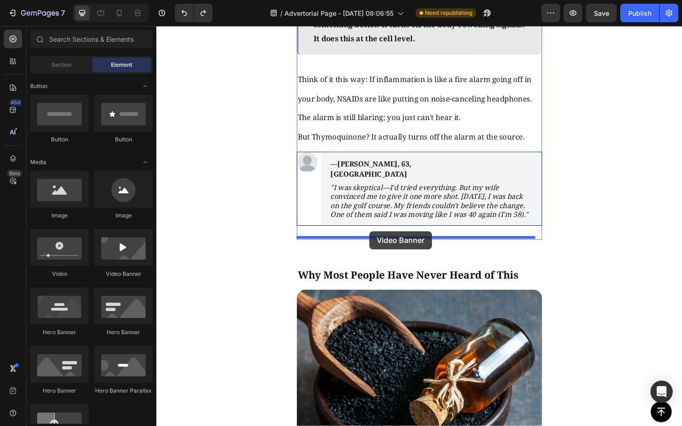
drag, startPoint x: 284, startPoint y: 282, endPoint x: 382, endPoint y: 243, distance: 104.9
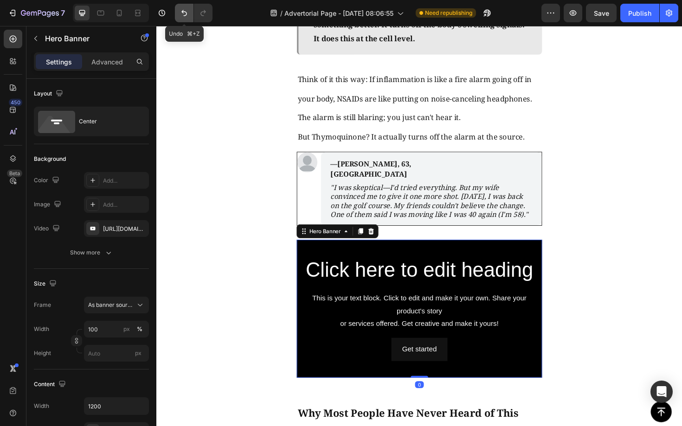
click at [181, 12] on icon "Undo/Redo" at bounding box center [183, 12] width 9 height 9
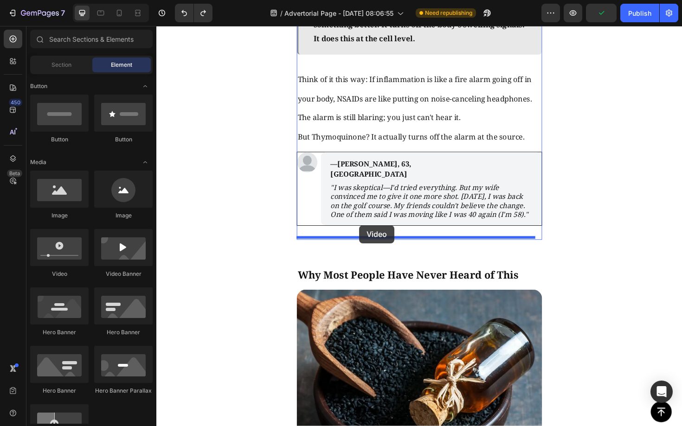
drag, startPoint x: 242, startPoint y: 287, endPoint x: 371, endPoint y: 237, distance: 138.3
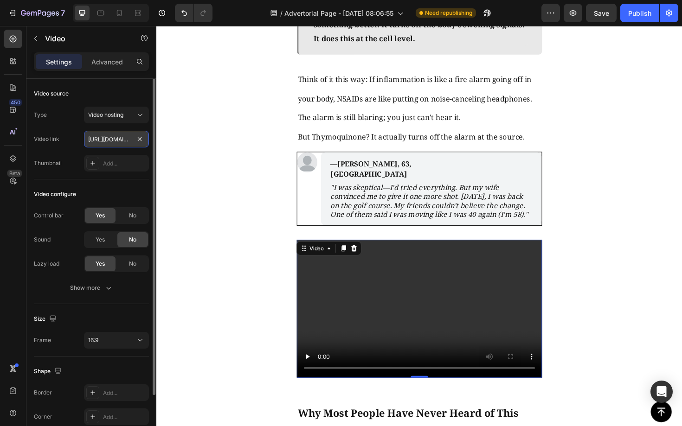
click at [125, 140] on input "[URL][DOMAIN_NAME]" at bounding box center [116, 139] width 65 height 17
click at [144, 113] on icon at bounding box center [139, 114] width 9 height 9
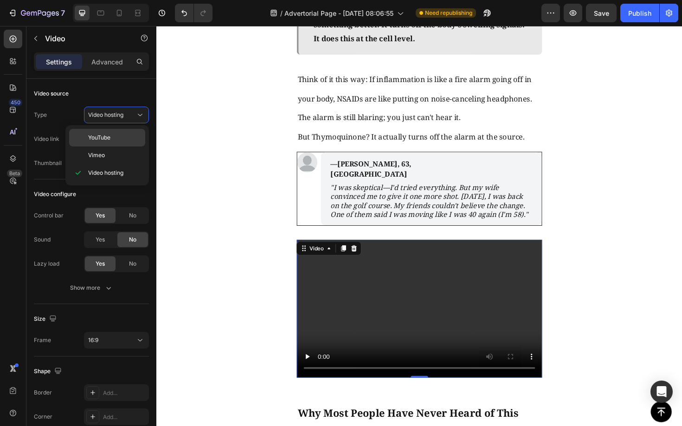
click at [118, 135] on p "YouTube" at bounding box center [114, 138] width 53 height 8
type input "[URL][DOMAIN_NAME]"
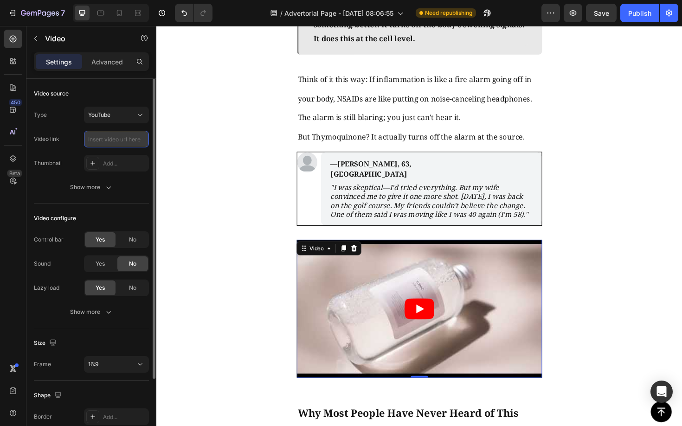
paste input "[URL][DOMAIN_NAME]"
type input "[URL][DOMAIN_NAME]"
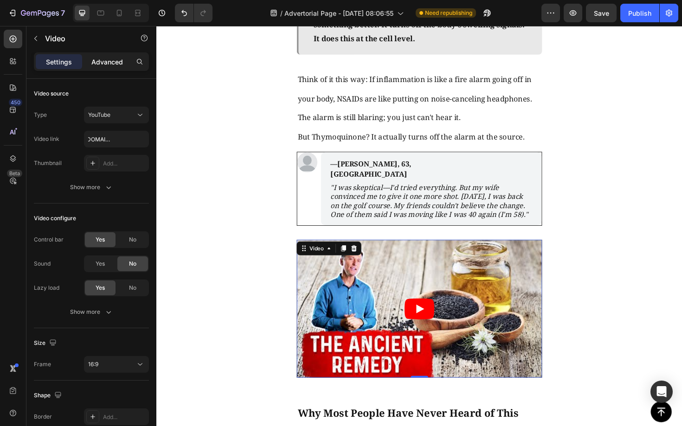
click at [103, 59] on p "Advanced" at bounding box center [107, 62] width 32 height 10
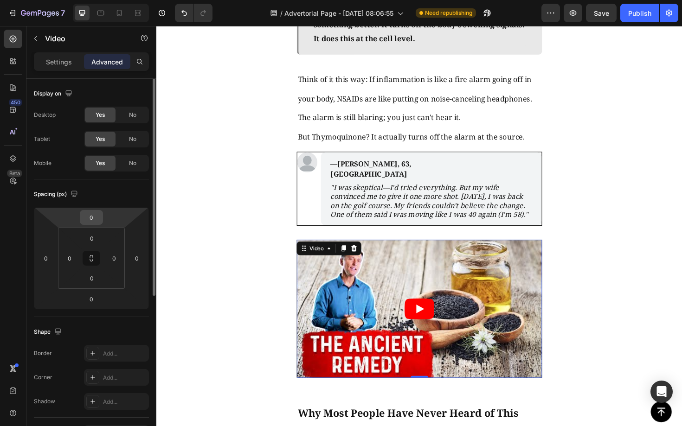
click at [93, 216] on input "0" at bounding box center [91, 218] width 19 height 14
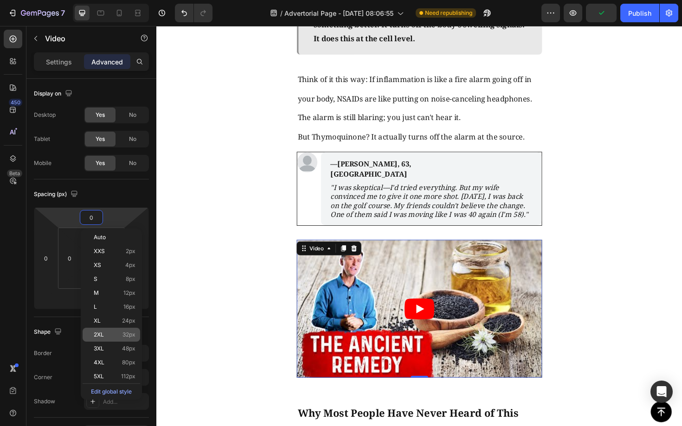
click at [124, 330] on div "2XL 32px" at bounding box center [112, 335] width 58 height 14
type input "32"
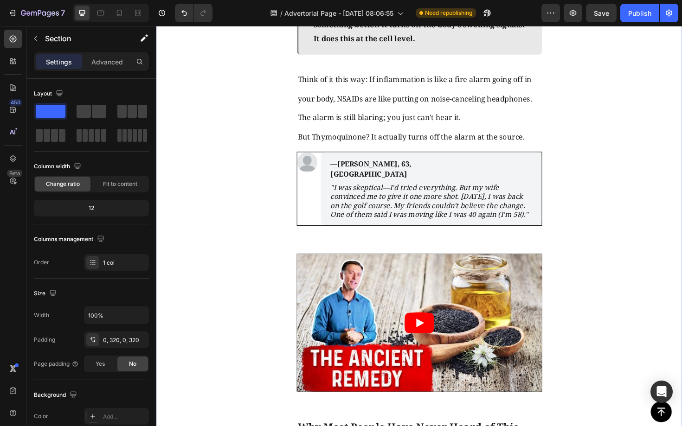
click at [638, 297] on div "The Discovery That Changed Everything Text Block Image [DATE], scientists at [G…" at bounding box center [434, 299] width 556 height 1462
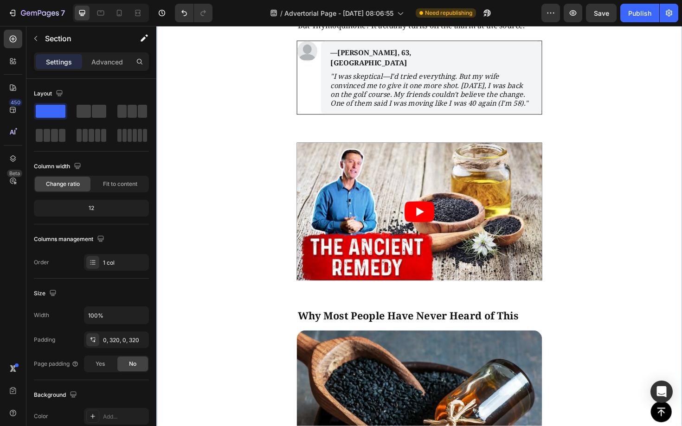
scroll to position [1707, 0]
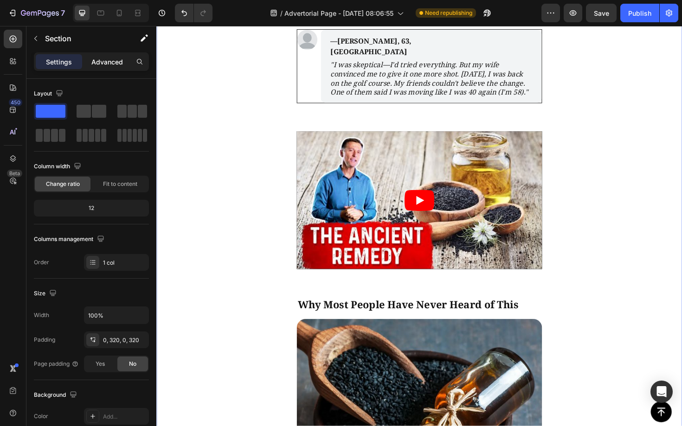
click at [100, 60] on p "Advanced" at bounding box center [107, 62] width 32 height 10
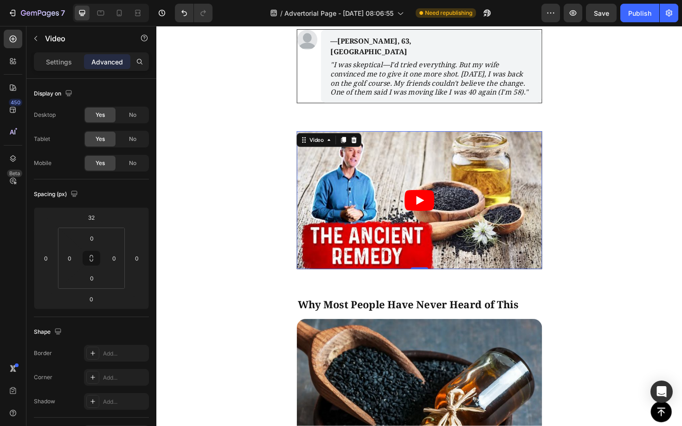
click at [441, 242] on article at bounding box center [435, 211] width 260 height 146
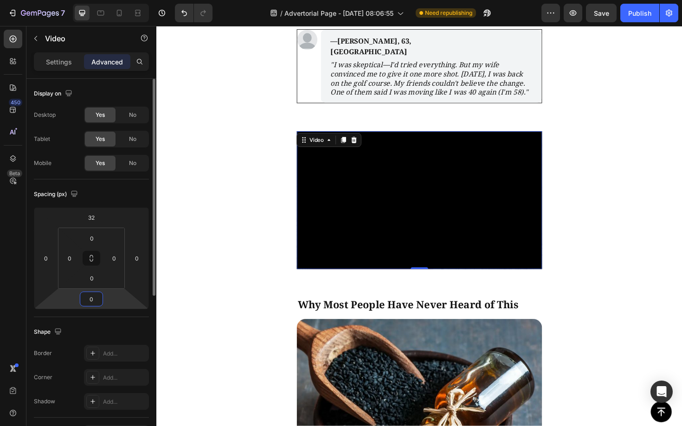
click at [95, 298] on input "0" at bounding box center [91, 299] width 19 height 14
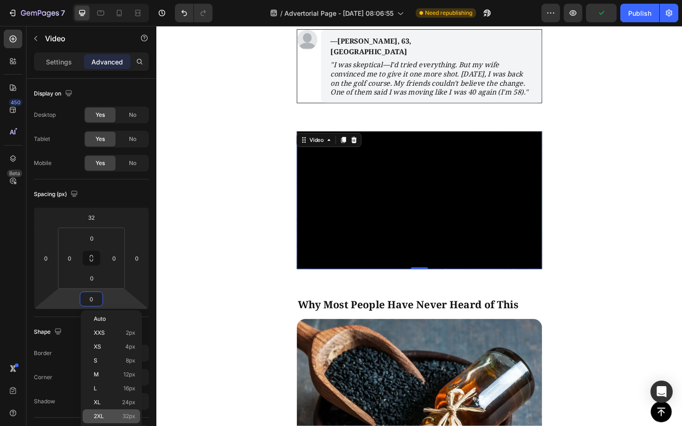
click at [109, 412] on div "2XL 32px" at bounding box center [112, 416] width 58 height 14
type input "32"
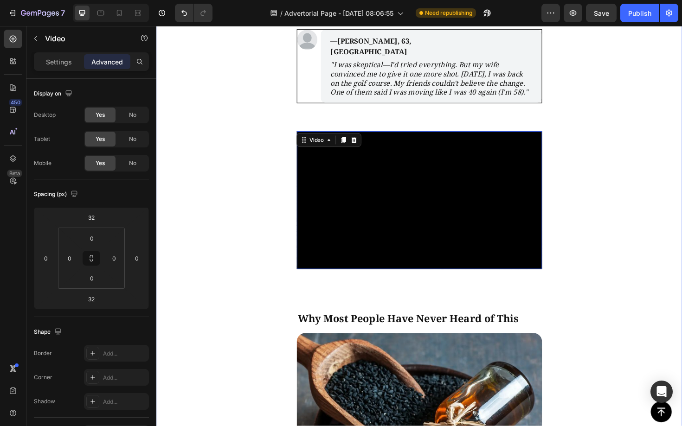
click at [639, 324] on div "The Discovery That Changed Everything Text Block Image [DATE], scientists at [G…" at bounding box center [434, 176] width 556 height 1477
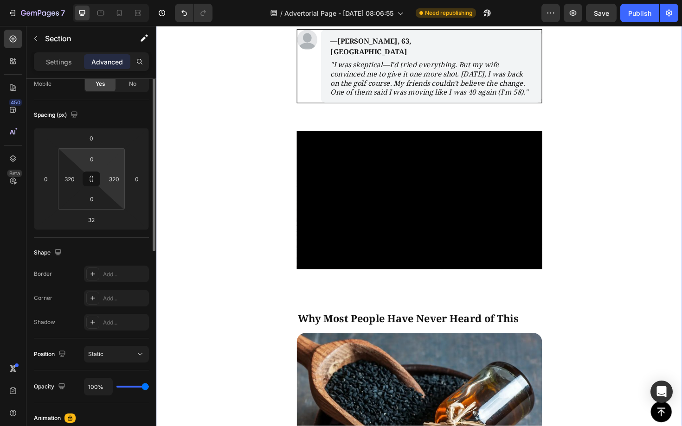
scroll to position [0, 0]
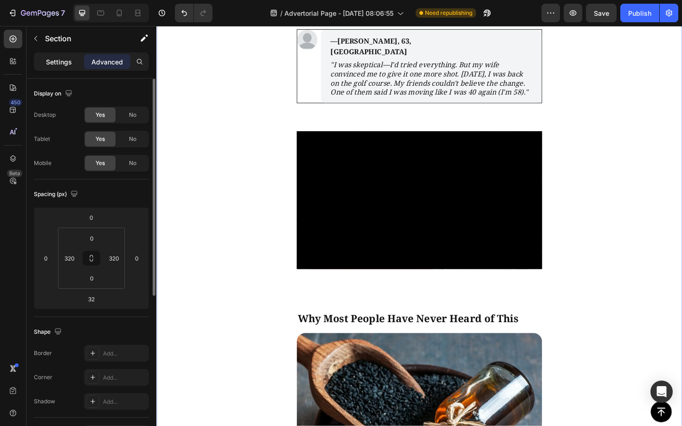
click at [51, 56] on div "Settings" at bounding box center [59, 61] width 46 height 15
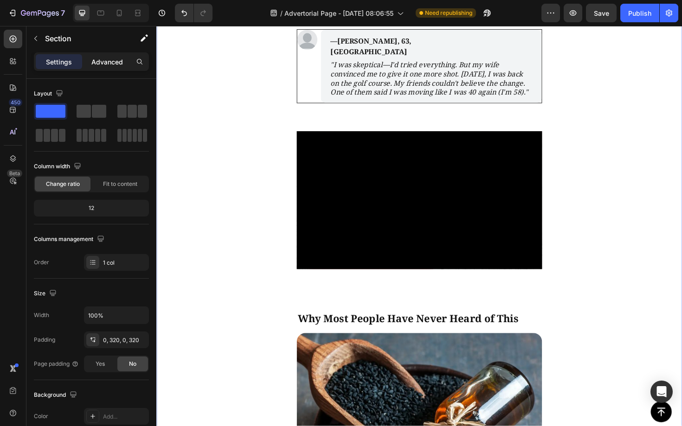
click at [94, 63] on p "Advanced" at bounding box center [107, 62] width 32 height 10
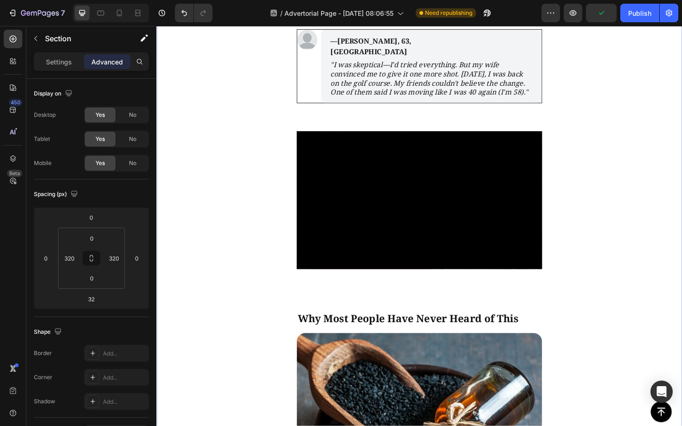
click at [64, 69] on div "Settings Advanced" at bounding box center [91, 61] width 115 height 19
click at [64, 66] on p "Settings" at bounding box center [59, 62] width 26 height 10
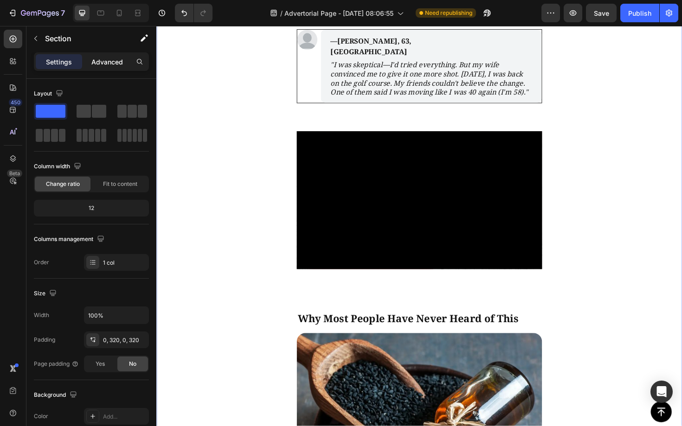
click at [110, 62] on p "Advanced" at bounding box center [107, 62] width 32 height 10
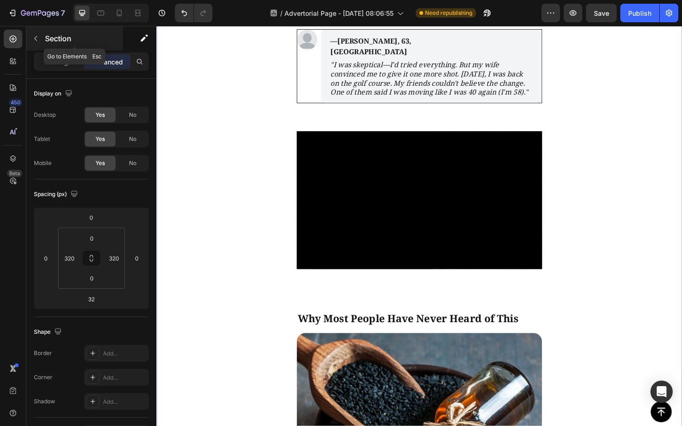
click at [35, 35] on icon "button" at bounding box center [35, 38] width 7 height 7
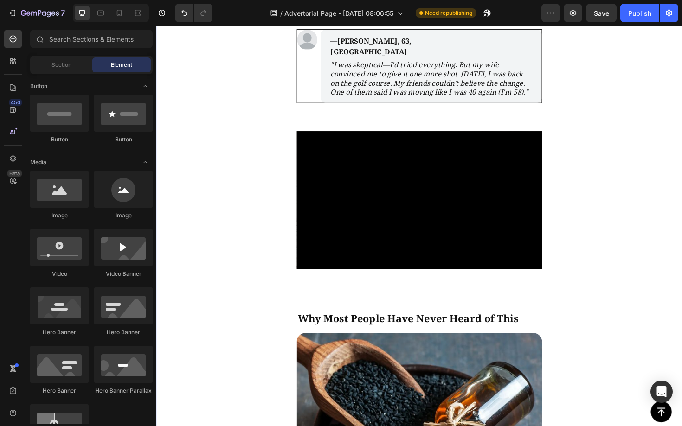
drag, startPoint x: 272, startPoint y: 165, endPoint x: 308, endPoint y: 161, distance: 36.4
click at [272, 165] on div "The Discovery That Changed Everything Text Block Image [DATE], scientists at [G…" at bounding box center [434, 176] width 556 height 1477
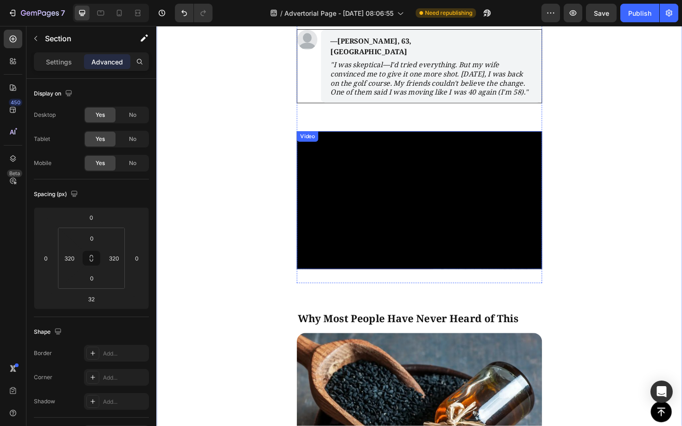
click at [318, 141] on div "Video" at bounding box center [316, 143] width 19 height 8
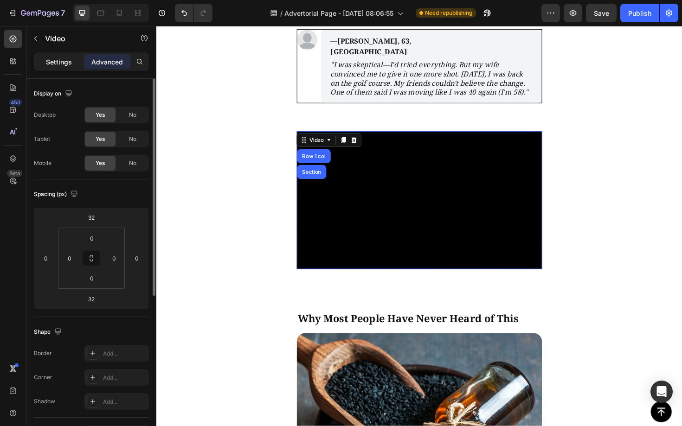
click at [64, 67] on div "Settings" at bounding box center [59, 61] width 46 height 15
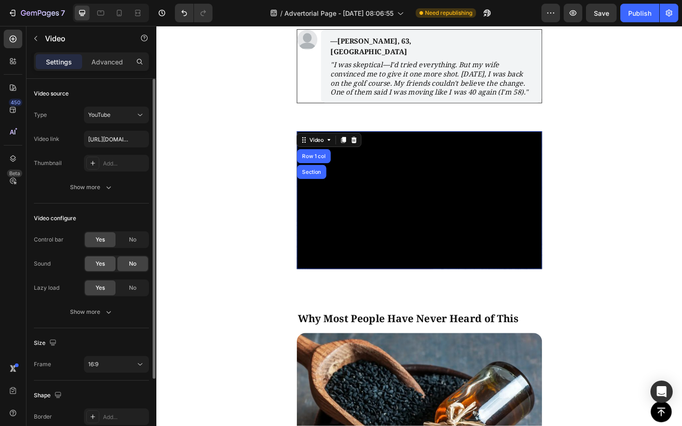
click at [104, 269] on div "Yes" at bounding box center [100, 263] width 31 height 15
click at [106, 311] on icon "button" at bounding box center [108, 311] width 9 height 9
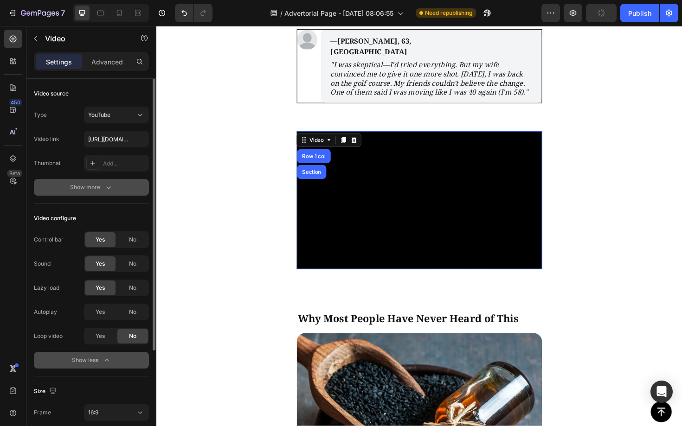
click at [106, 189] on icon "button" at bounding box center [108, 187] width 9 height 9
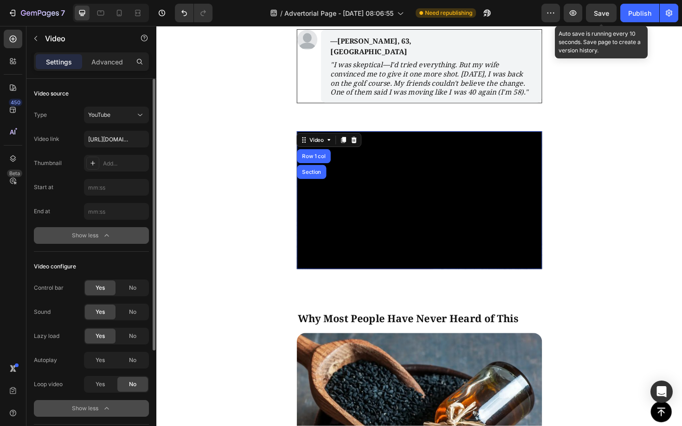
click at [606, 10] on span "Save" at bounding box center [601, 13] width 15 height 8
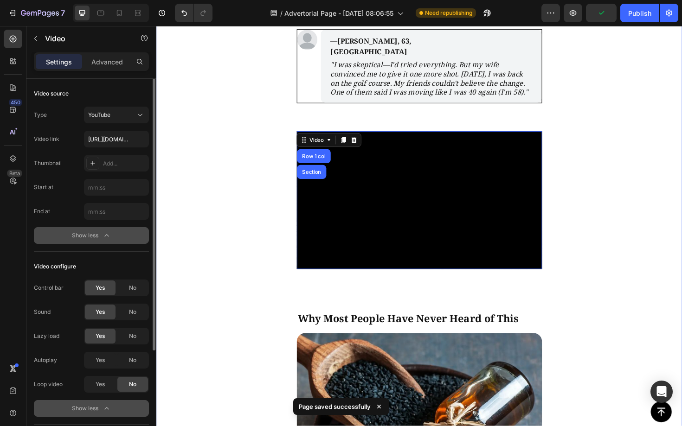
click at [639, 184] on div "The Discovery That Changed Everything Text Block Image [DATE], scientists at [G…" at bounding box center [434, 176] width 556 height 1477
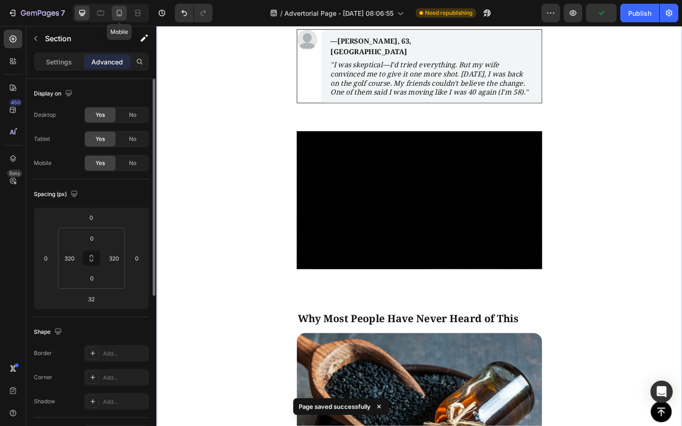
click at [116, 10] on icon at bounding box center [119, 12] width 9 height 9
type input "31"
type input "20"
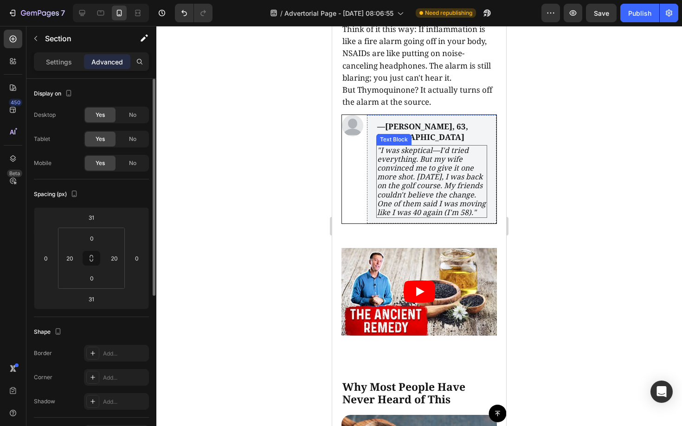
scroll to position [1913, 0]
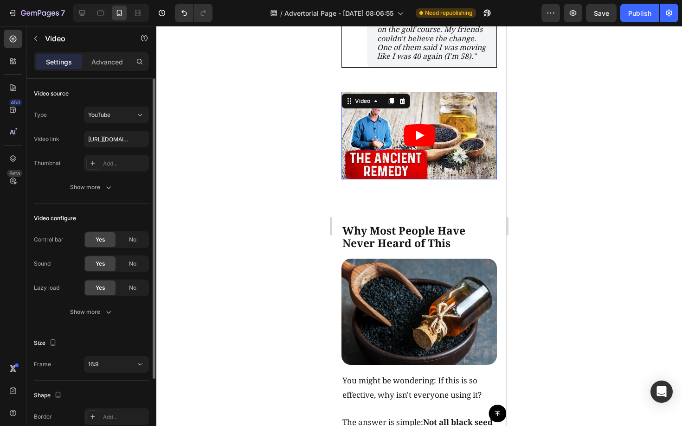
click at [418, 140] on icon "Play" at bounding box center [419, 135] width 32 height 22
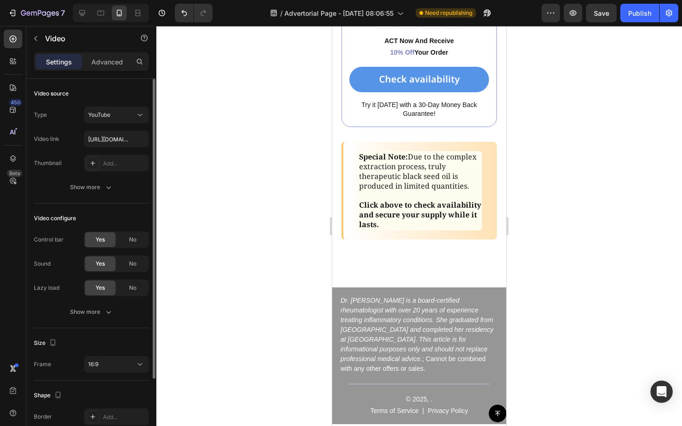
scroll to position [92, 0]
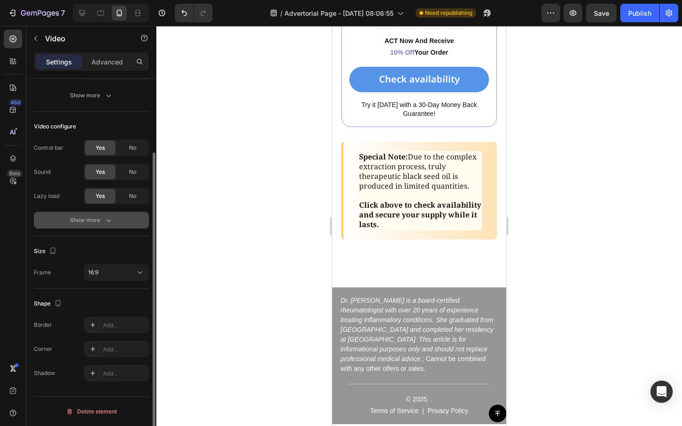
click at [102, 224] on div "Show more" at bounding box center [91, 220] width 43 height 9
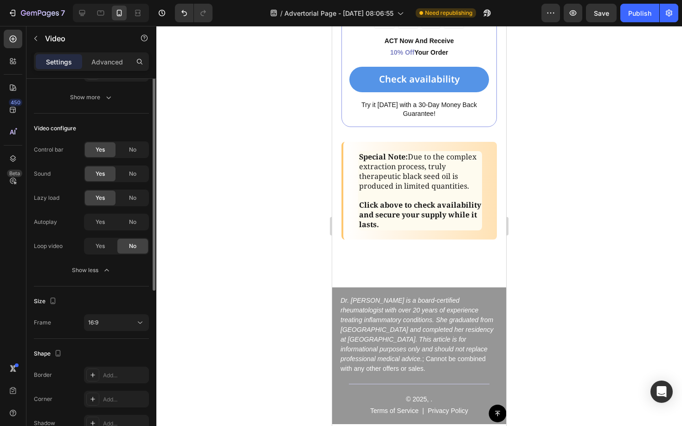
scroll to position [18, 0]
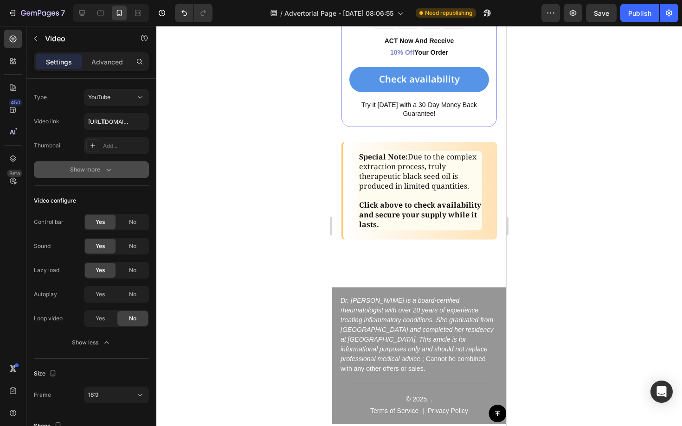
click at [97, 170] on div "Show more" at bounding box center [91, 169] width 43 height 9
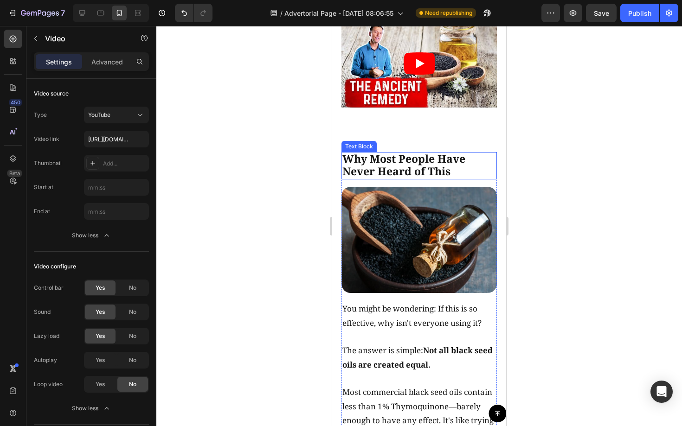
scroll to position [1914, 0]
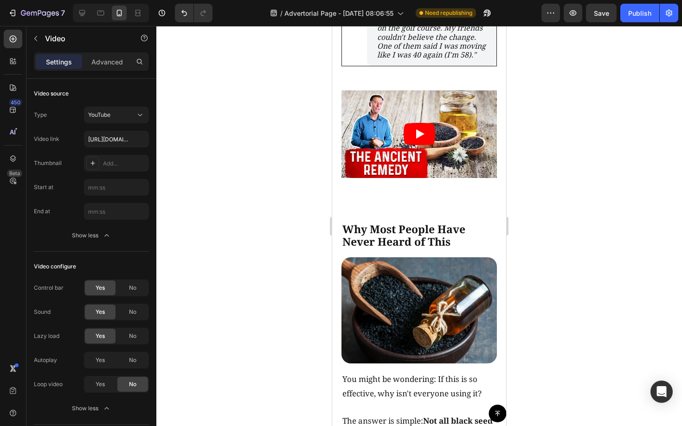
click at [417, 143] on icon "Play" at bounding box center [419, 134] width 32 height 22
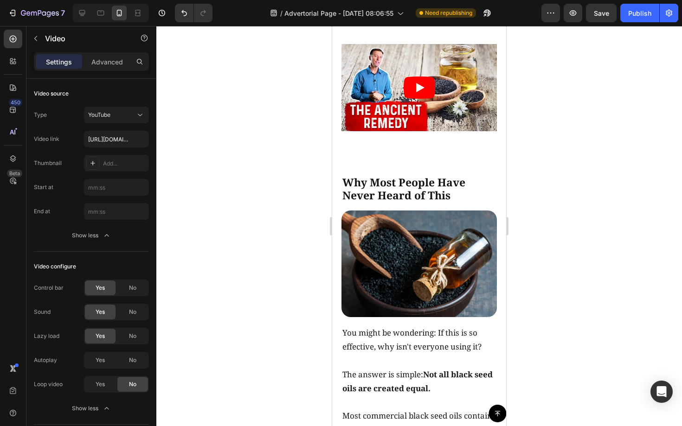
scroll to position [1840, 0]
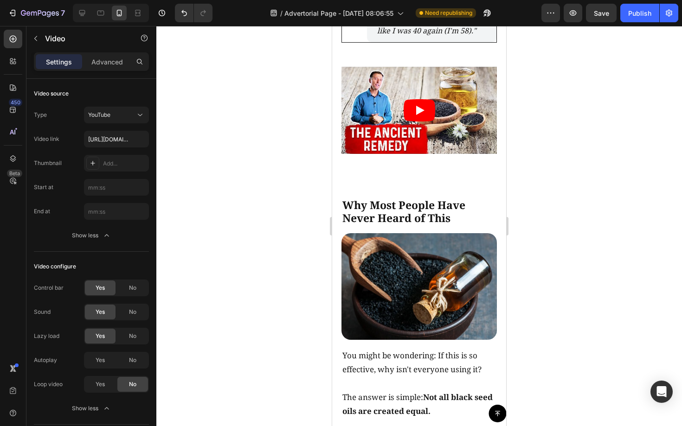
click at [412, 111] on icon "Play" at bounding box center [419, 110] width 32 height 22
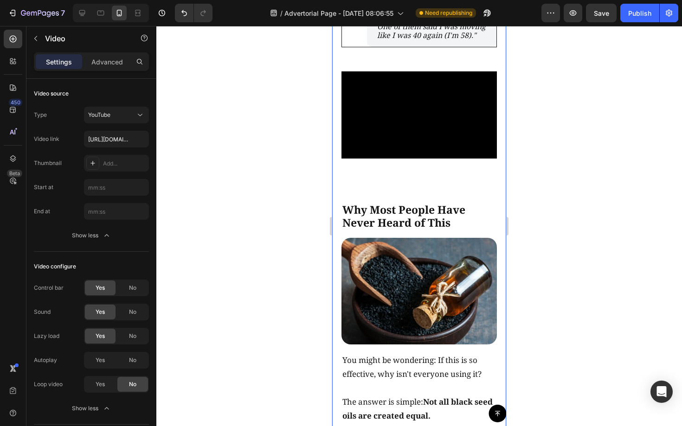
scroll to position [1778, 0]
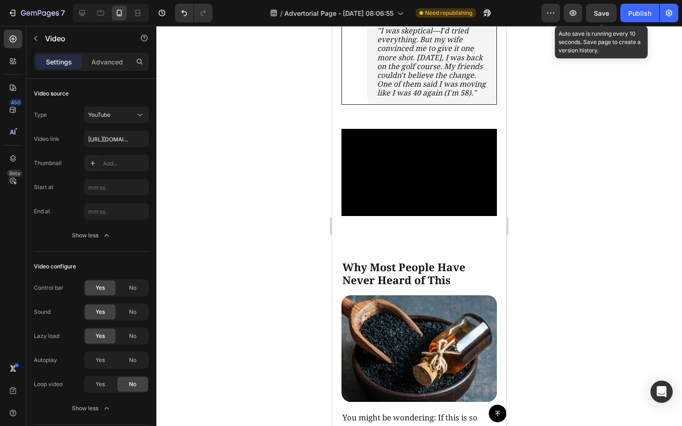
click at [605, 13] on span "Save" at bounding box center [601, 13] width 15 height 8
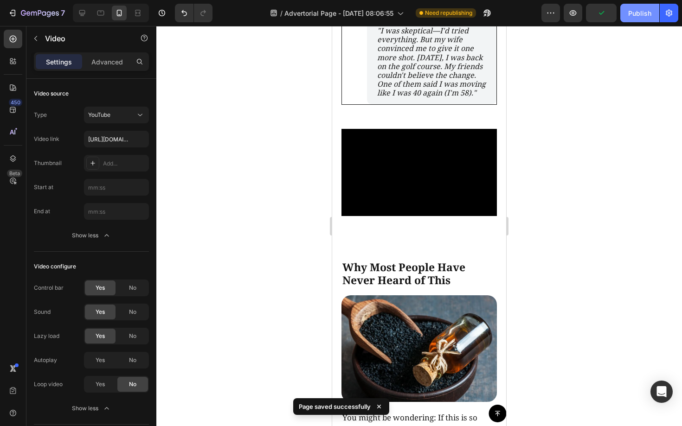
click at [633, 14] on div "Publish" at bounding box center [639, 13] width 23 height 10
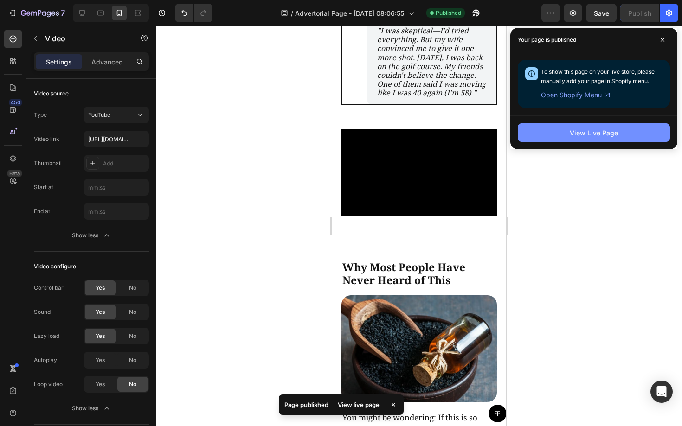
click at [611, 137] on div "View Live Page" at bounding box center [593, 133] width 48 height 10
